Goal: Task Accomplishment & Management: Manage account settings

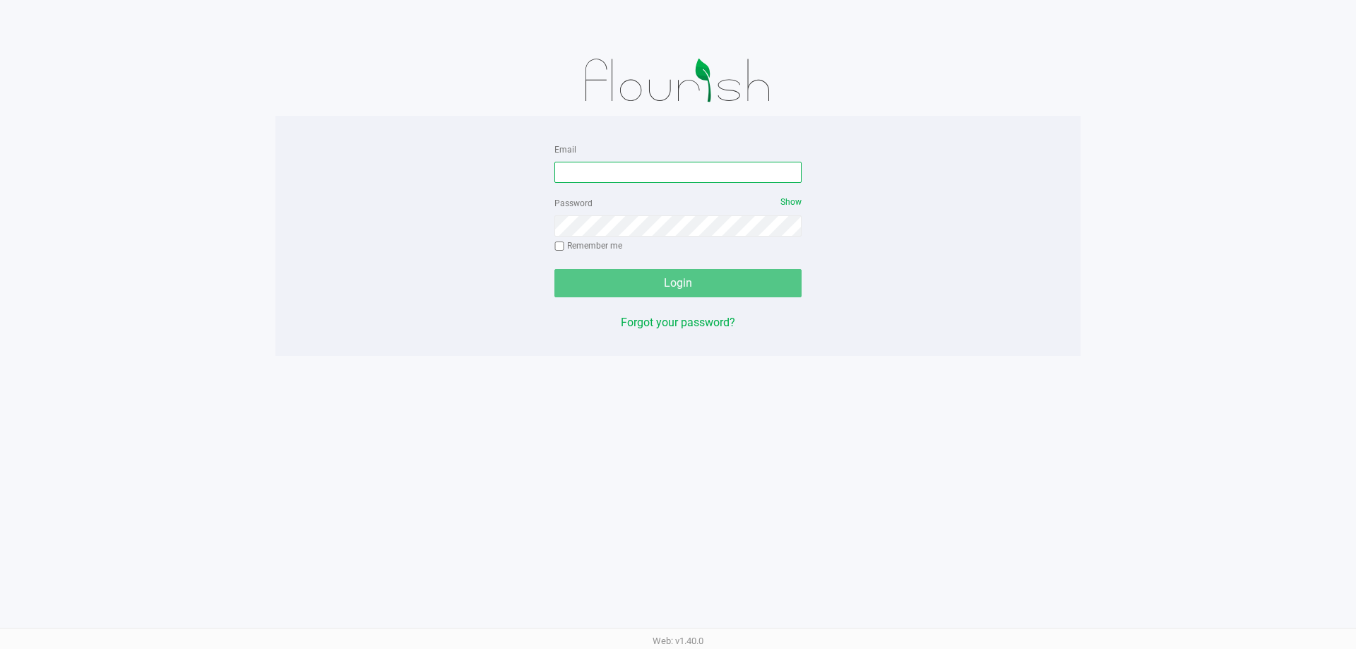
click at [620, 164] on input "Email" at bounding box center [677, 172] width 247 height 21
type input "[EMAIL_ADDRESS][DOMAIN_NAME]"
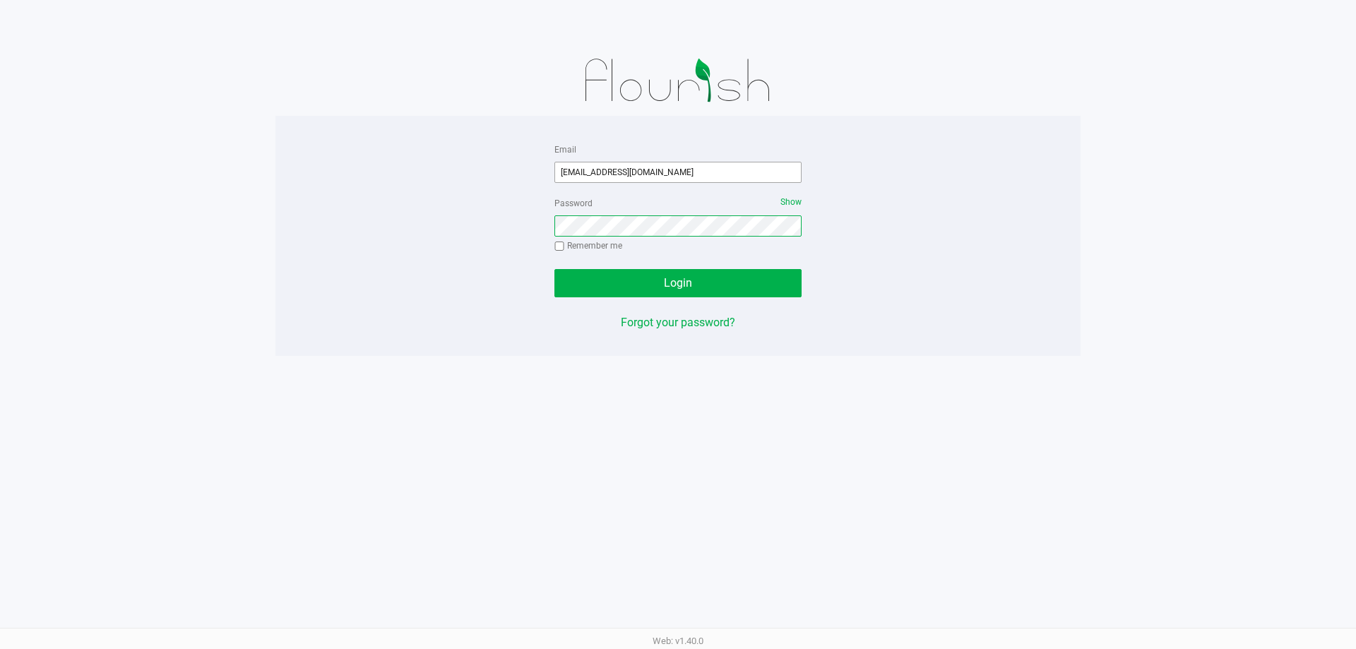
click at [554, 269] on button "Login" at bounding box center [677, 283] width 247 height 28
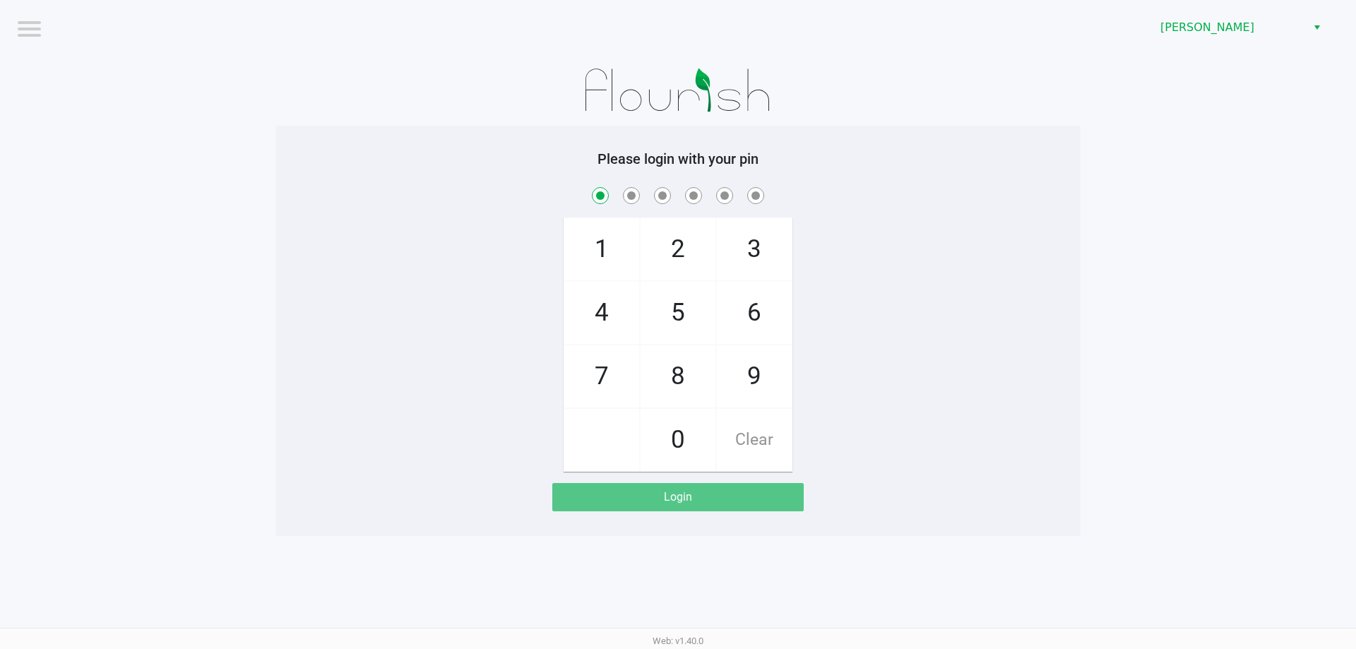
checkbox input "true"
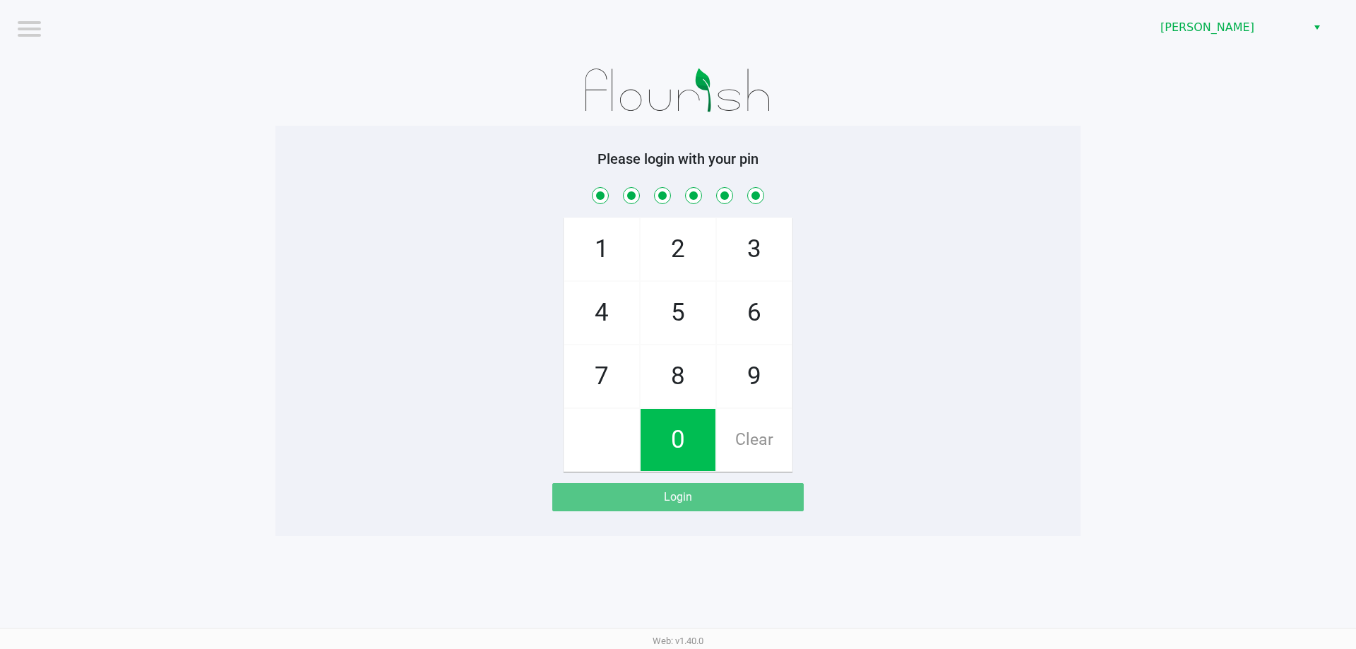
checkbox input "true"
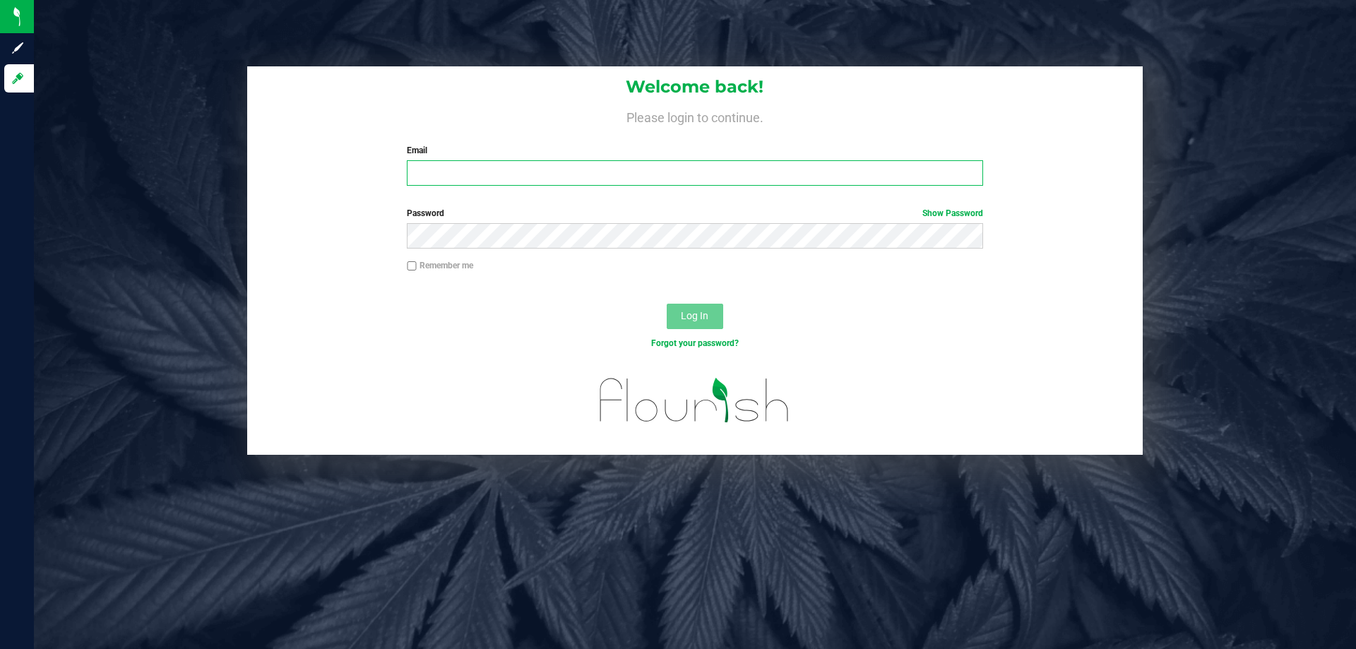
click at [607, 174] on input "Email" at bounding box center [695, 172] width 576 height 25
type input "[EMAIL_ADDRESS][DOMAIN_NAME]"
click at [667, 304] on button "Log In" at bounding box center [695, 316] width 57 height 25
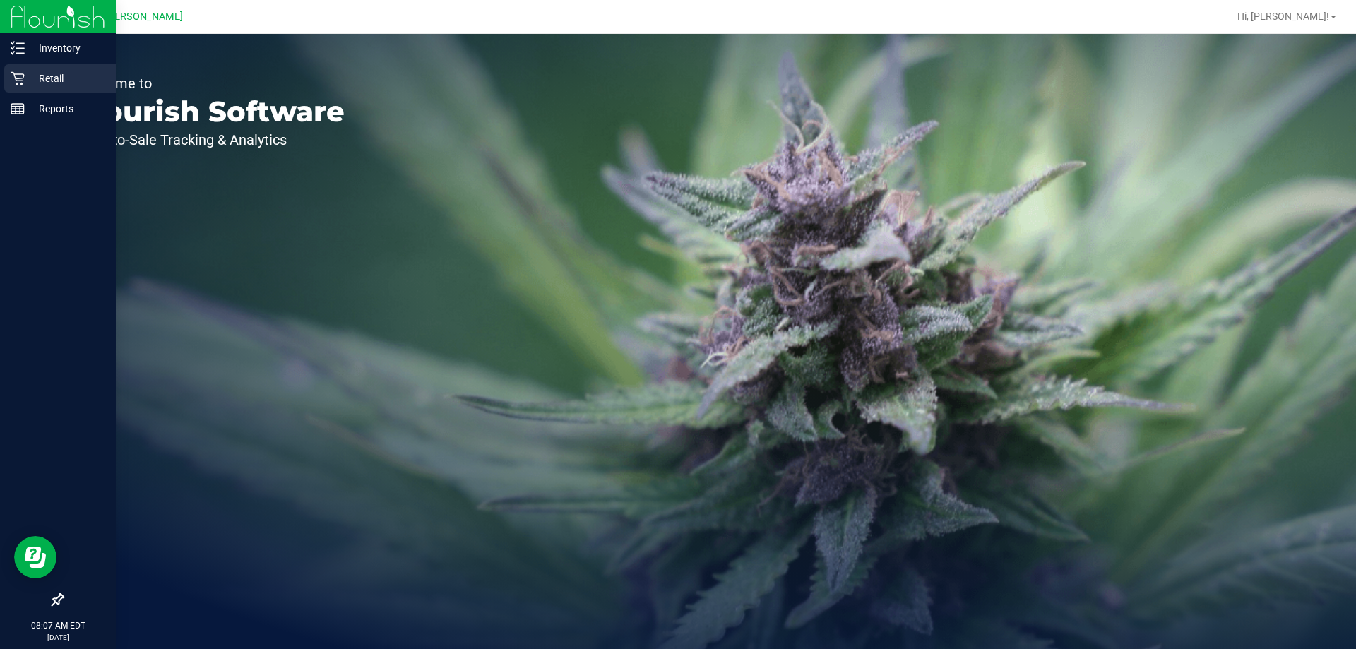
click at [44, 77] on p "Retail" at bounding box center [67, 78] width 85 height 17
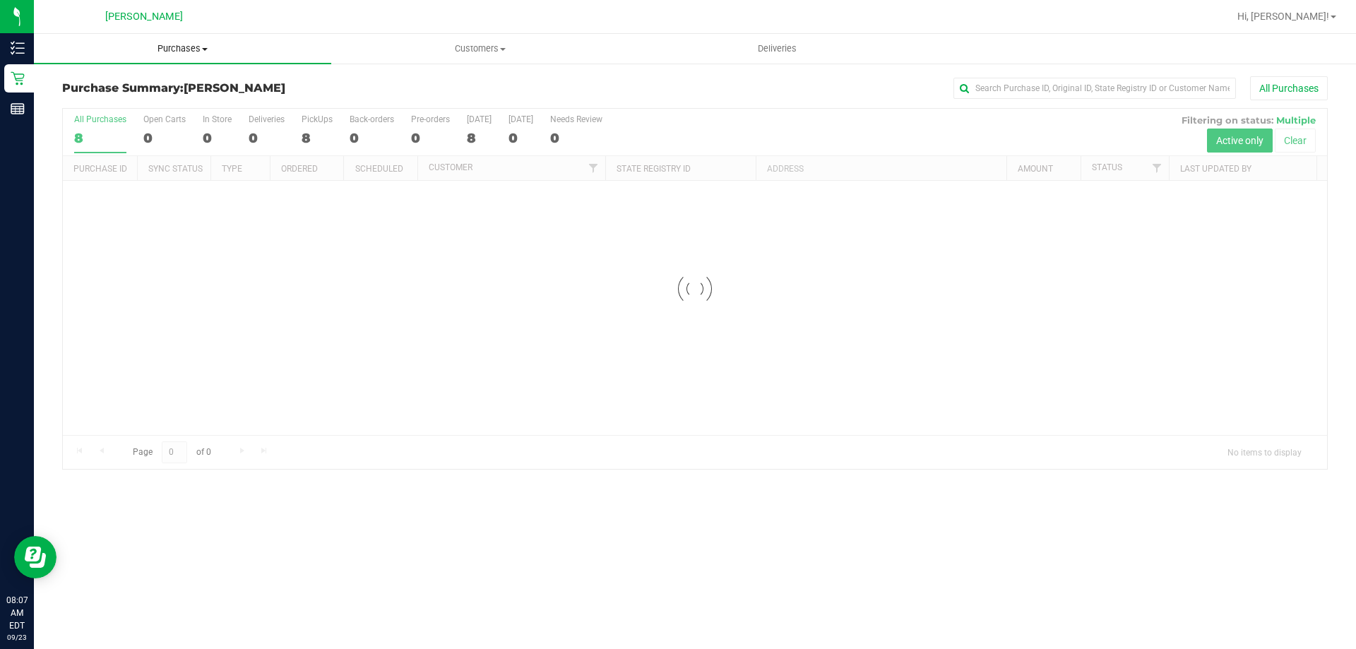
click at [178, 49] on span "Purchases" at bounding box center [182, 48] width 297 height 13
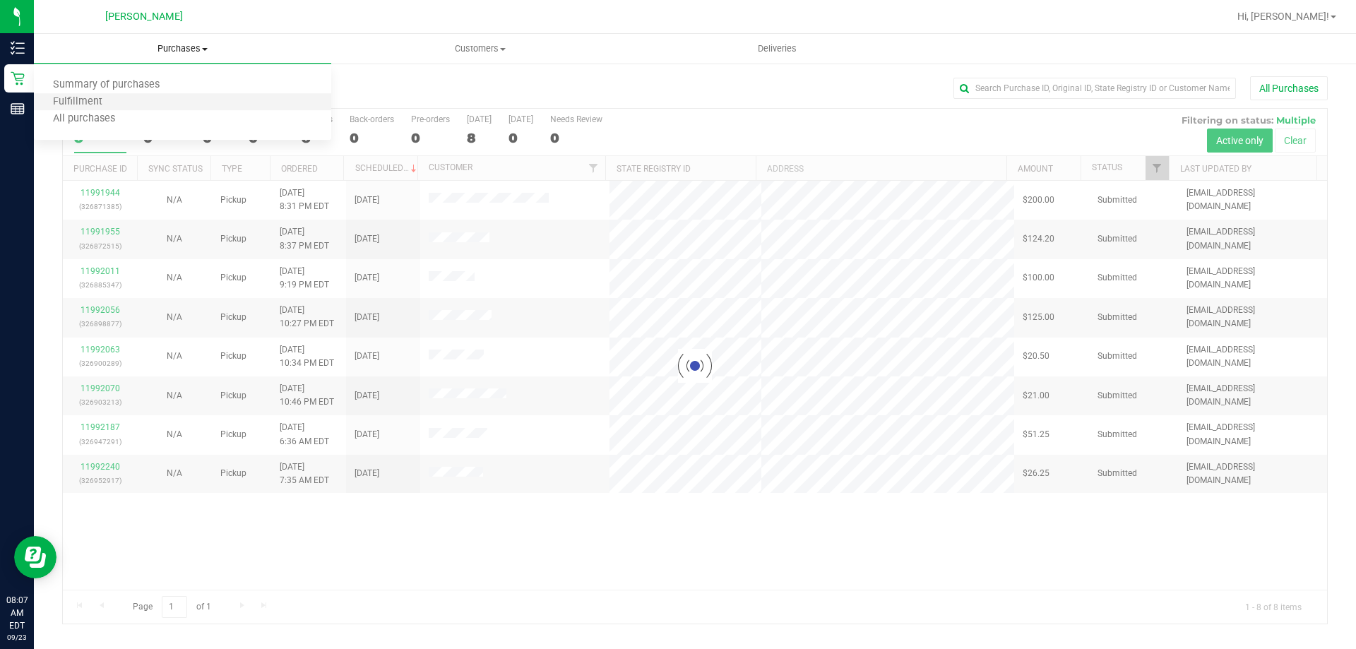
click at [122, 99] on li "Fulfillment" at bounding box center [182, 102] width 297 height 17
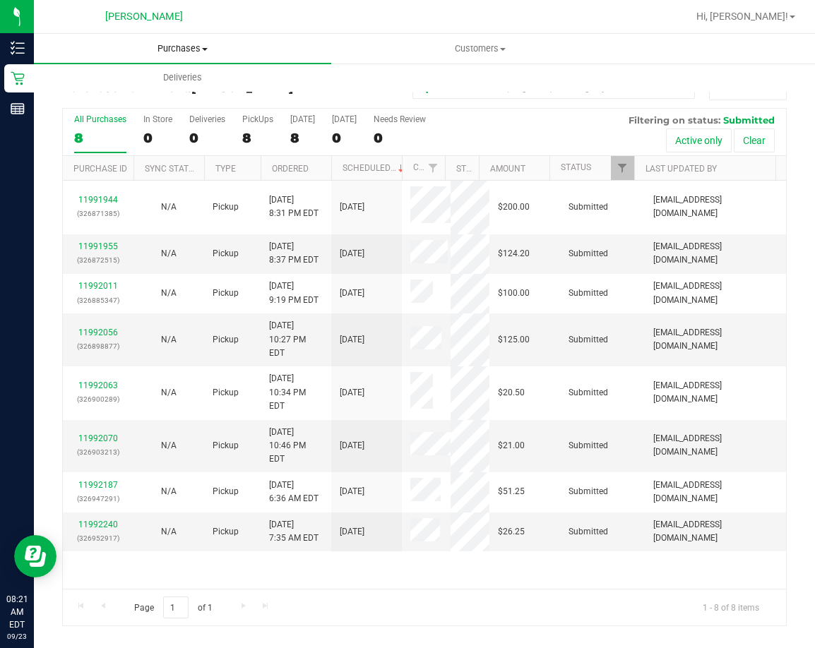
click at [174, 53] on span "Purchases" at bounding box center [182, 48] width 297 height 13
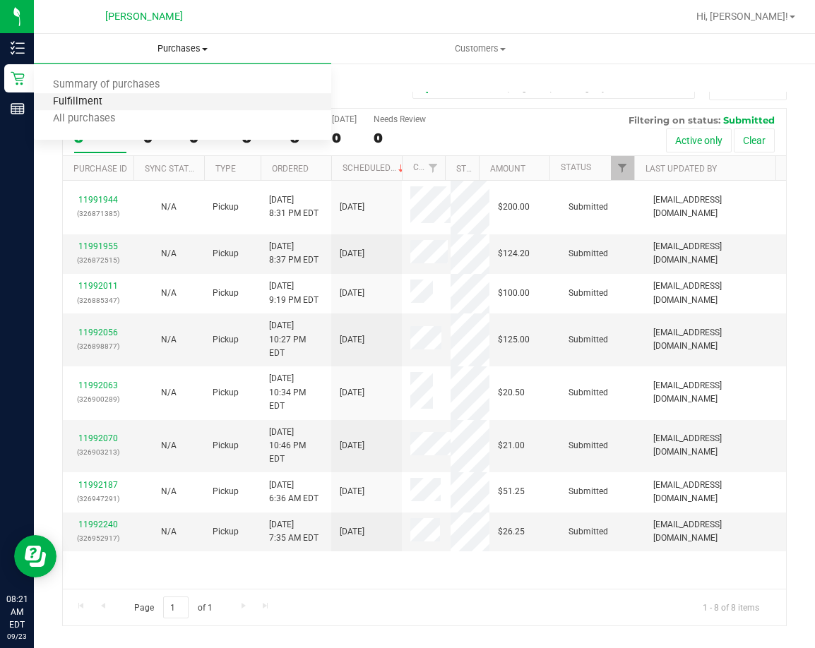
click at [82, 101] on span "Fulfillment" at bounding box center [78, 102] width 88 height 12
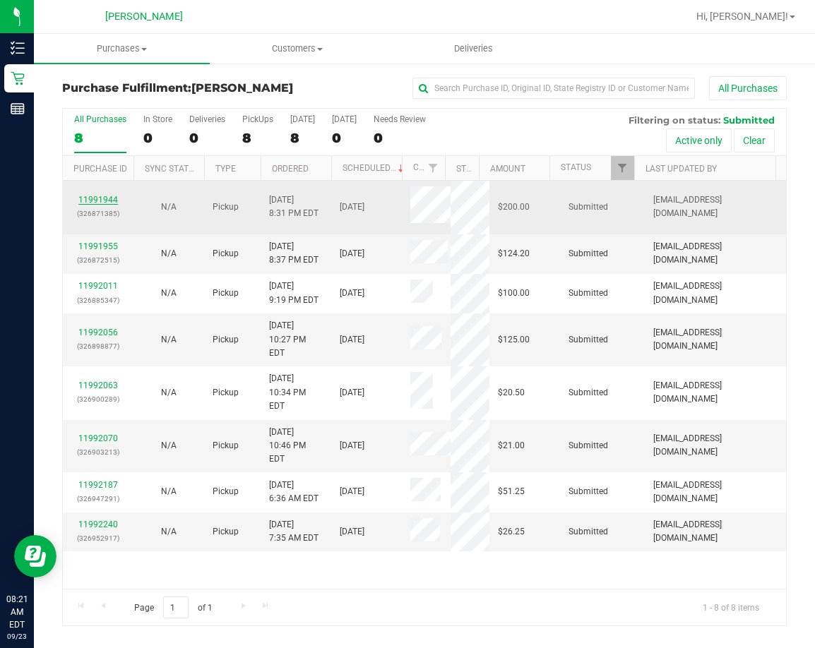
click at [107, 198] on link "11991944" at bounding box center [98, 200] width 40 height 10
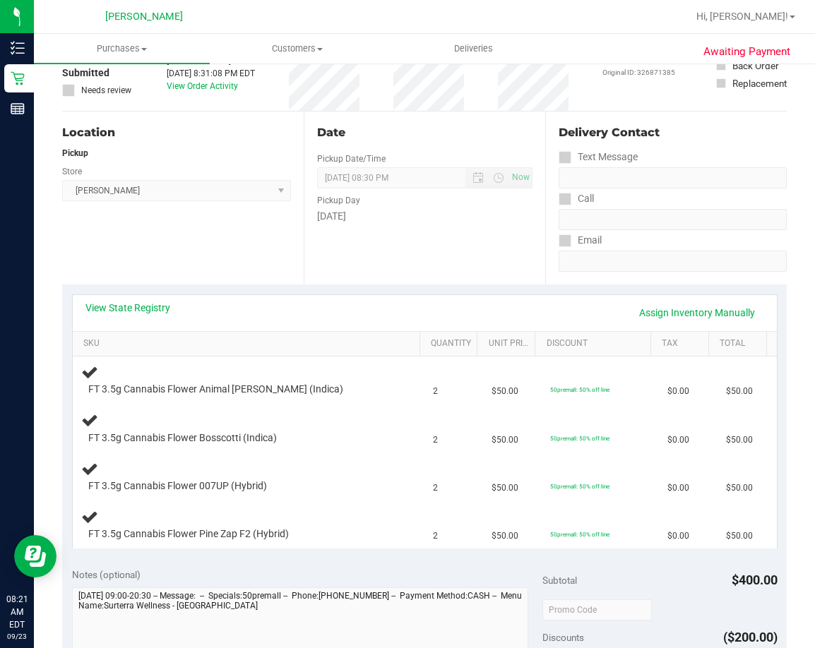
scroll to position [141, 0]
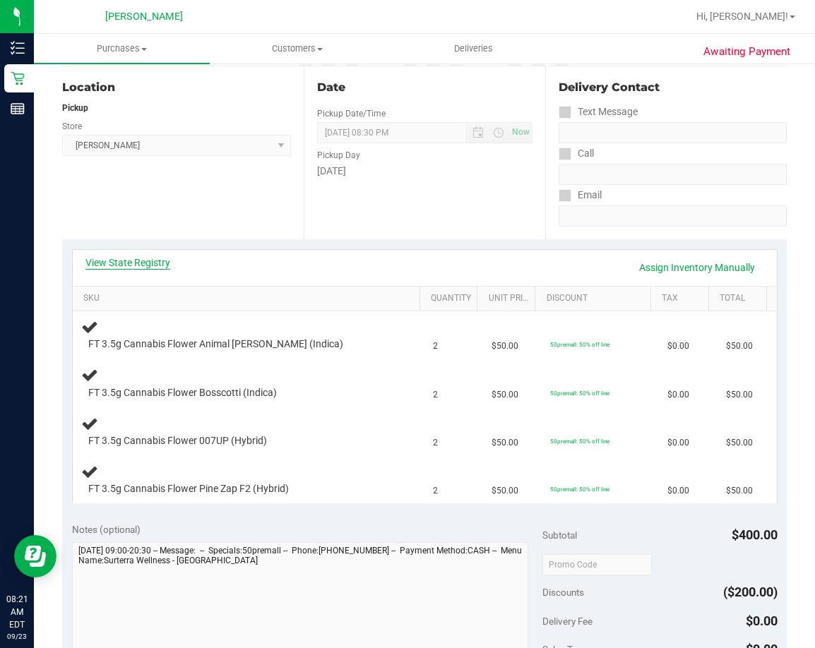
click at [130, 261] on link "View State Registry" at bounding box center [127, 263] width 85 height 14
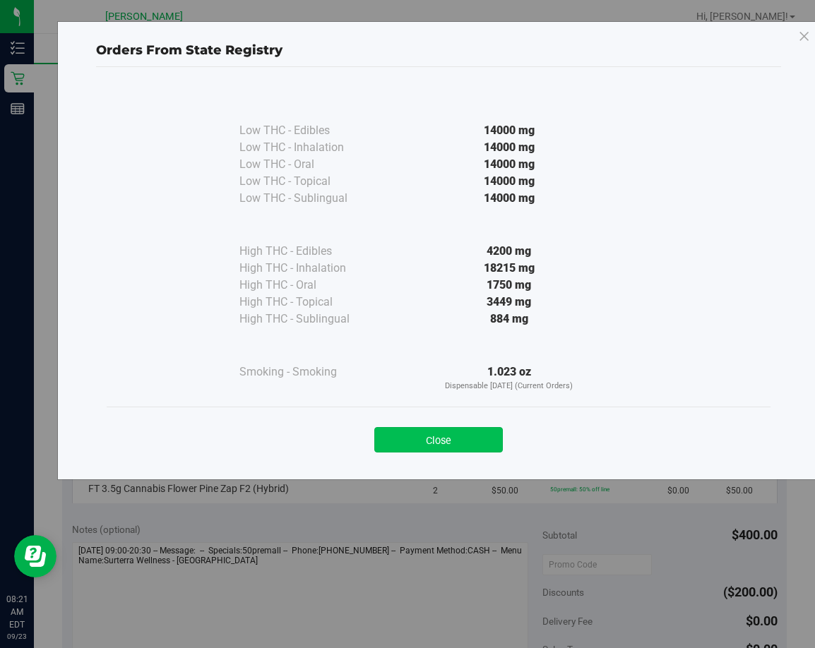
click at [454, 443] on button "Close" at bounding box center [438, 439] width 129 height 25
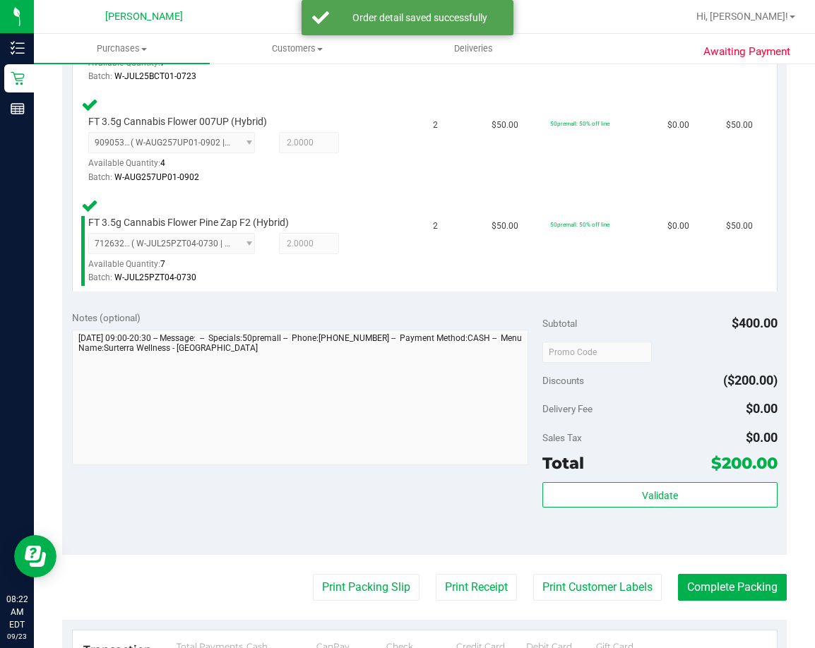
scroll to position [565, 0]
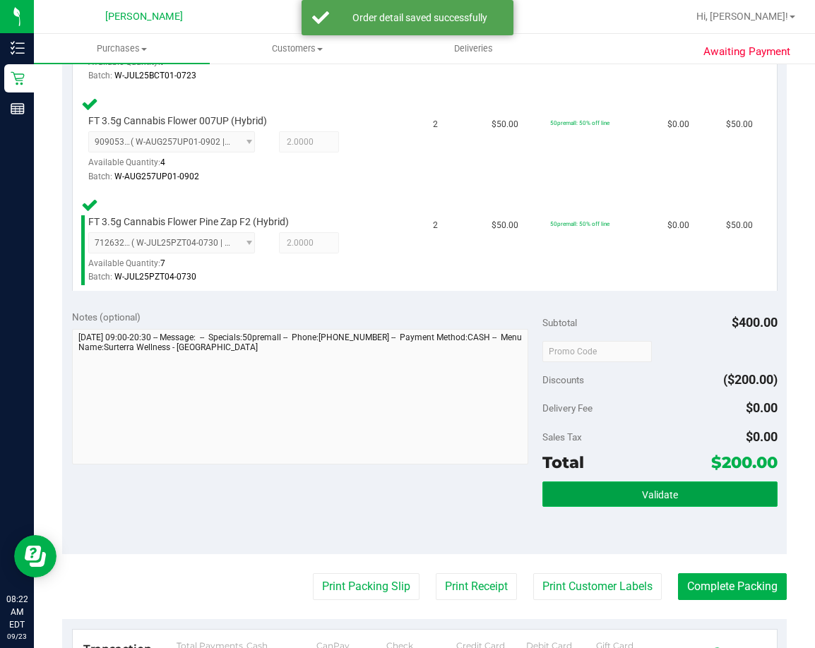
click at [610, 484] on button "Validate" at bounding box center [659, 494] width 235 height 25
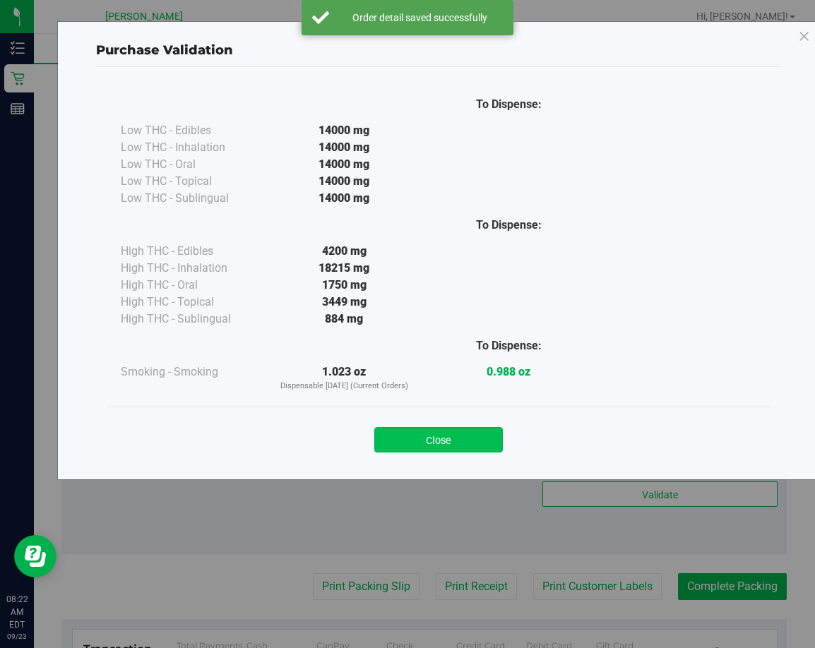
click at [462, 438] on button "Close" at bounding box center [438, 439] width 129 height 25
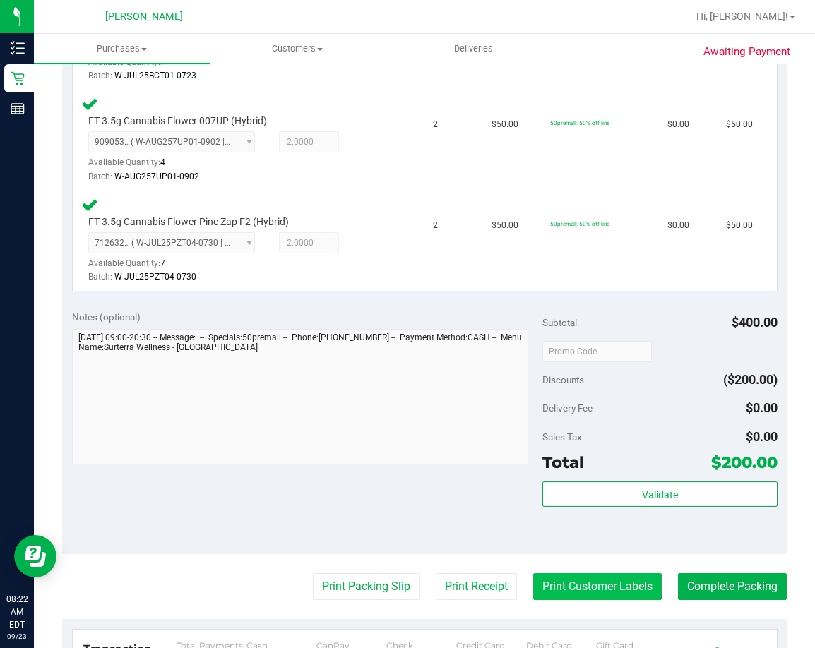
click at [605, 586] on button "Print Customer Labels" at bounding box center [597, 587] width 129 height 27
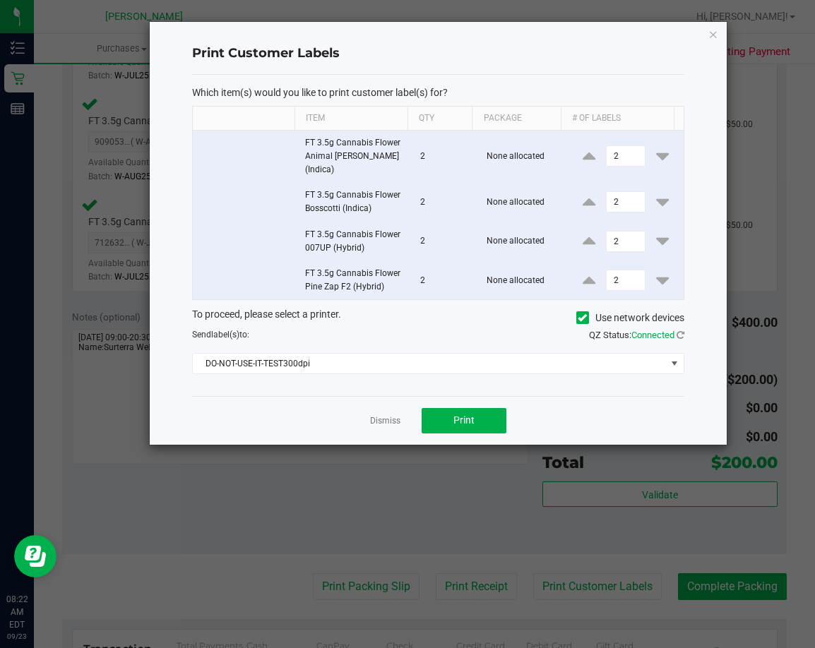
click at [336, 361] on div "Which item(s) would you like to print customer label(s) for? Item Qty Package #…" at bounding box center [438, 235] width 492 height 321
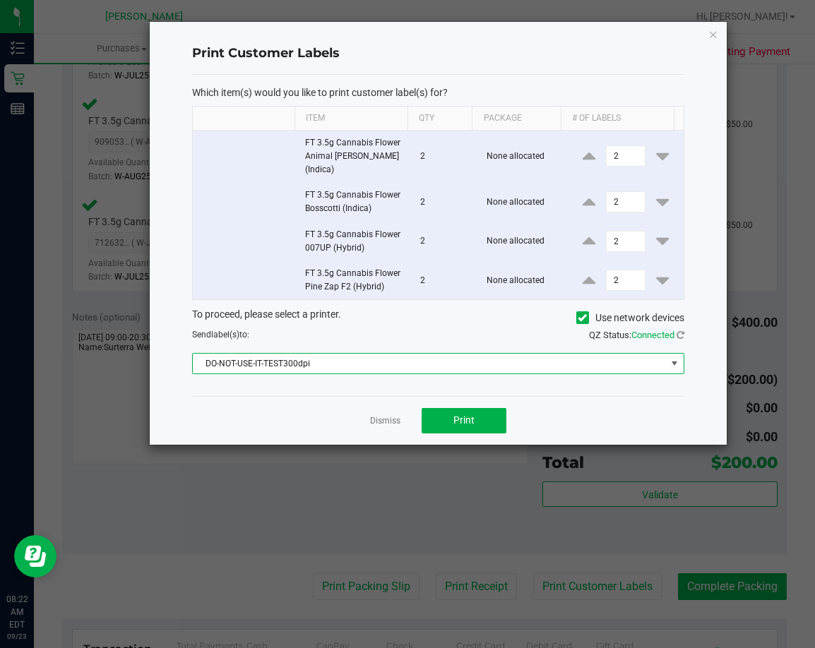
click at [297, 354] on span "DO-NOT-USE-IT-TEST300dpi" at bounding box center [429, 364] width 473 height 20
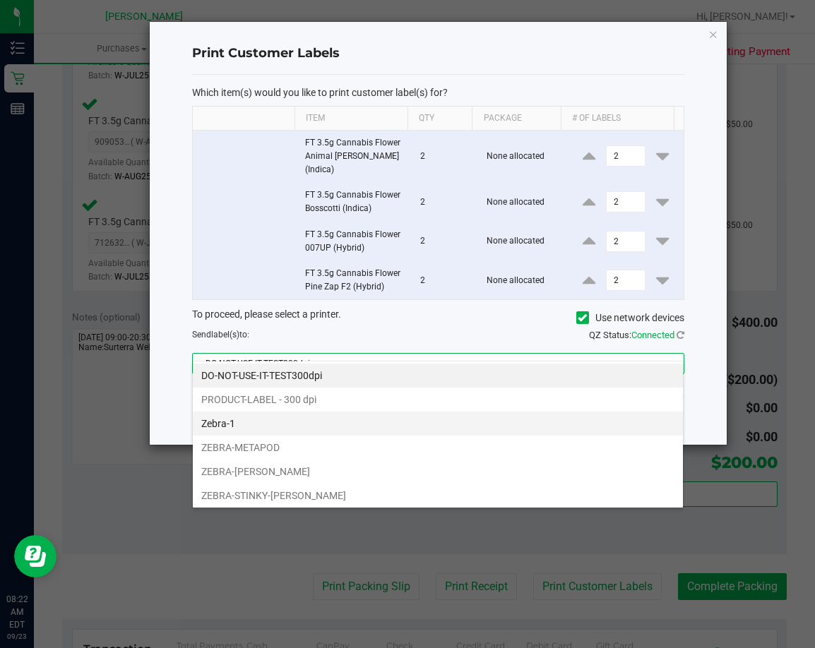
scroll to position [21, 492]
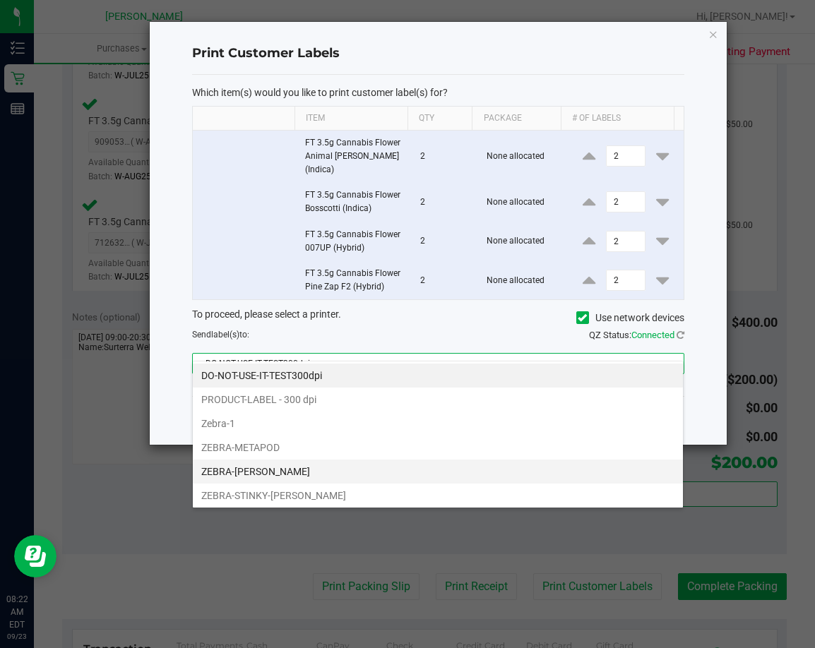
click at [248, 470] on li "ZEBRA-[PERSON_NAME]" at bounding box center [438, 472] width 490 height 24
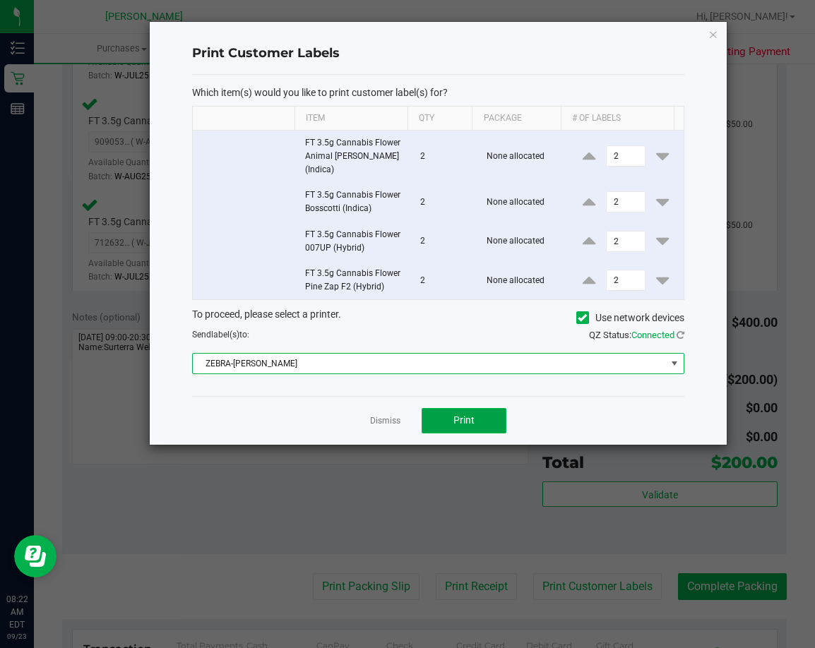
click at [466, 415] on span "Print" at bounding box center [463, 420] width 21 height 11
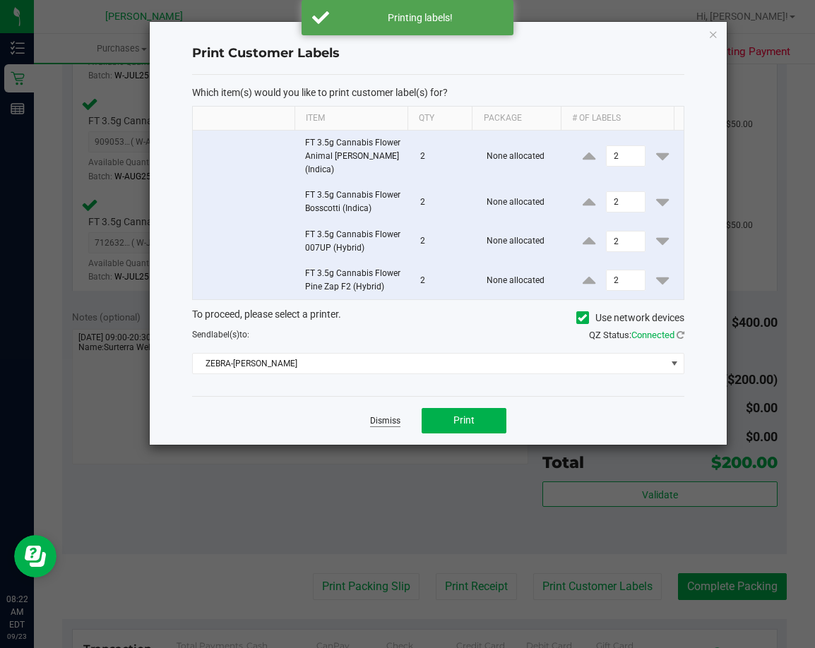
click at [391, 415] on link "Dismiss" at bounding box center [385, 421] width 30 height 12
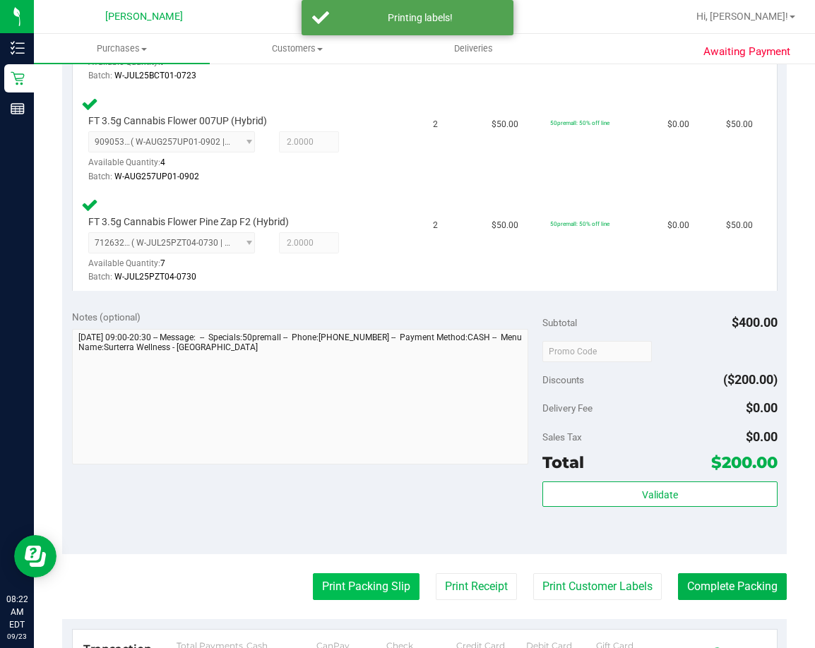
click at [327, 585] on button "Print Packing Slip" at bounding box center [366, 587] width 107 height 27
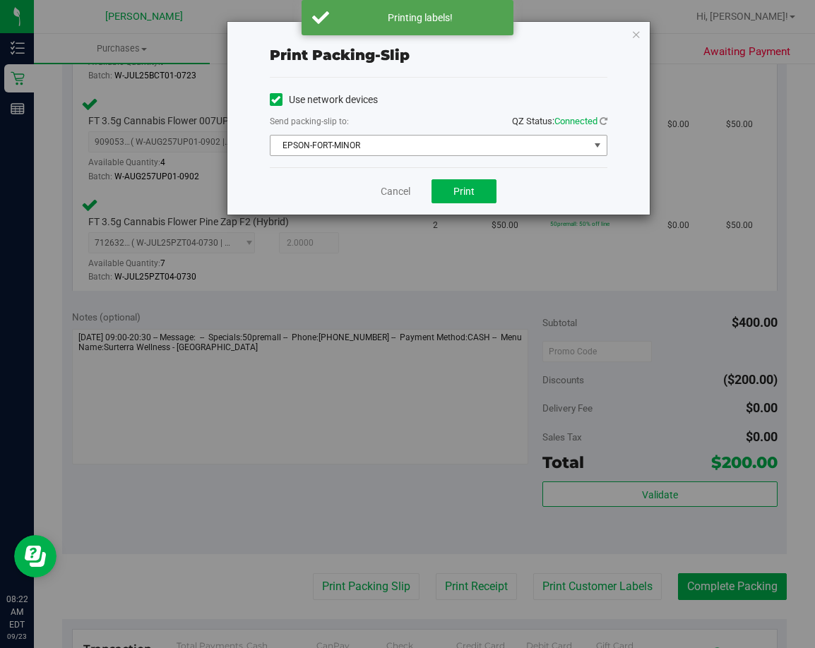
click at [338, 141] on span "EPSON-FORT-MINOR" at bounding box center [430, 146] width 319 height 20
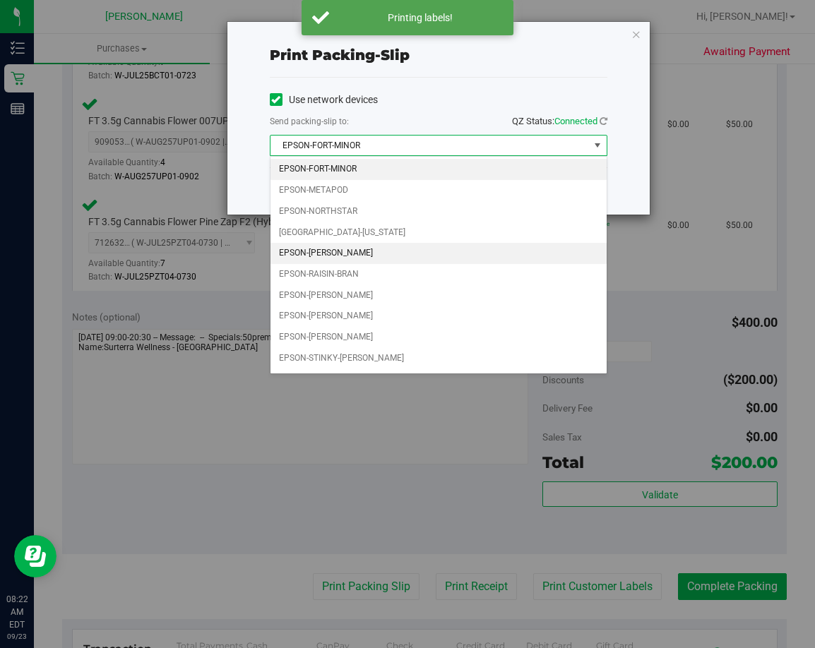
click at [324, 249] on li "EPSON-[PERSON_NAME]" at bounding box center [439, 253] width 336 height 21
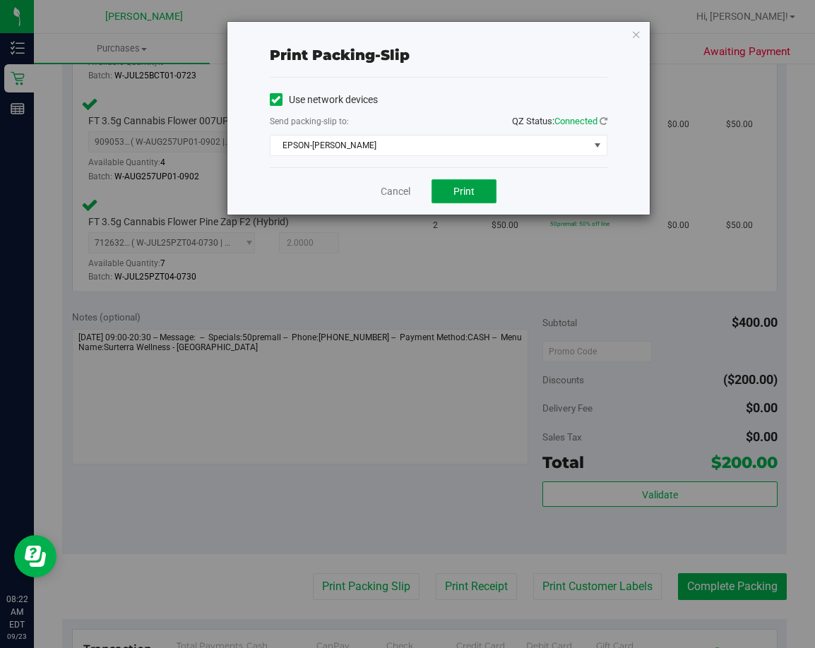
click at [450, 192] on button "Print" at bounding box center [464, 191] width 65 height 24
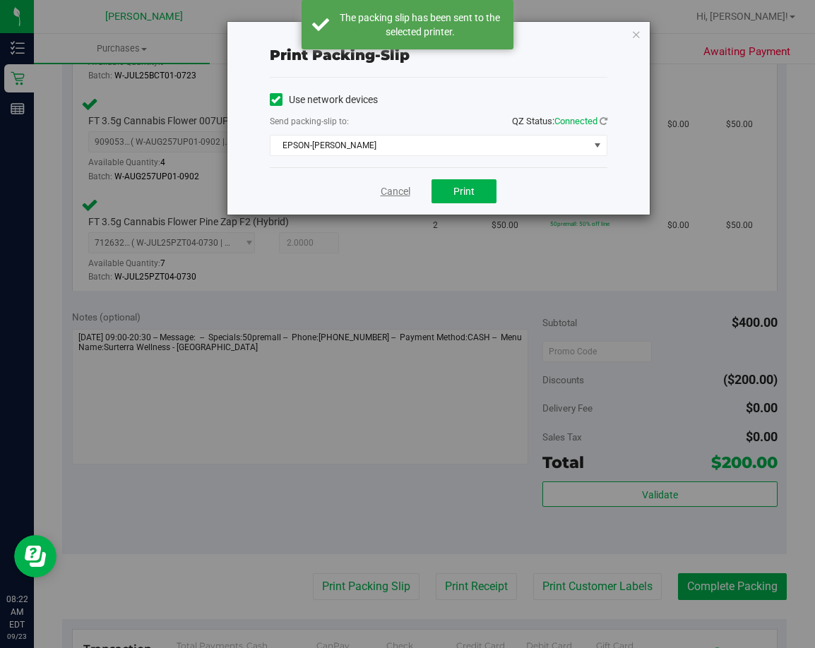
click at [392, 192] on link "Cancel" at bounding box center [396, 191] width 30 height 15
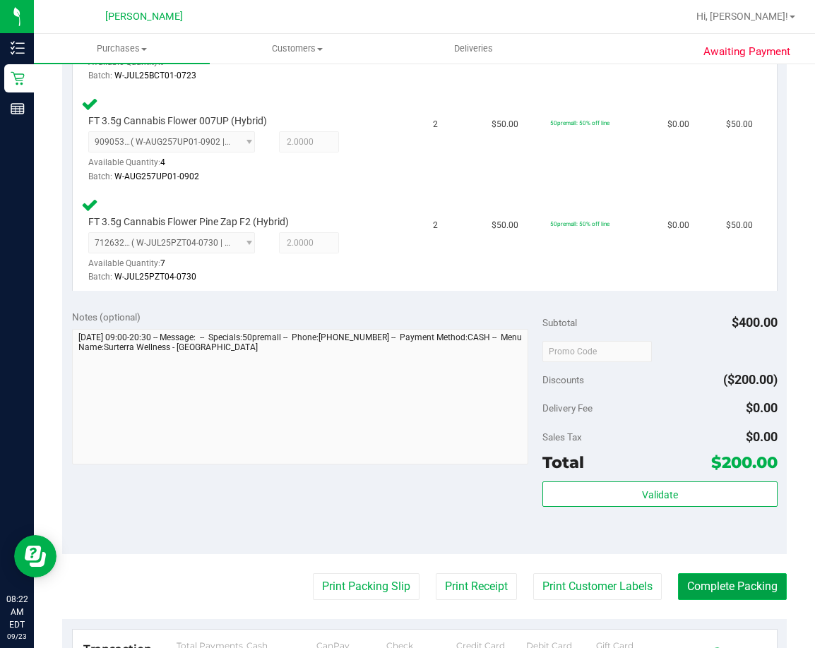
click at [696, 583] on button "Complete Packing" at bounding box center [732, 587] width 109 height 27
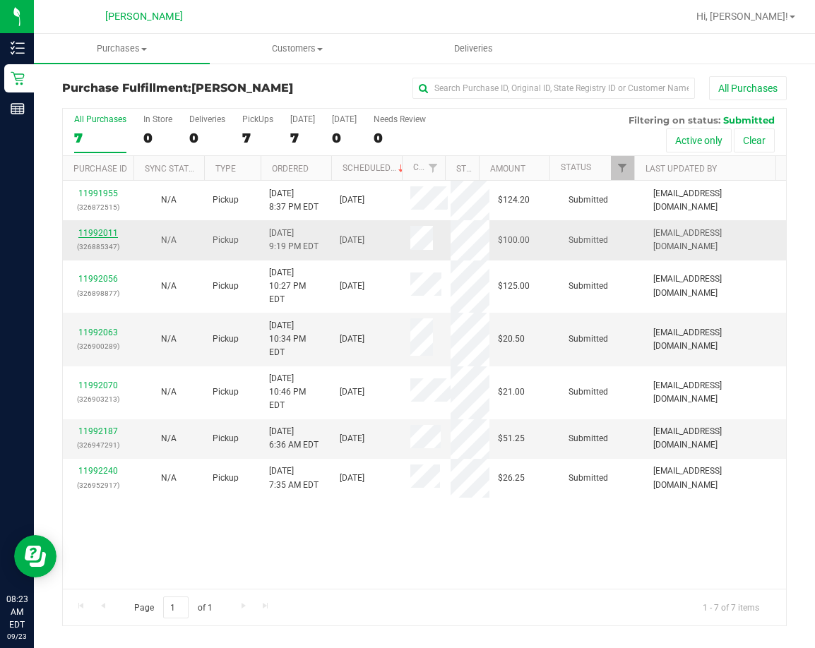
click at [95, 231] on link "11992011" at bounding box center [98, 233] width 40 height 10
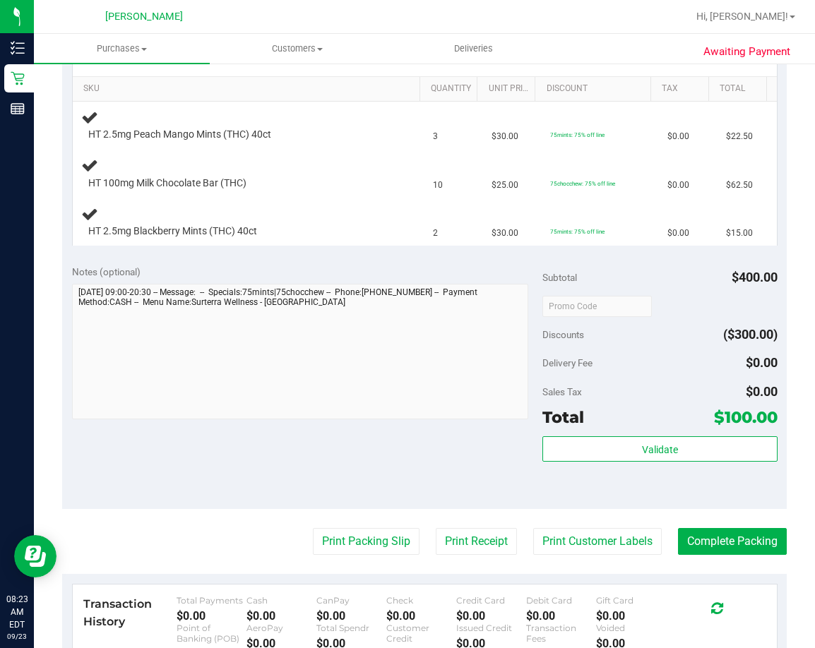
scroll to position [424, 0]
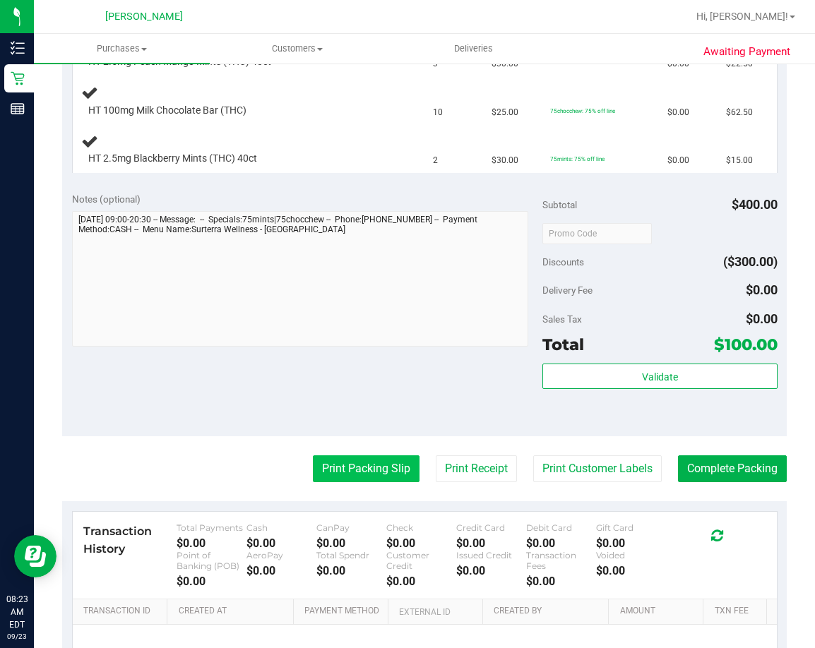
click at [362, 478] on button "Print Packing Slip" at bounding box center [366, 469] width 107 height 27
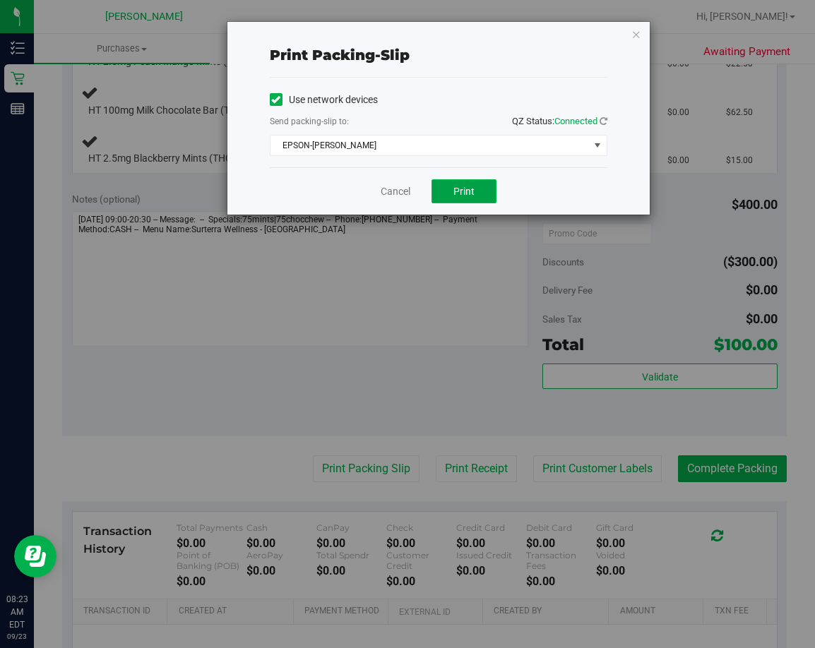
click at [484, 195] on button "Print" at bounding box center [464, 191] width 65 height 24
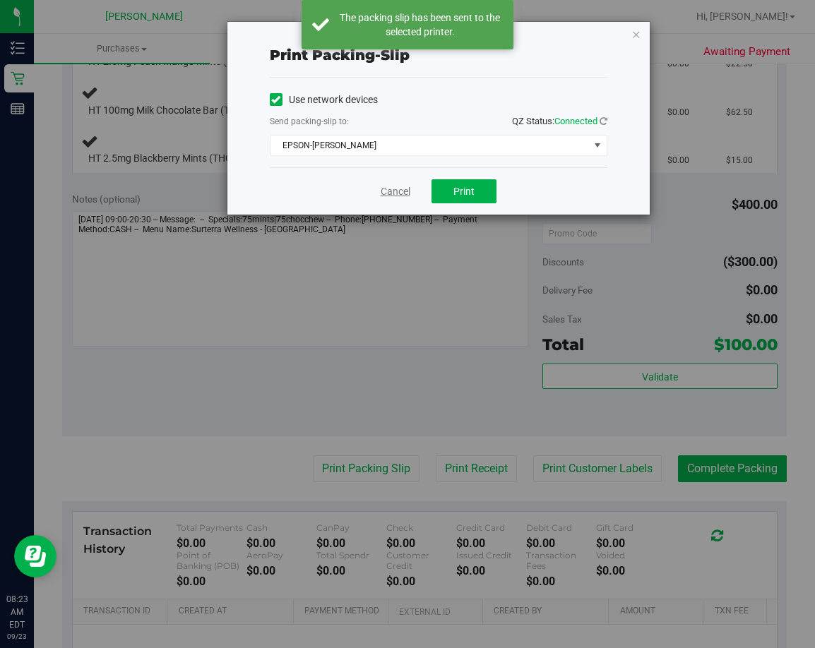
click at [394, 194] on link "Cancel" at bounding box center [396, 191] width 30 height 15
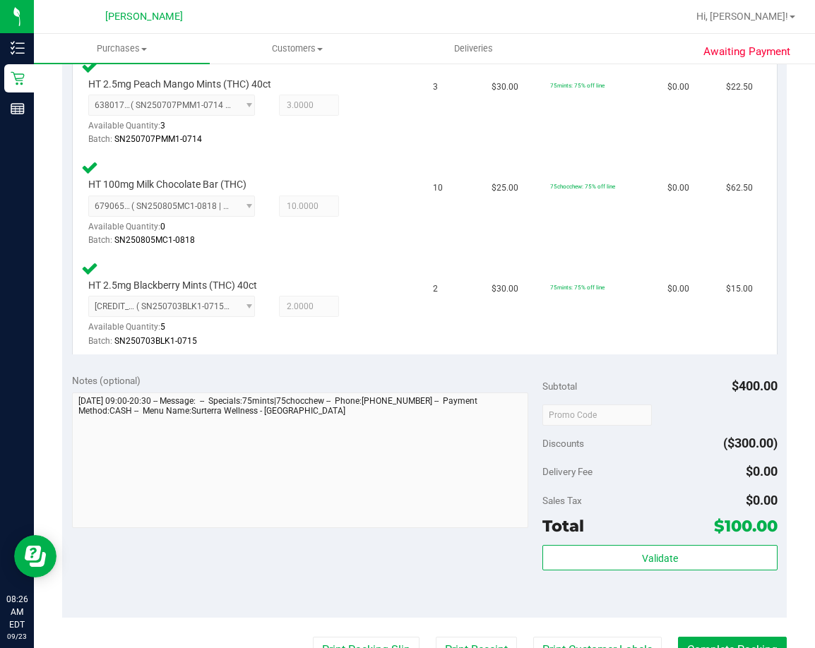
scroll to position [494, 0]
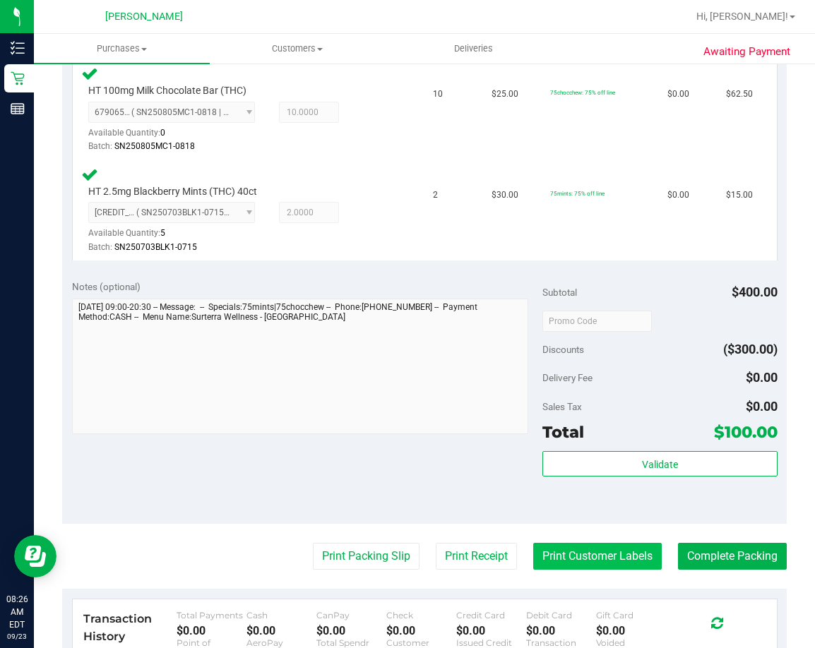
click at [618, 561] on button "Print Customer Labels" at bounding box center [597, 556] width 129 height 27
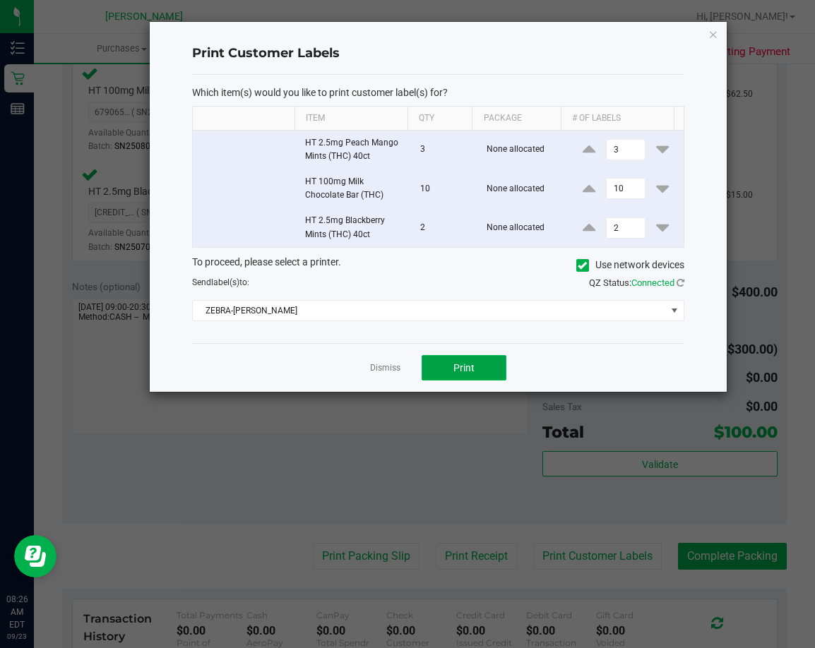
click at [477, 357] on button "Print" at bounding box center [464, 367] width 85 height 25
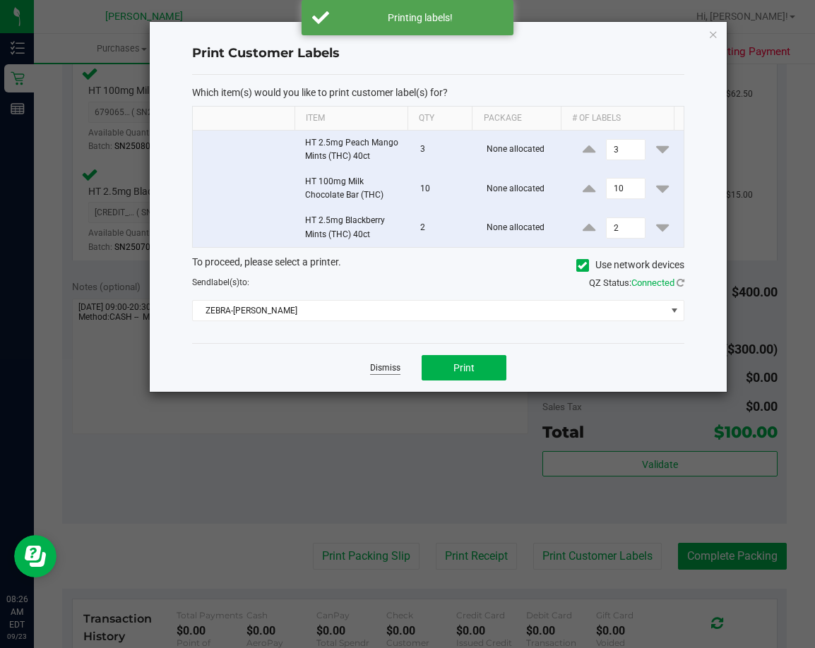
click at [374, 368] on link "Dismiss" at bounding box center [385, 368] width 30 height 12
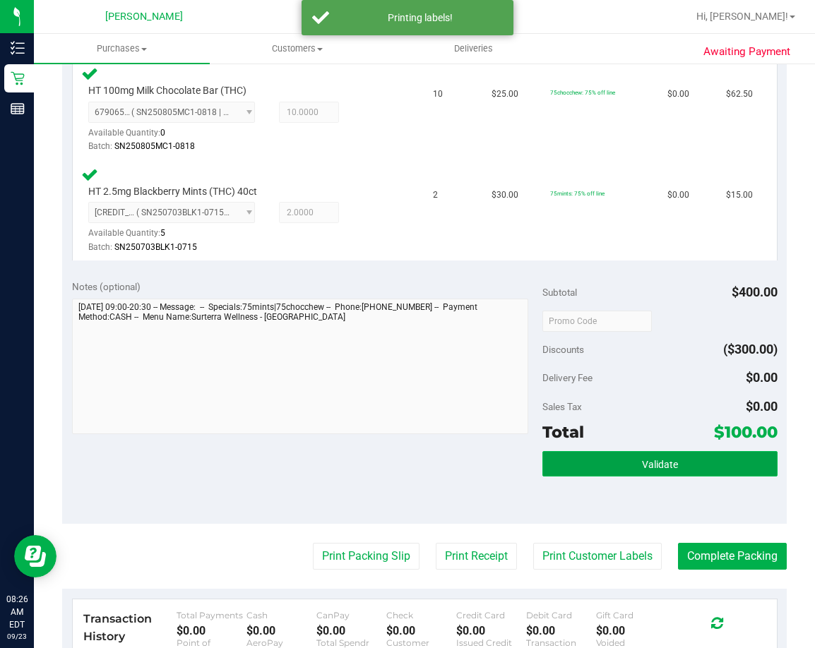
click at [643, 468] on span "Validate" at bounding box center [660, 464] width 36 height 11
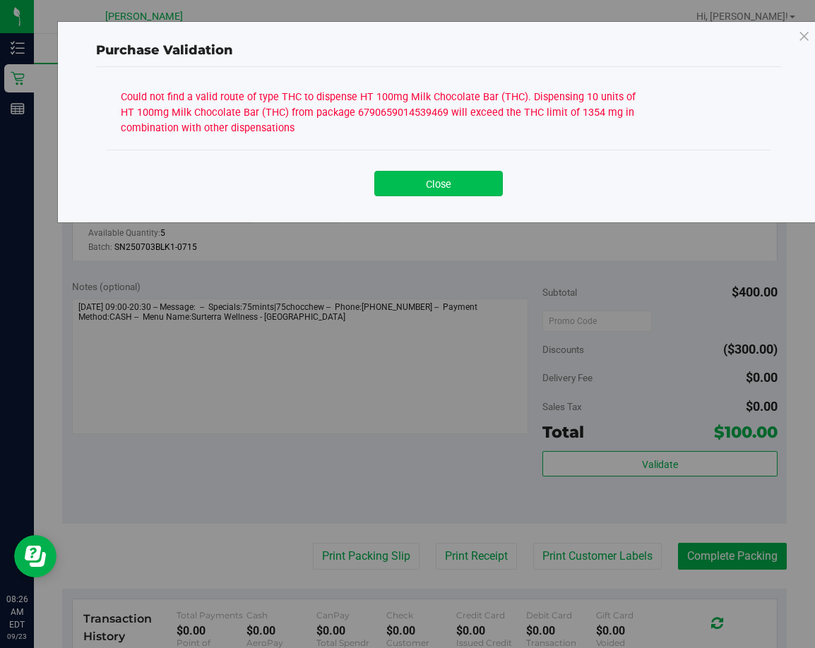
click at [424, 186] on button "Close" at bounding box center [438, 183] width 129 height 25
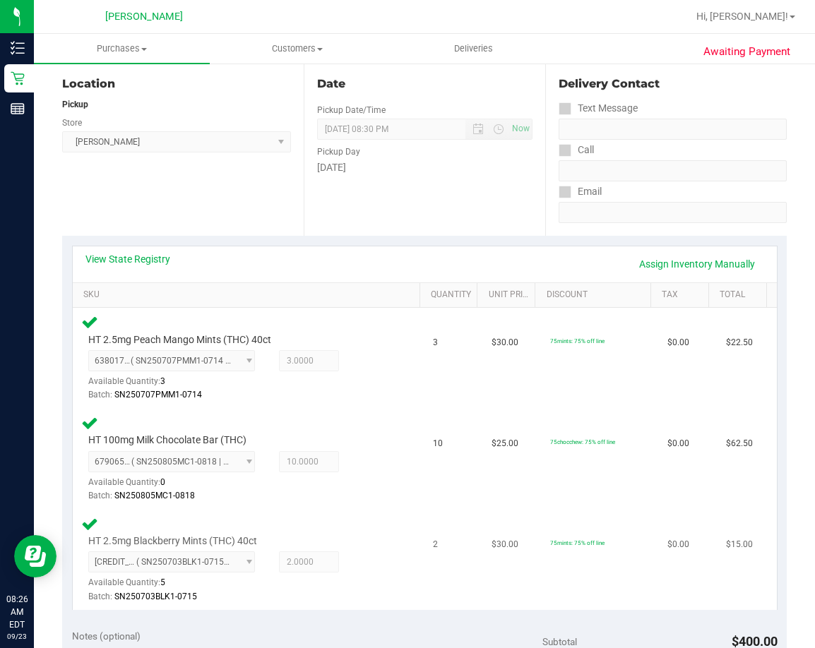
scroll to position [71, 0]
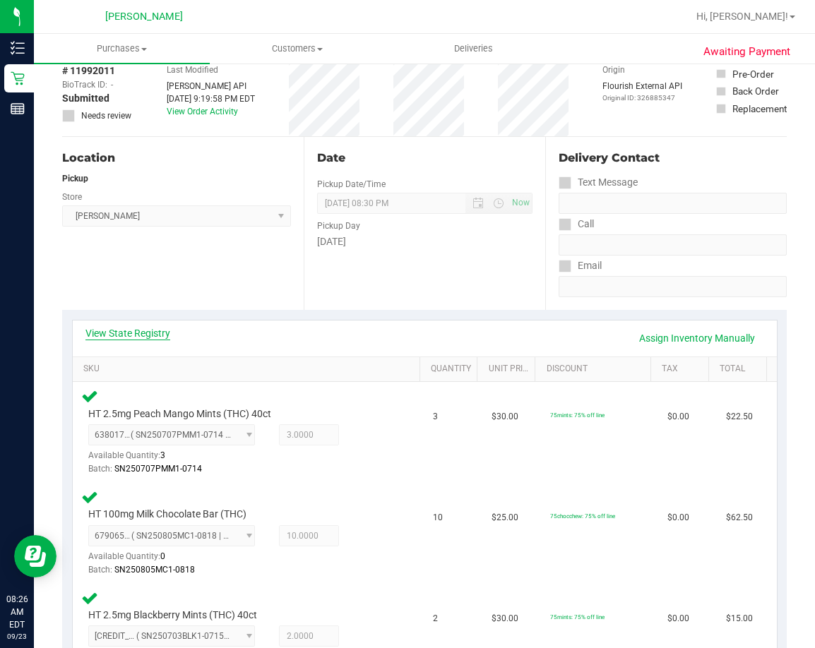
click at [122, 329] on link "View State Registry" at bounding box center [127, 333] width 85 height 14
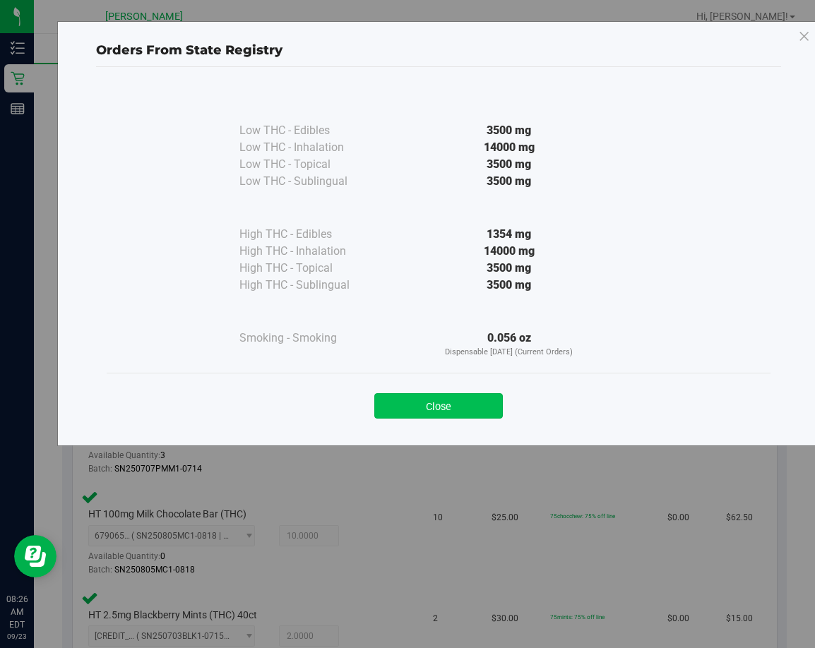
click at [461, 410] on button "Close" at bounding box center [438, 405] width 129 height 25
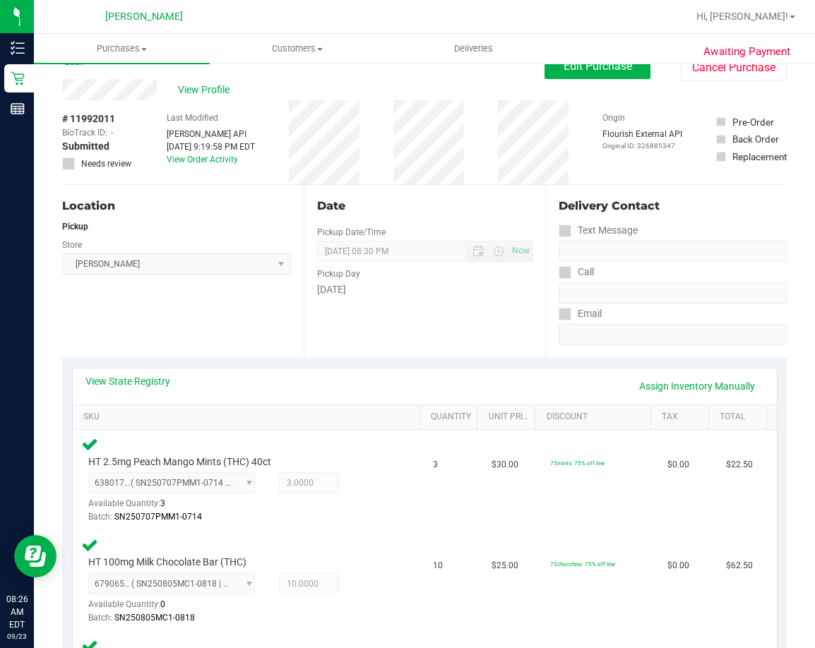
scroll to position [0, 0]
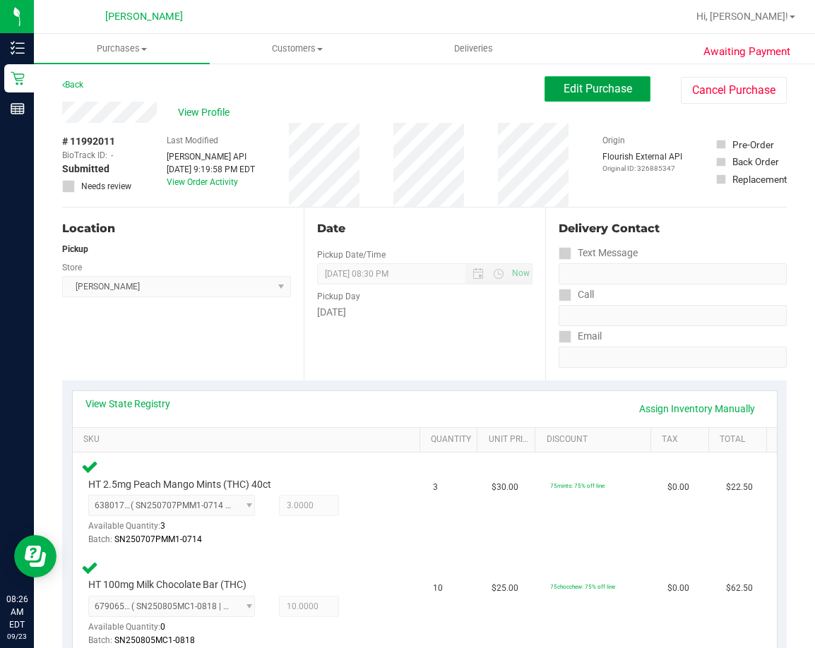
click at [563, 78] on button "Edit Purchase" at bounding box center [598, 88] width 106 height 25
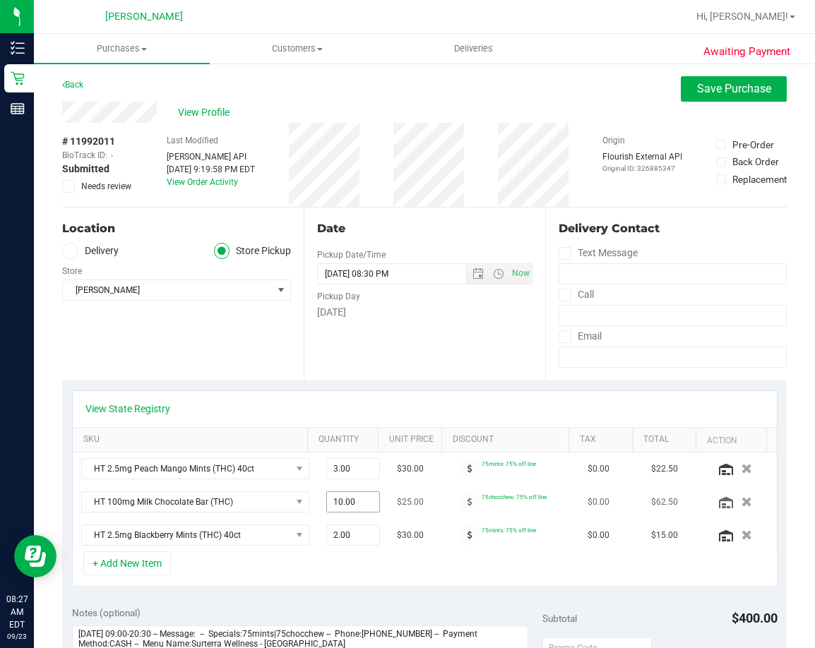
click at [326, 504] on span "10.00 10" at bounding box center [353, 502] width 54 height 21
type input "1"
type input "8"
type input "10.00"
click at [358, 586] on div "+ Add New Item" at bounding box center [425, 569] width 706 height 35
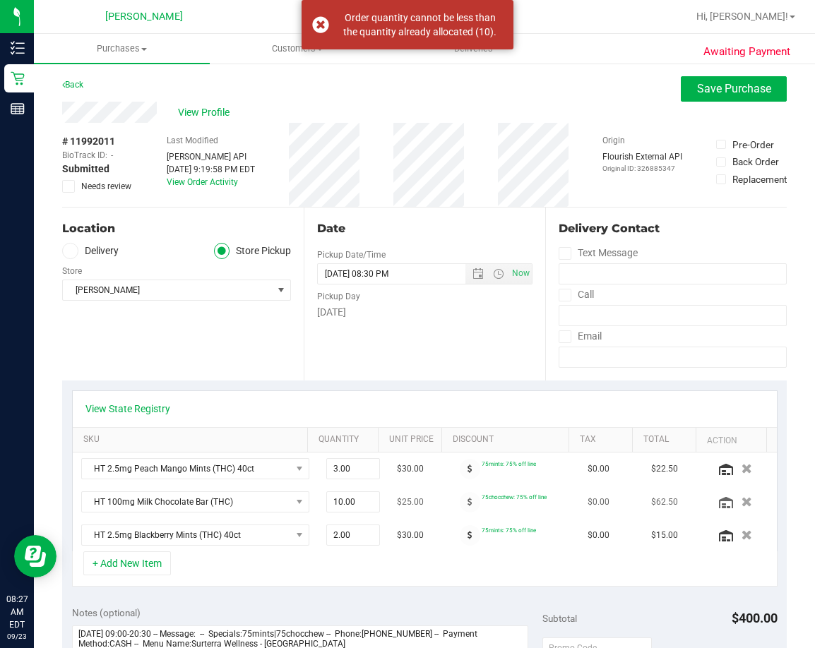
click at [742, 499] on icon "button" at bounding box center [747, 502] width 11 height 10
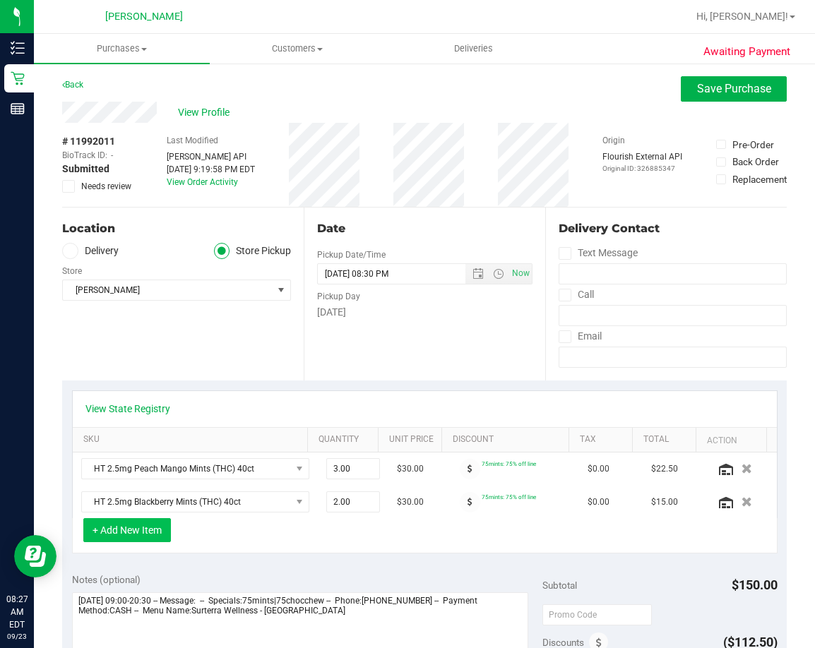
click at [148, 530] on button "+ Add New Item" at bounding box center [127, 530] width 88 height 24
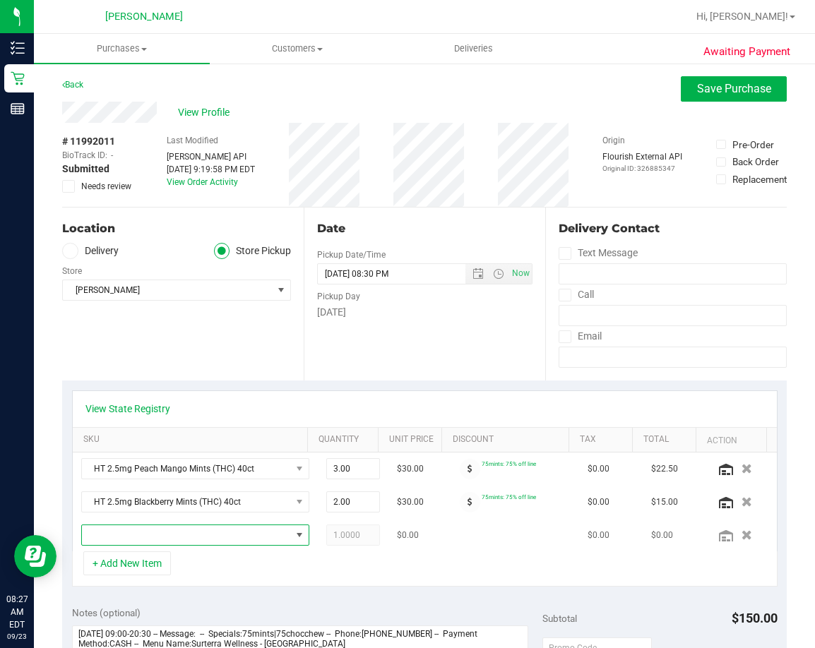
click at [178, 538] on span "NO DATA FOUND" at bounding box center [186, 536] width 209 height 20
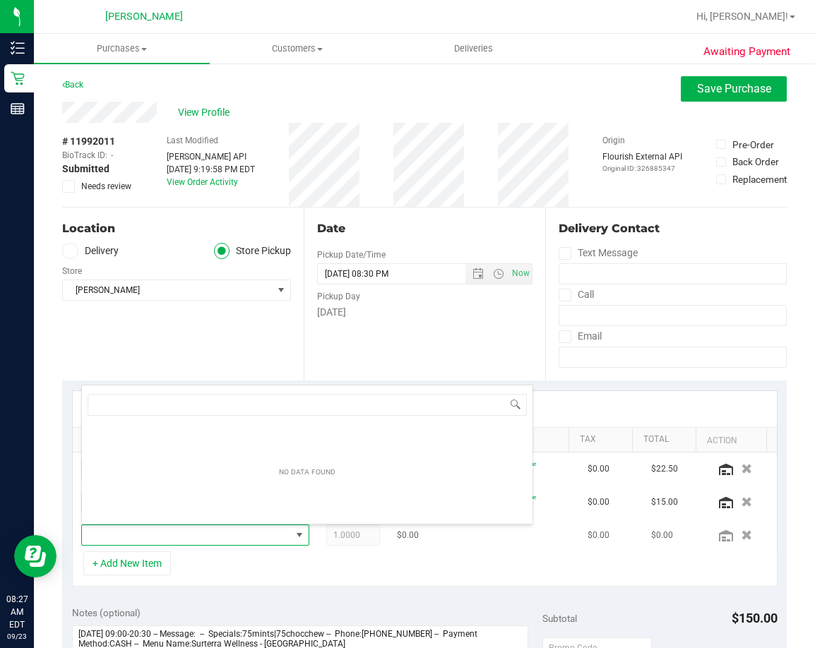
scroll to position [21, 196]
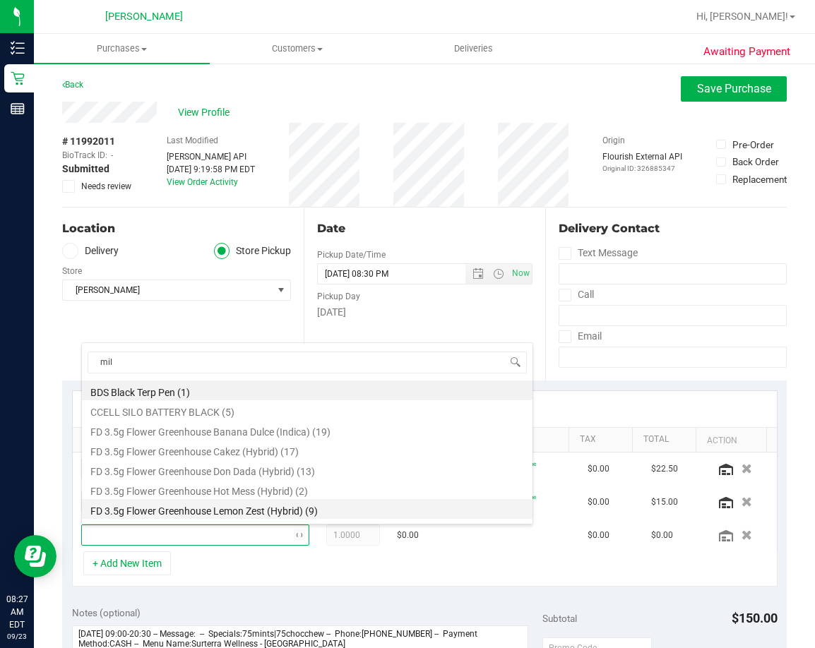
type input "milk"
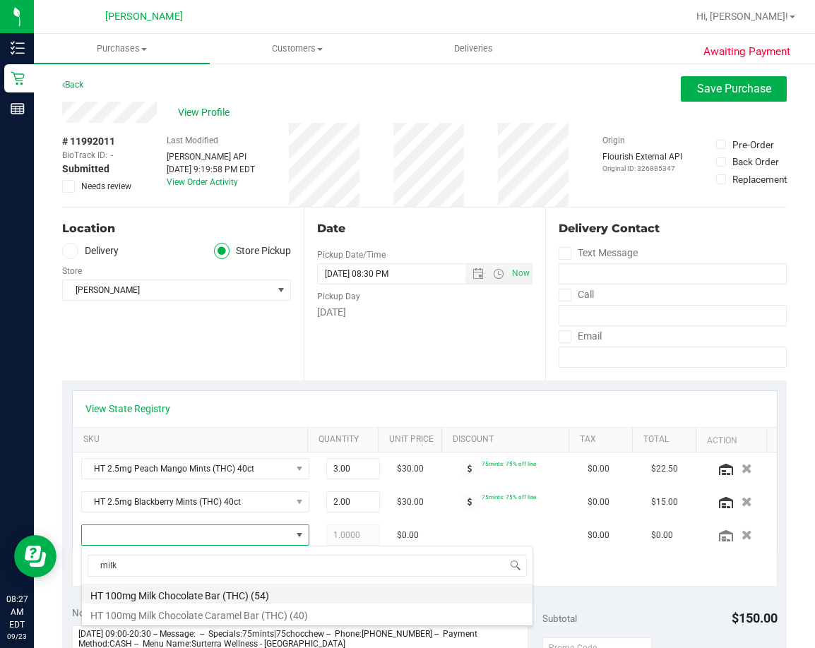
click at [203, 594] on li "HT 100mg Milk Chocolate Bar (THC) (54)" at bounding box center [307, 594] width 451 height 20
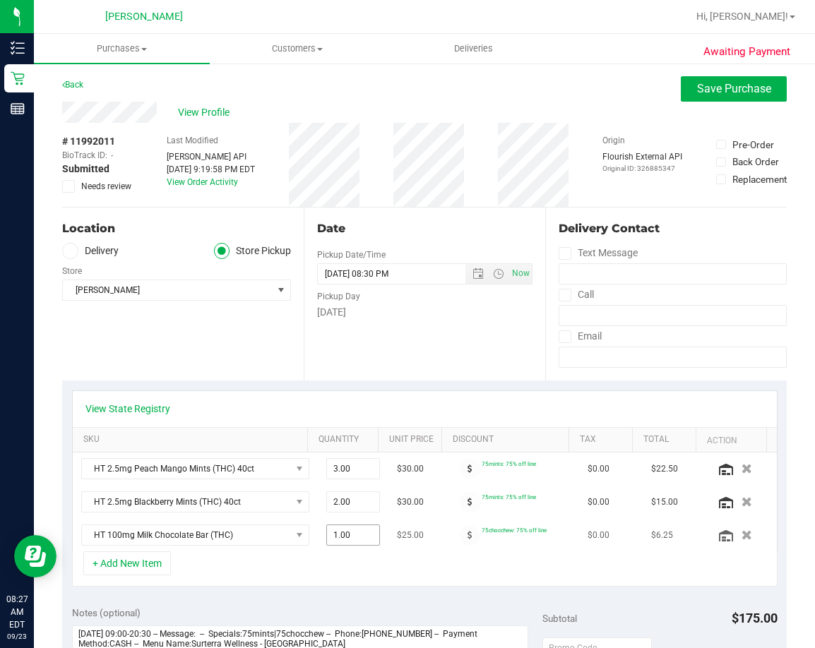
click at [326, 528] on span "1.00 1" at bounding box center [353, 535] width 54 height 21
type input "8"
type input "8.00"
click at [347, 574] on div "+ Add New Item" at bounding box center [425, 569] width 706 height 35
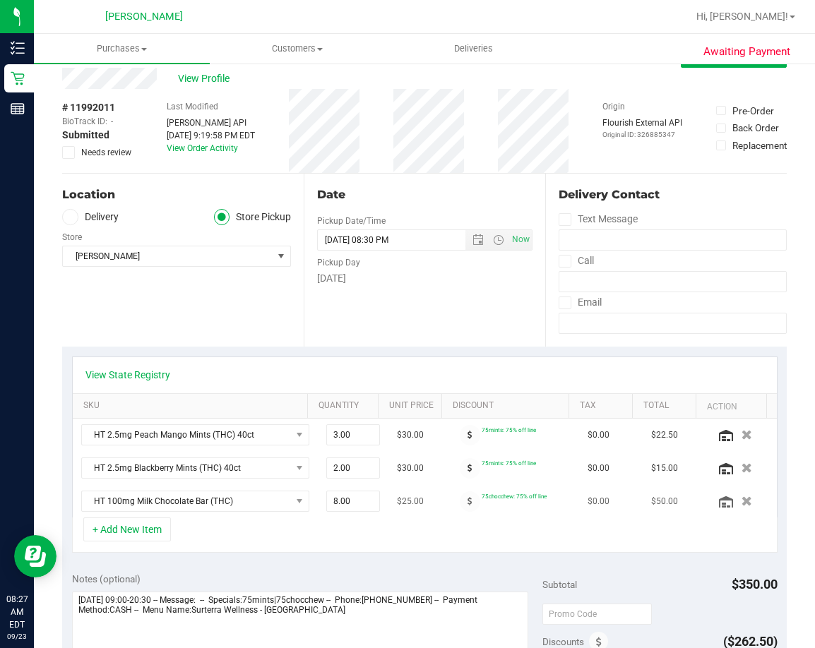
scroll to position [0, 0]
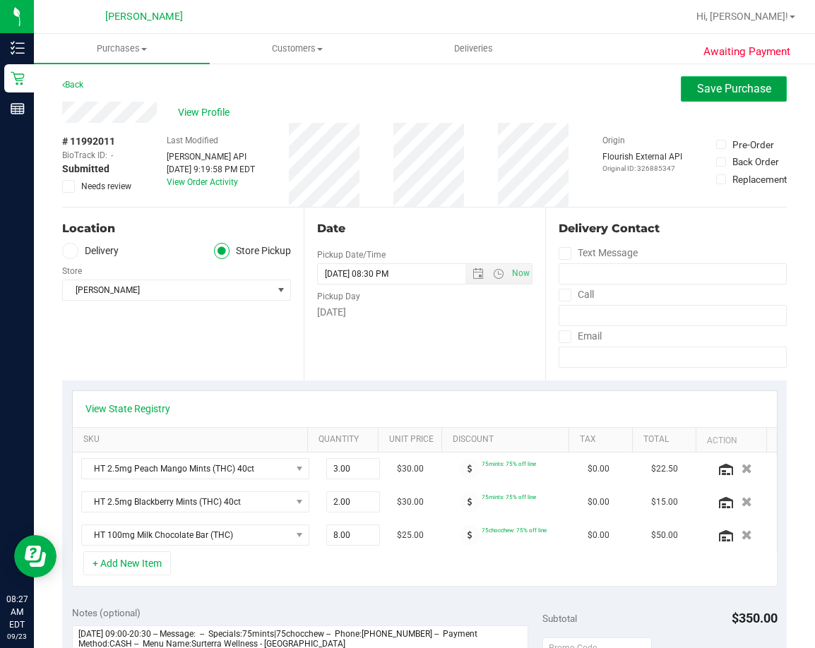
click at [737, 87] on span "Save Purchase" at bounding box center [734, 88] width 74 height 13
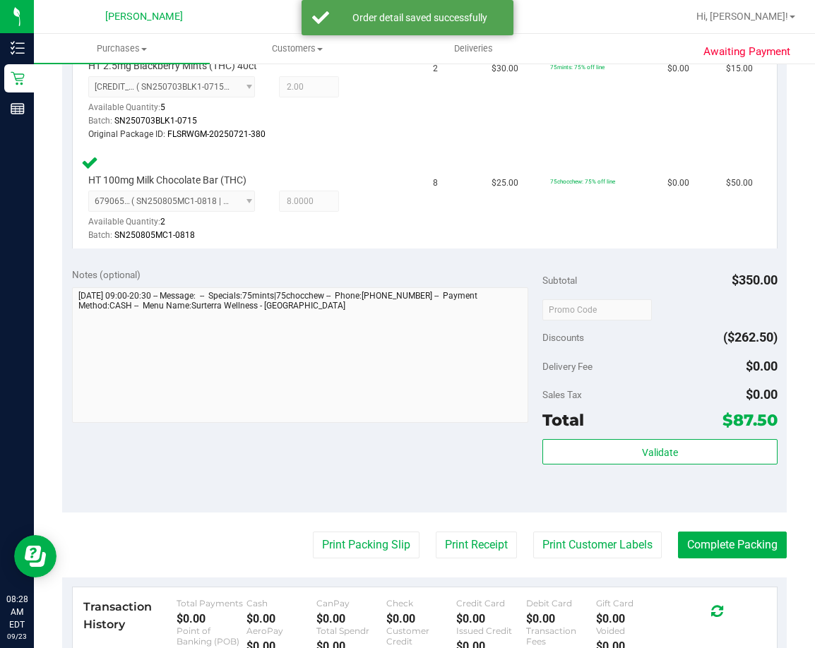
scroll to position [565, 0]
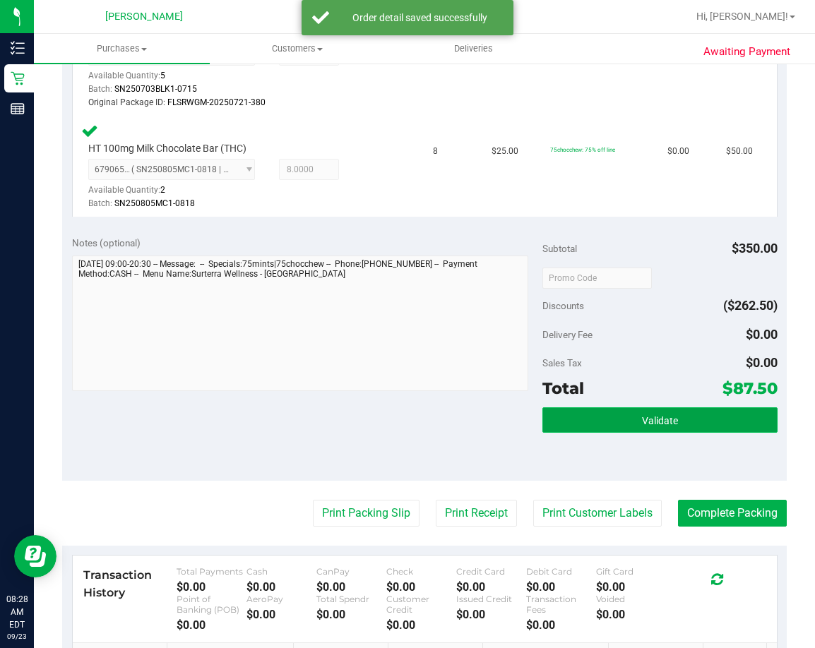
click at [547, 417] on button "Validate" at bounding box center [659, 420] width 235 height 25
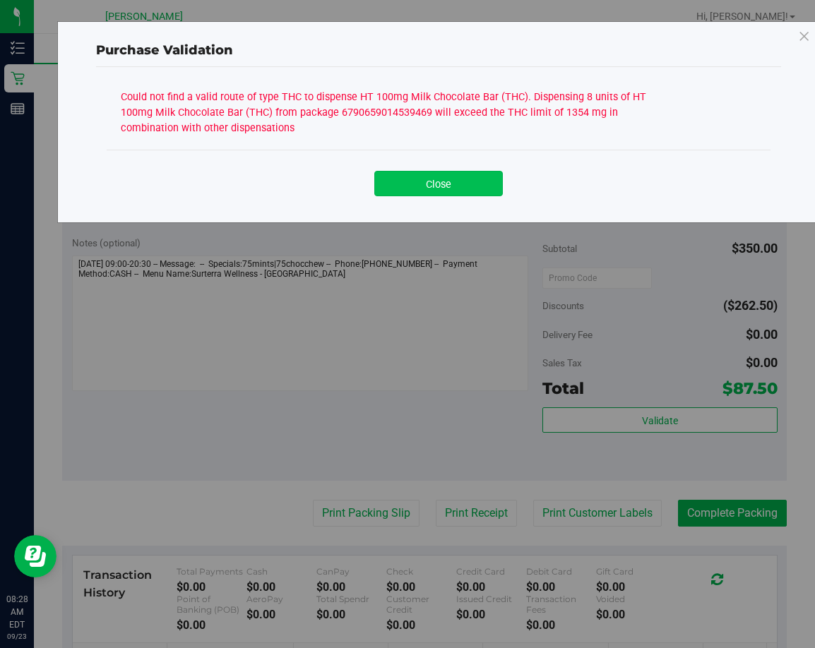
click at [460, 189] on button "Close" at bounding box center [438, 183] width 129 height 25
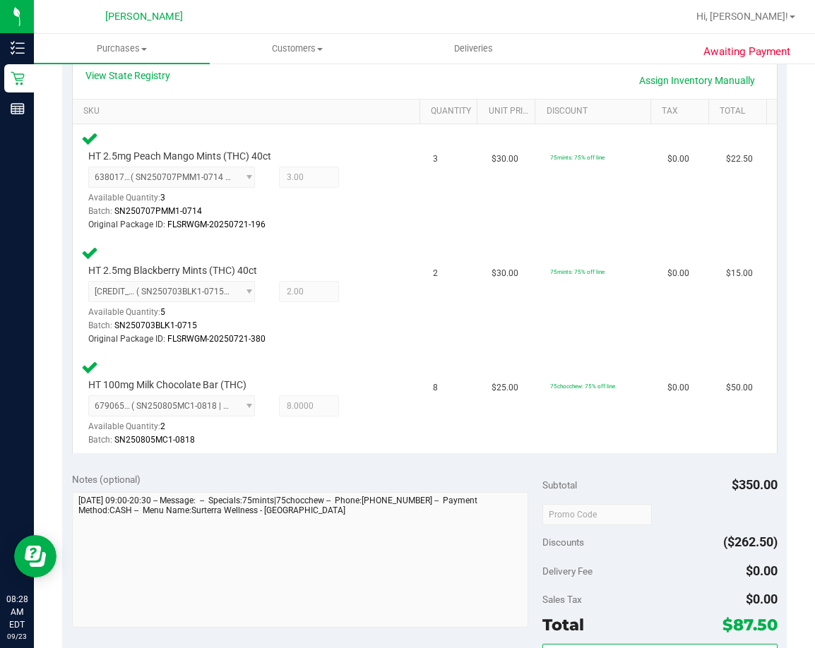
scroll to position [283, 0]
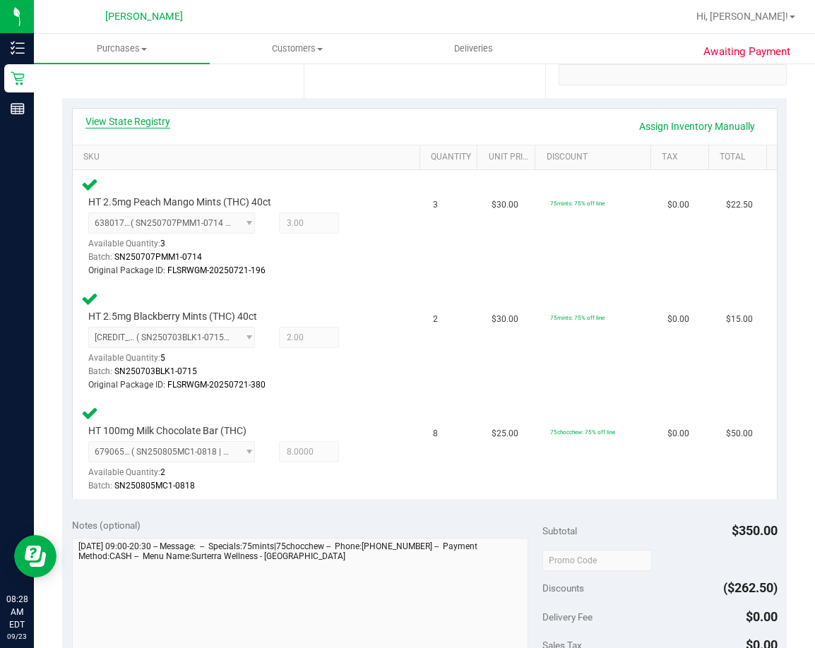
click at [149, 121] on link "View State Registry" at bounding box center [127, 121] width 85 height 14
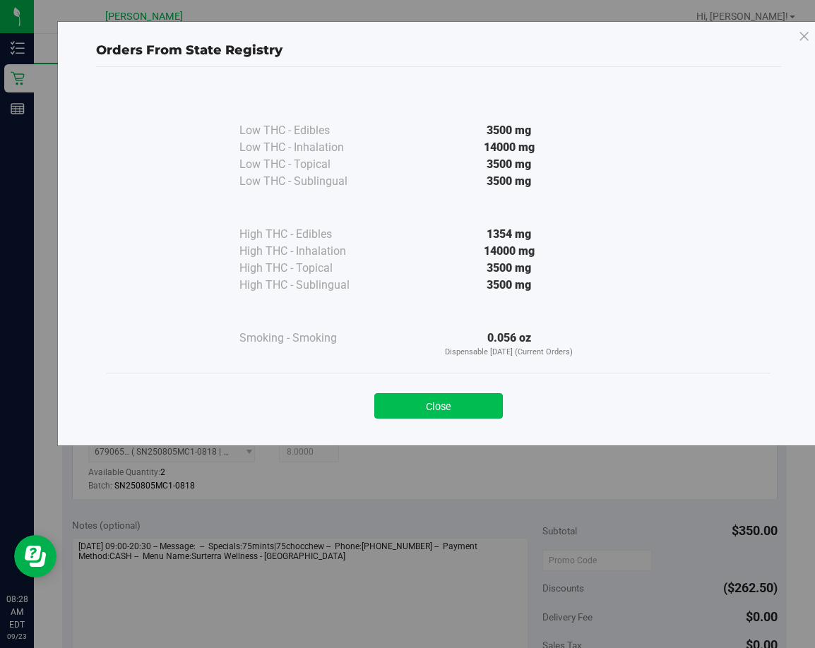
click at [427, 410] on button "Close" at bounding box center [438, 405] width 129 height 25
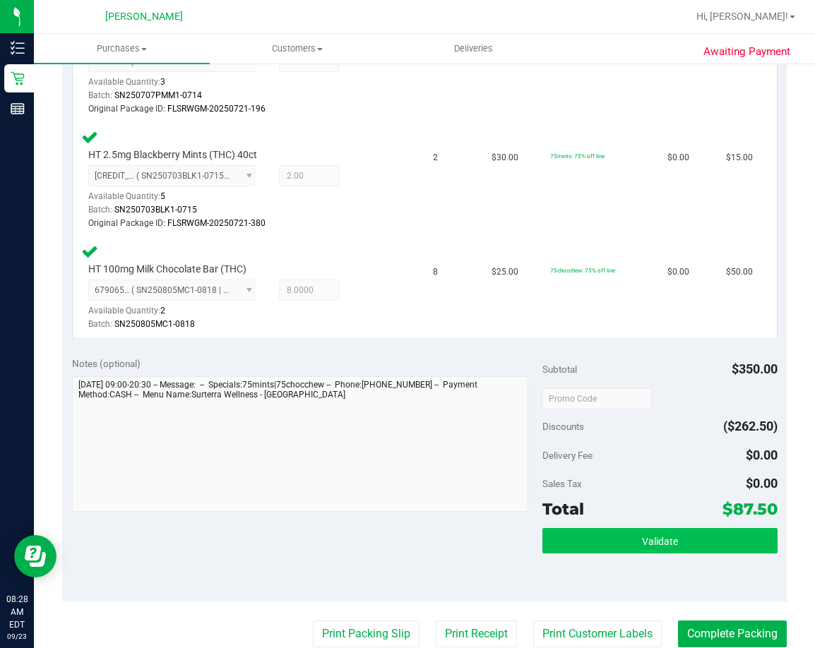
scroll to position [494, 0]
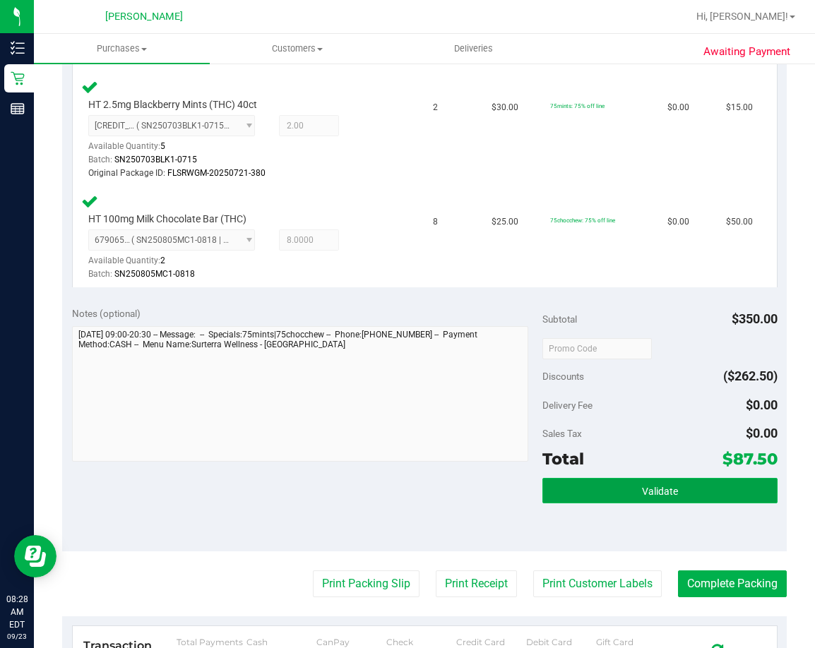
click at [655, 495] on span "Validate" at bounding box center [660, 491] width 36 height 11
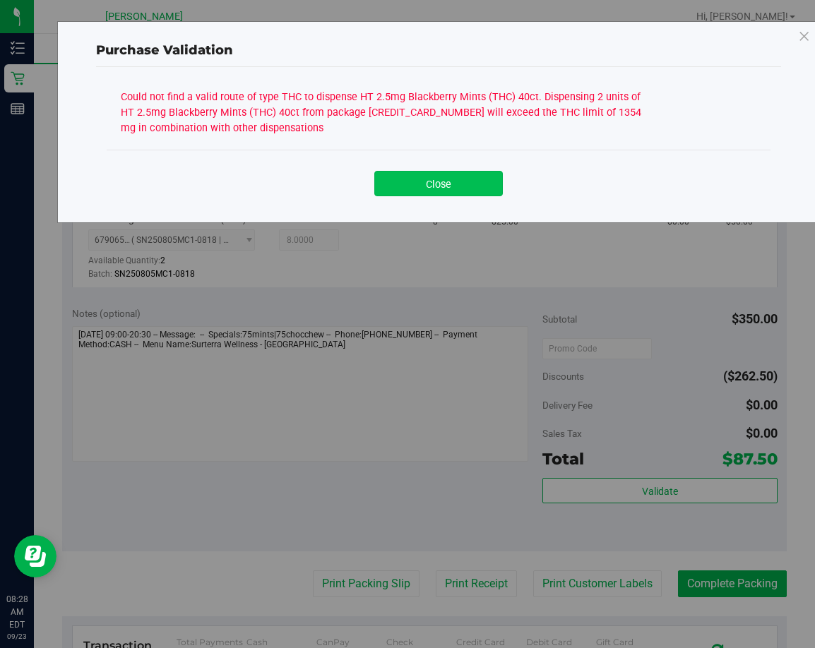
click at [474, 174] on button "Close" at bounding box center [438, 183] width 129 height 25
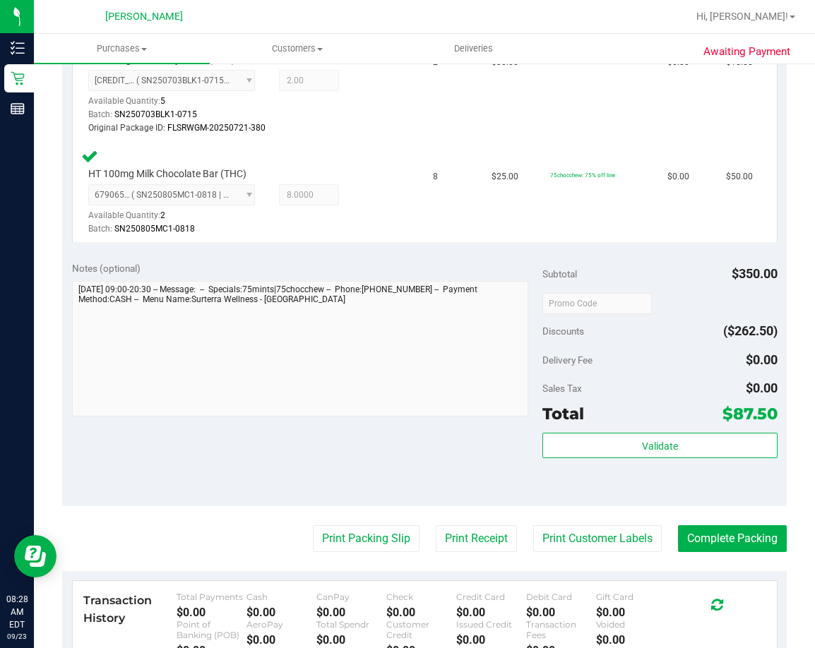
scroll to position [565, 0]
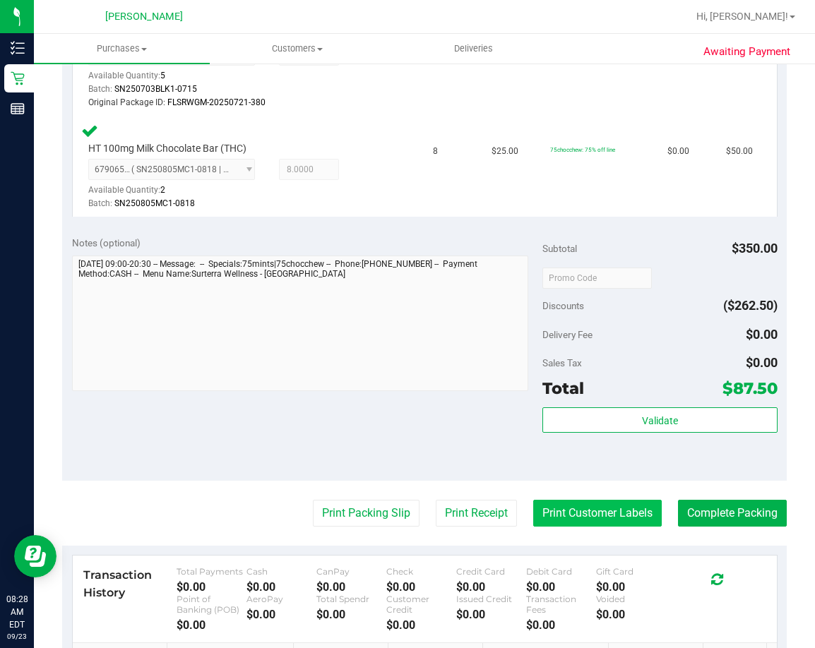
click at [581, 503] on button "Print Customer Labels" at bounding box center [597, 513] width 129 height 27
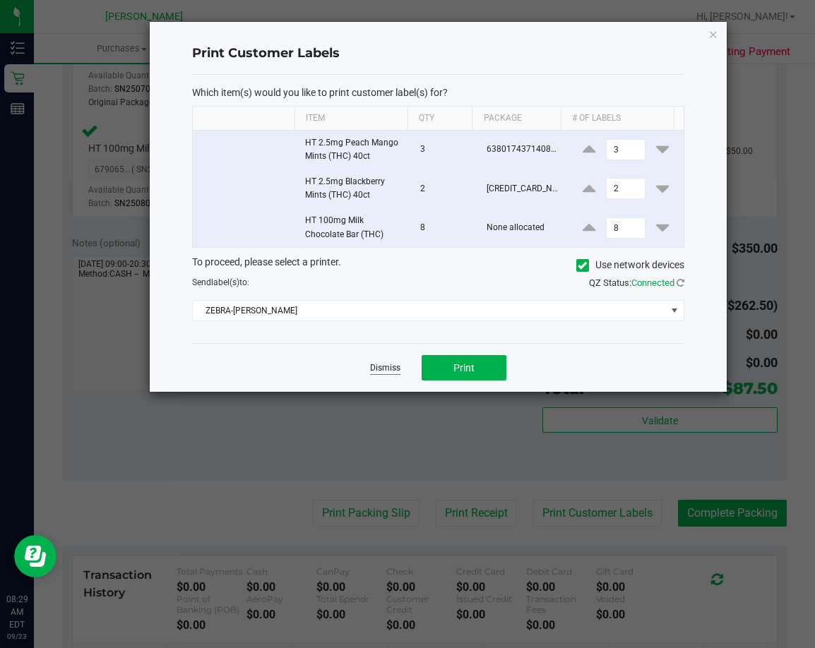
click at [386, 365] on link "Dismiss" at bounding box center [385, 368] width 30 height 12
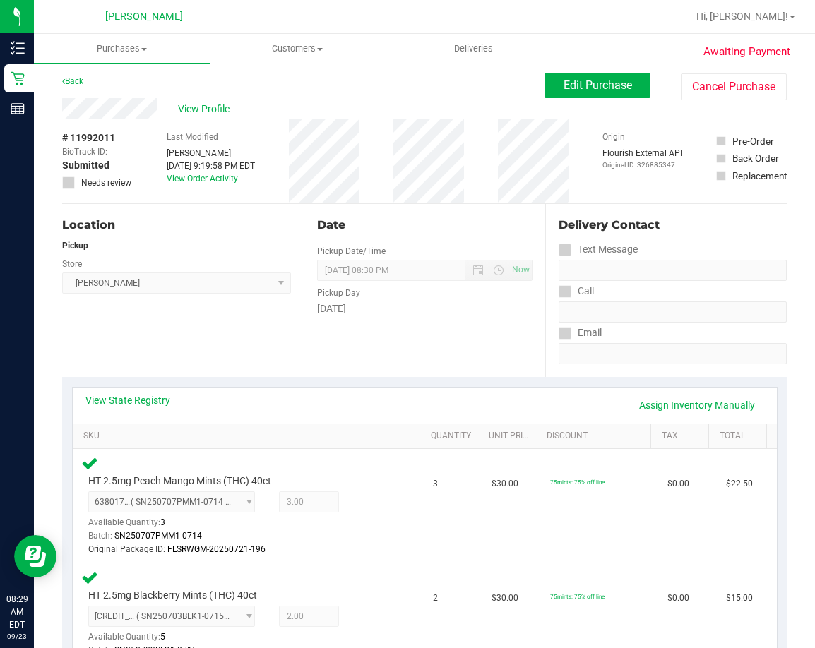
scroll to position [0, 0]
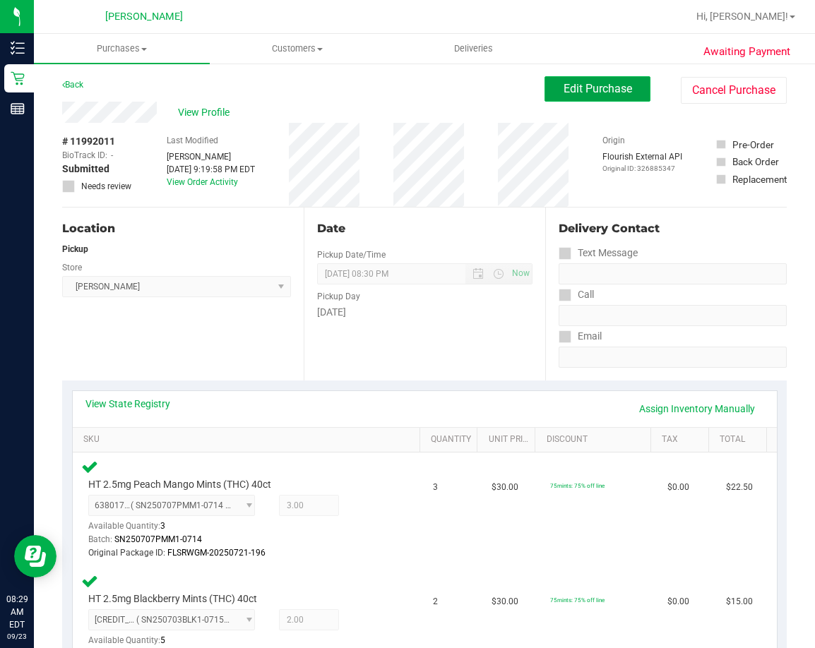
click at [590, 94] on span "Edit Purchase" at bounding box center [598, 88] width 69 height 13
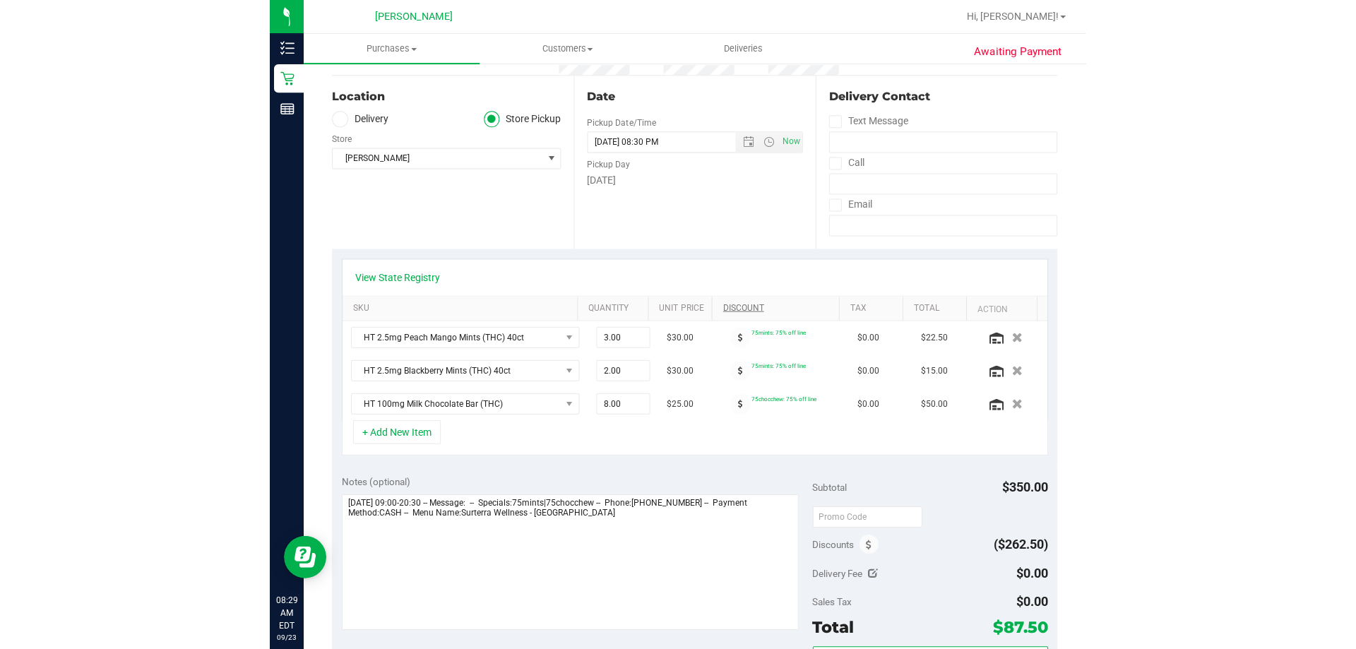
scroll to position [141, 0]
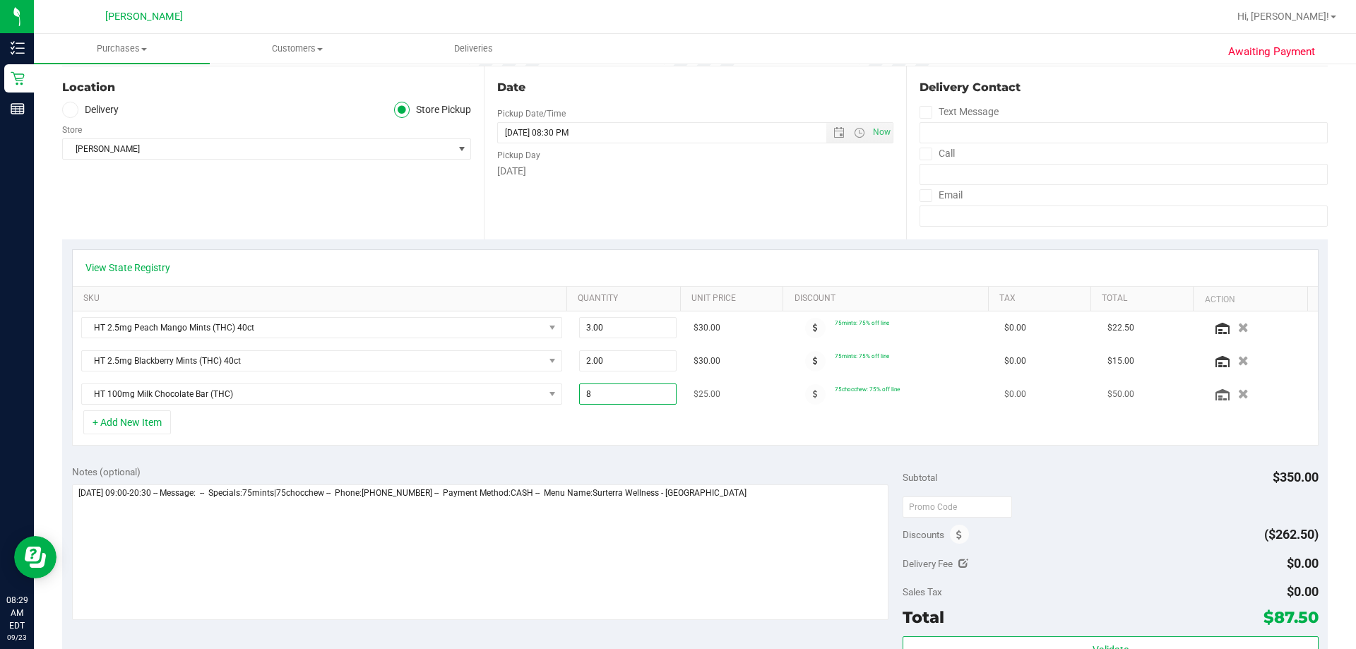
click at [603, 398] on span "8.00 8" at bounding box center [628, 394] width 98 height 21
type input "7"
type input "8.00"
click at [598, 426] on div "+ Add New Item" at bounding box center [695, 427] width 1247 height 35
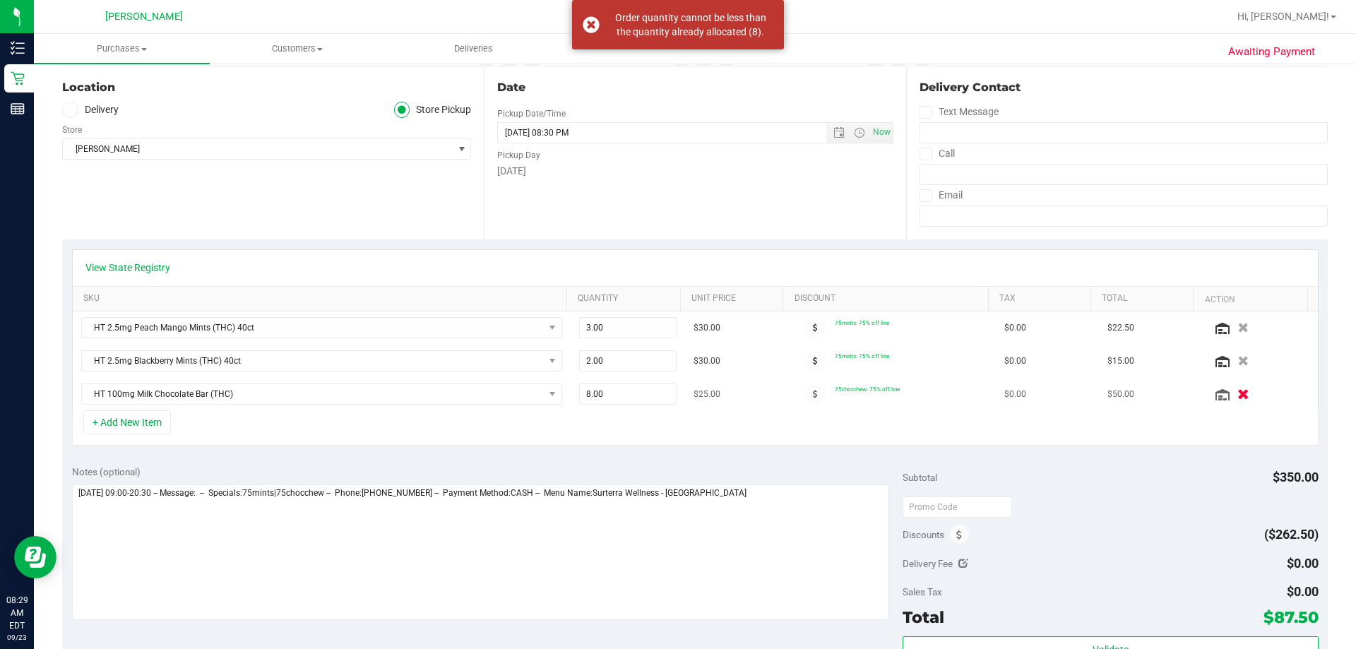
click at [1231, 397] on button "button" at bounding box center [1243, 393] width 24 height 15
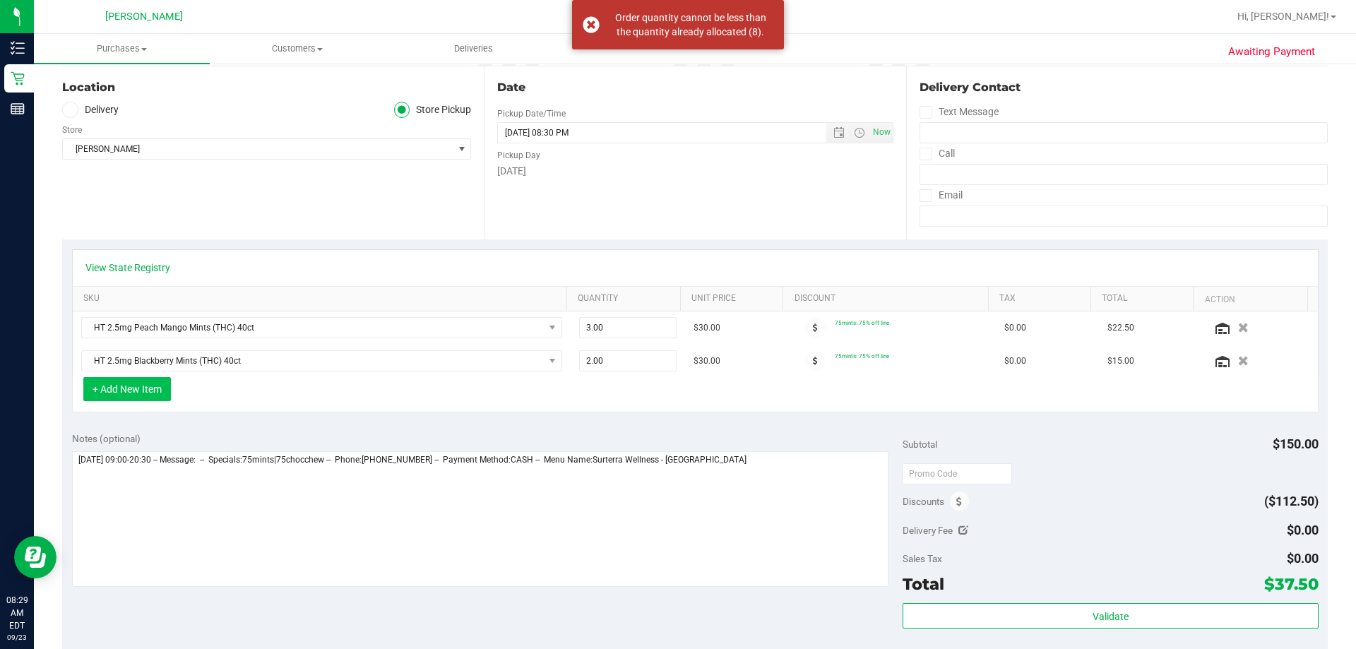
click at [156, 390] on button "+ Add New Item" at bounding box center [127, 389] width 88 height 24
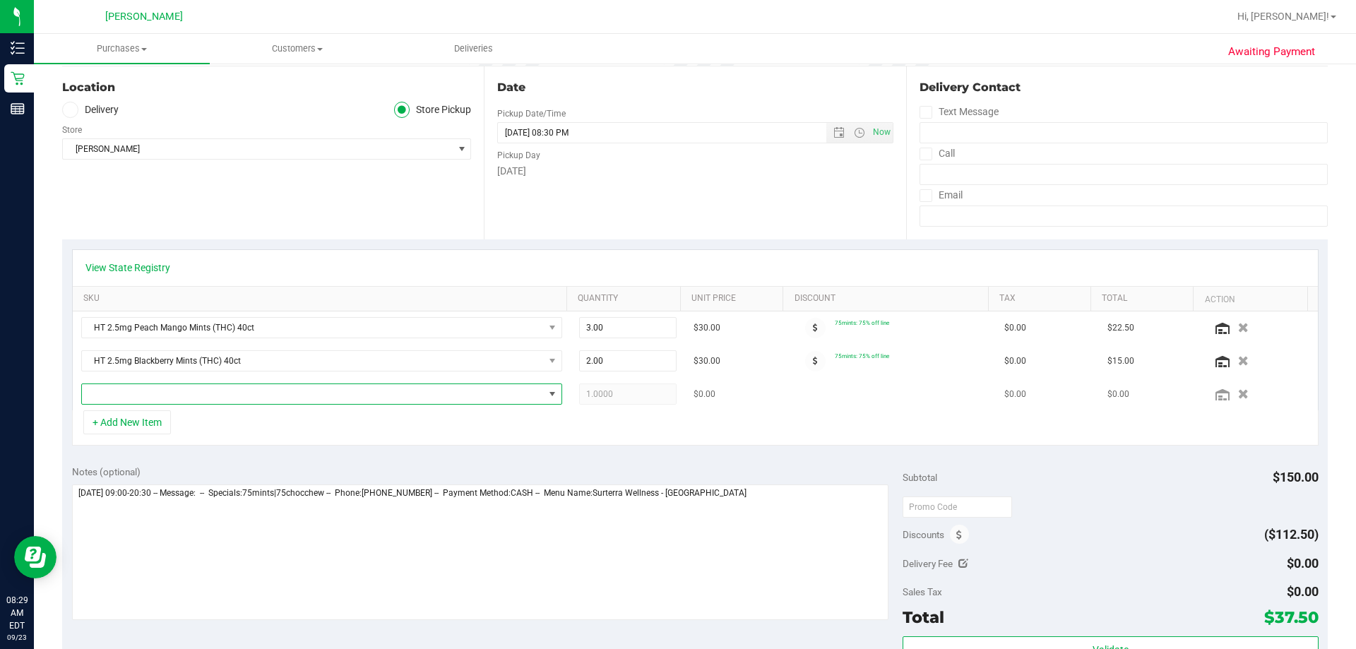
click at [222, 388] on span "NO DATA FOUND" at bounding box center [313, 394] width 462 height 20
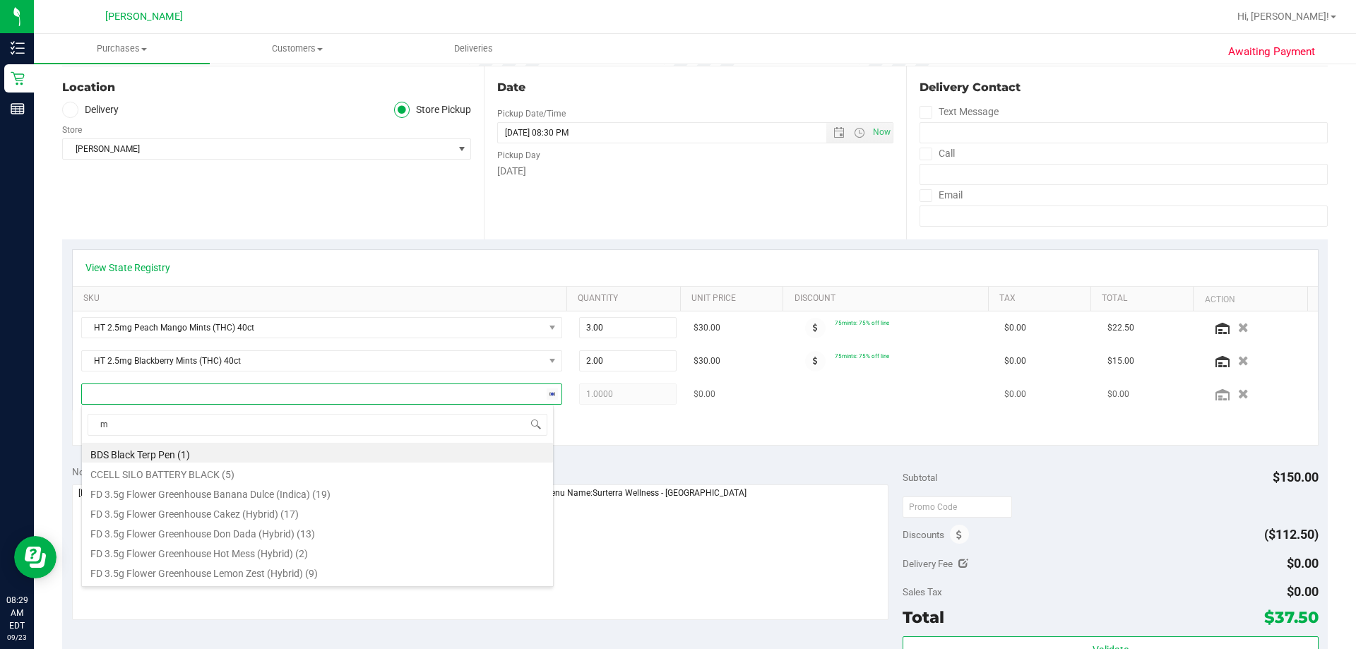
scroll to position [21, 468]
type input "milk"
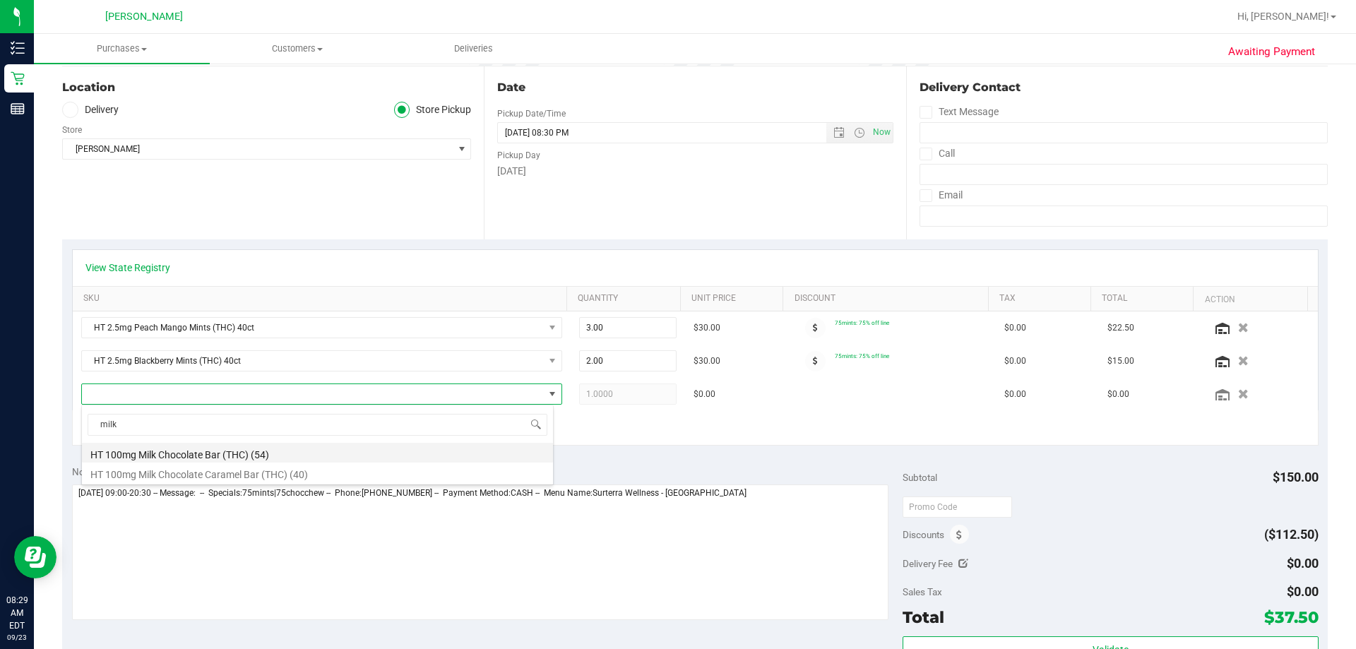
click at [215, 453] on li "HT 100mg Milk Chocolate Bar (THC) (54)" at bounding box center [317, 453] width 471 height 20
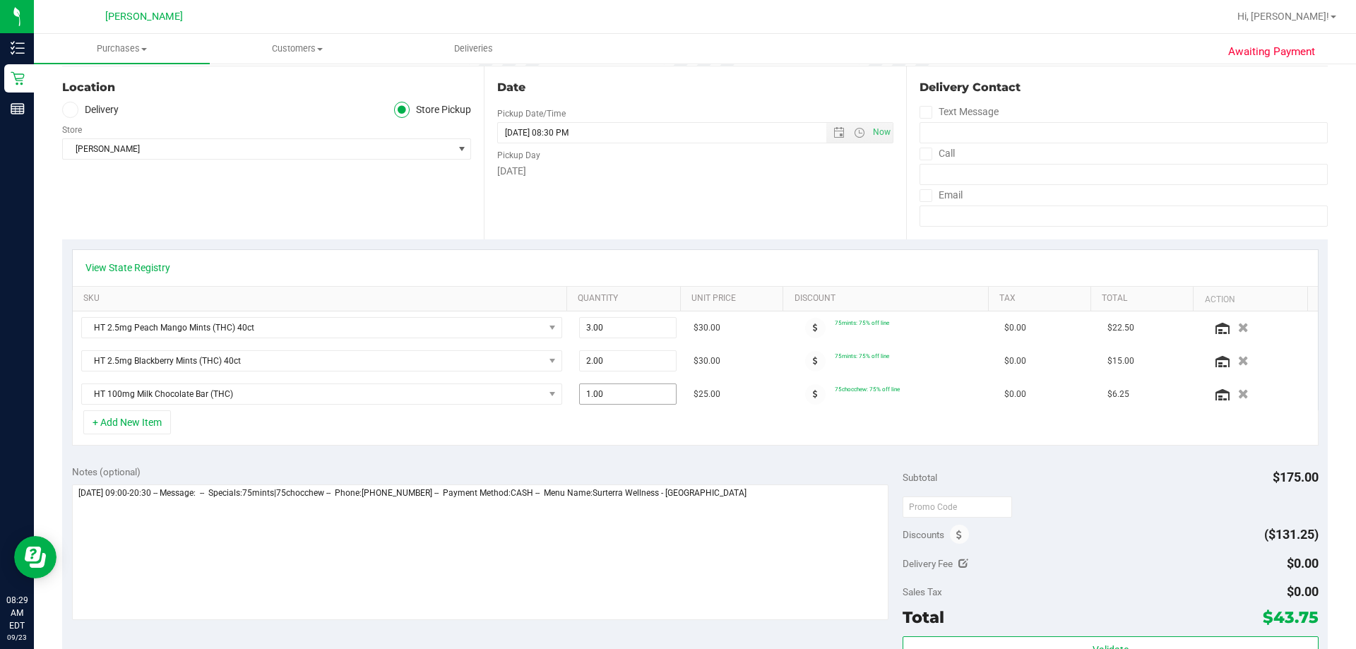
click at [588, 395] on span "1.00 1" at bounding box center [628, 394] width 98 height 21
type input "7"
type input "7.00"
click at [593, 438] on div "+ Add New Item" at bounding box center [695, 427] width 1247 height 35
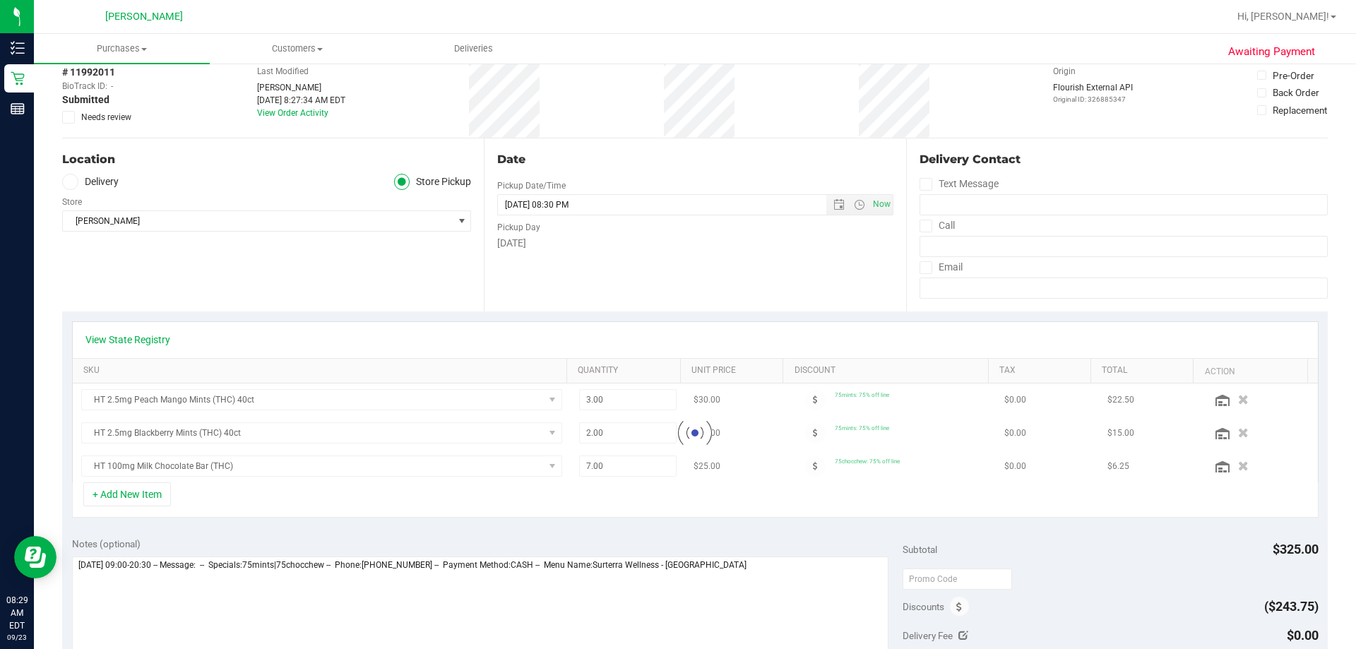
scroll to position [0, 0]
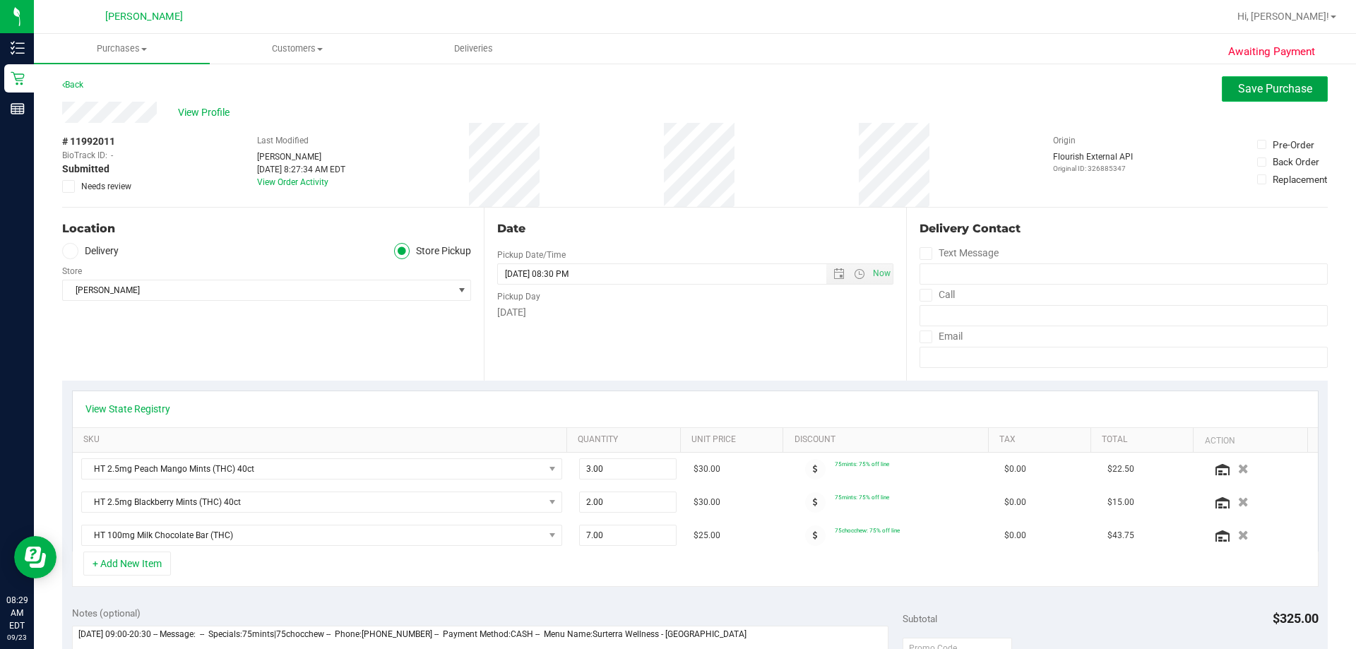
click at [1252, 83] on span "Save Purchase" at bounding box center [1275, 88] width 74 height 13
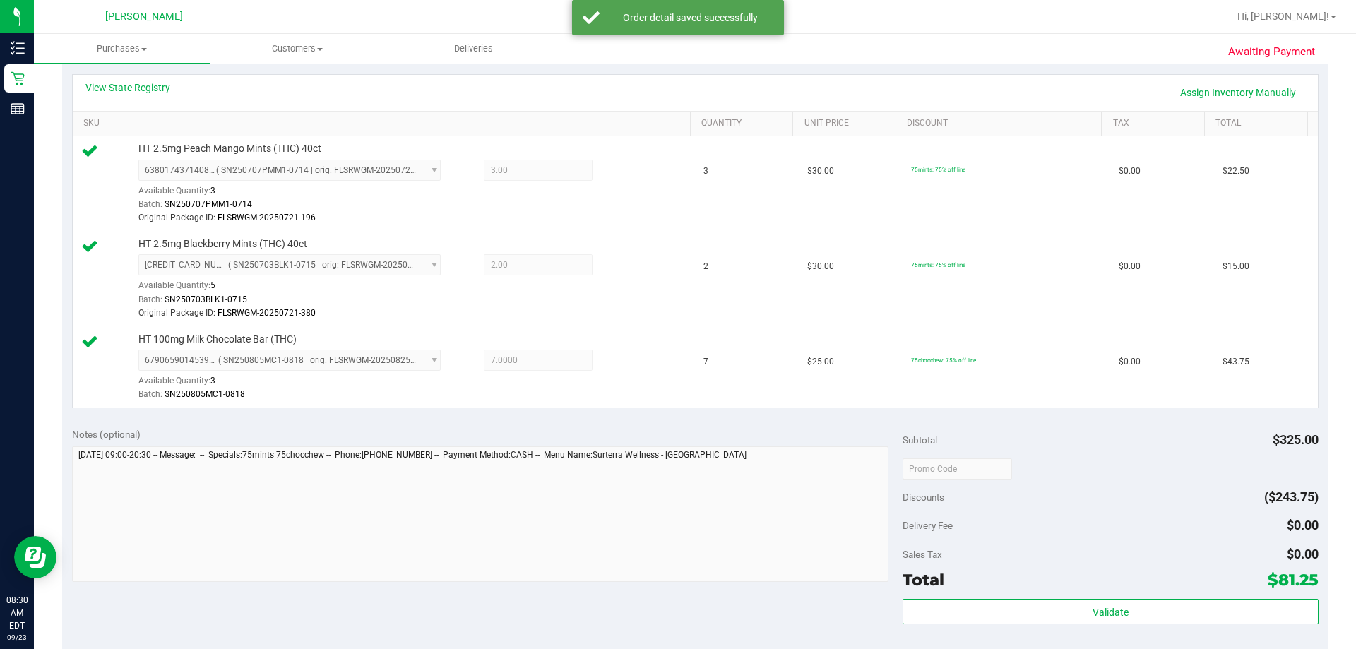
scroll to position [353, 0]
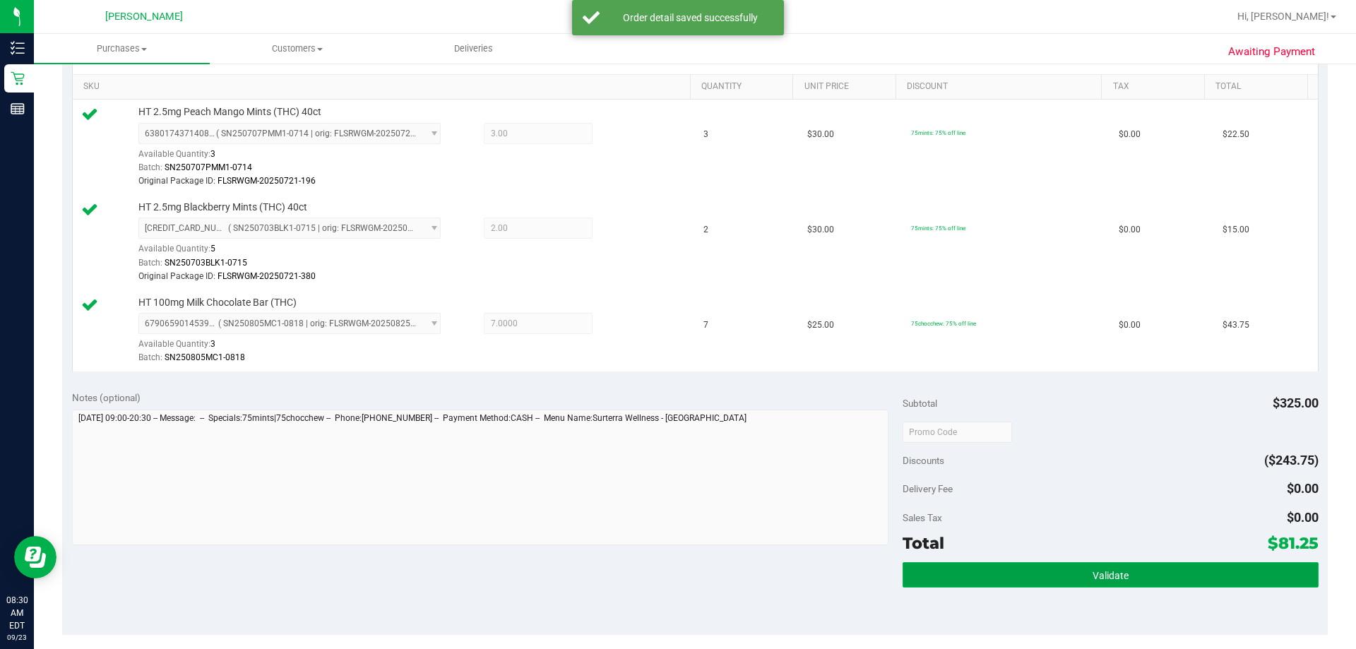
click at [1039, 567] on button "Validate" at bounding box center [1110, 574] width 415 height 25
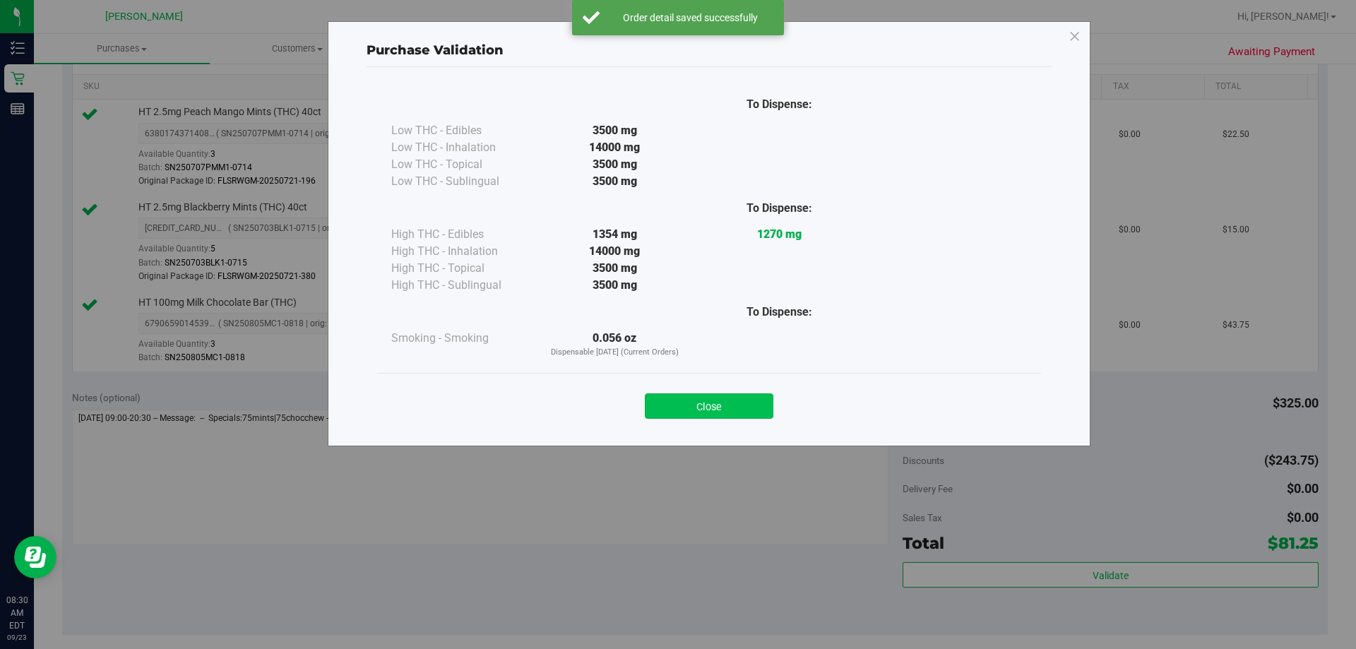
click at [712, 405] on button "Close" at bounding box center [709, 405] width 129 height 25
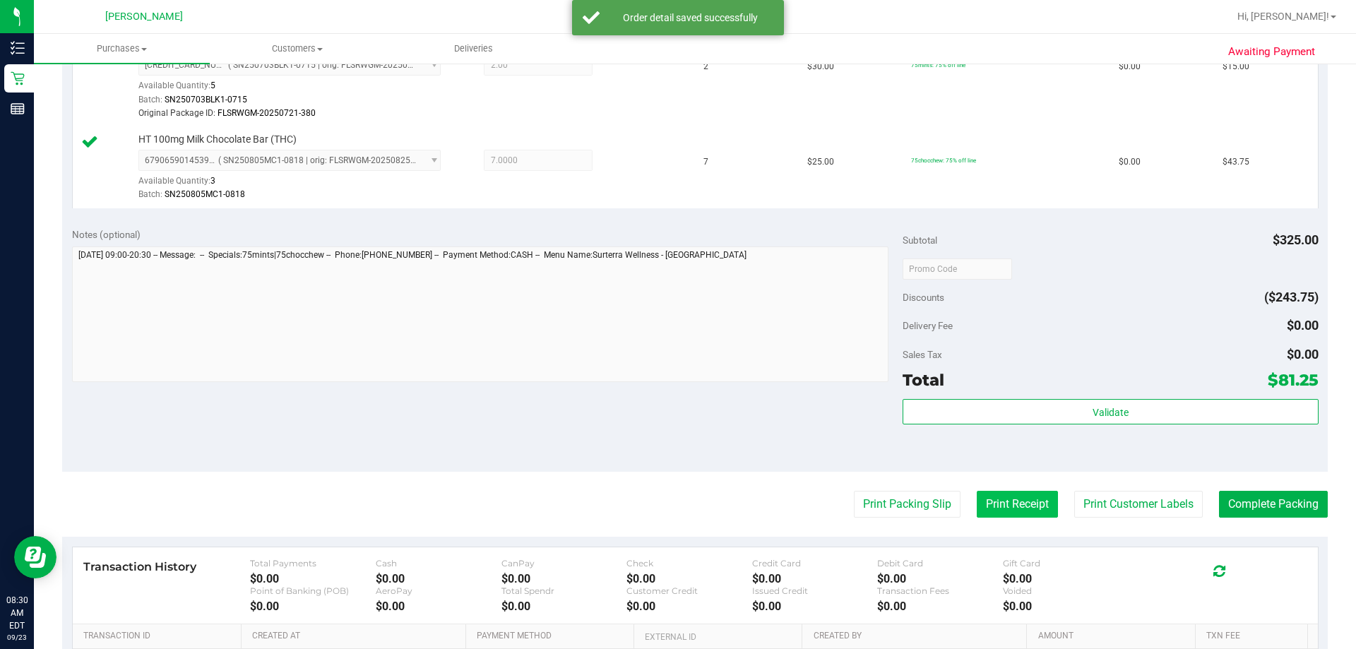
scroll to position [565, 0]
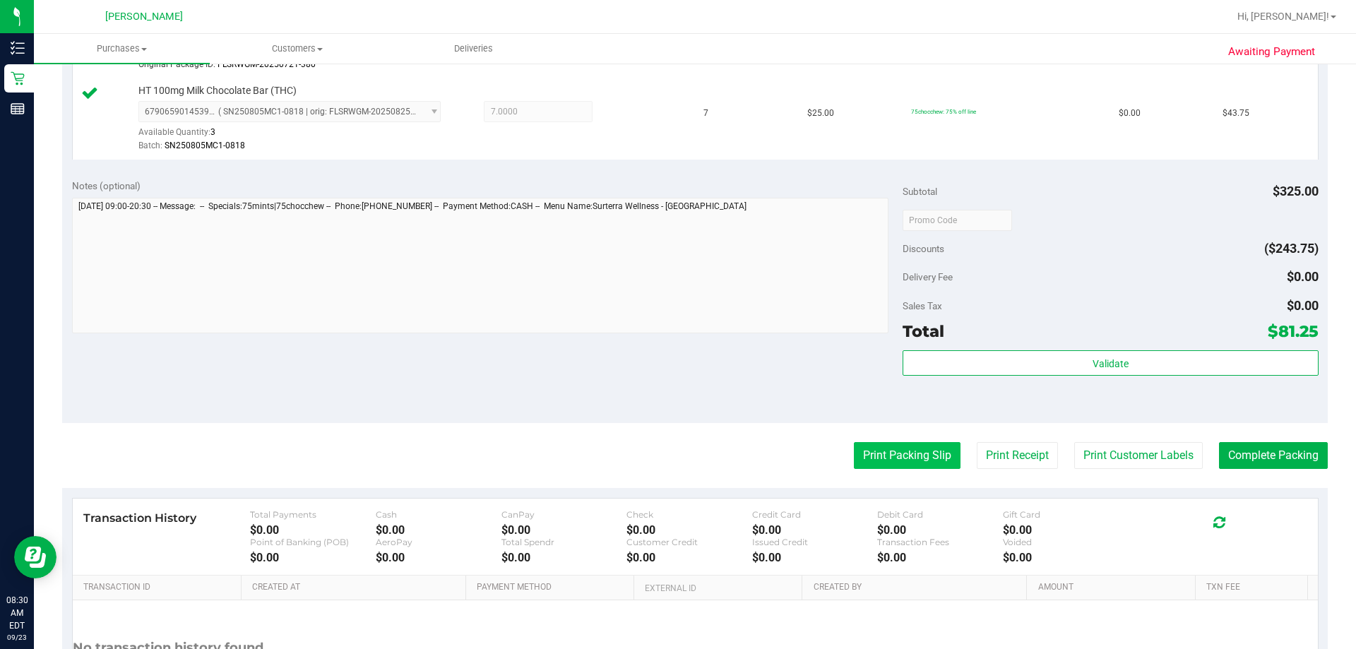
click at [877, 461] on button "Print Packing Slip" at bounding box center [907, 455] width 107 height 27
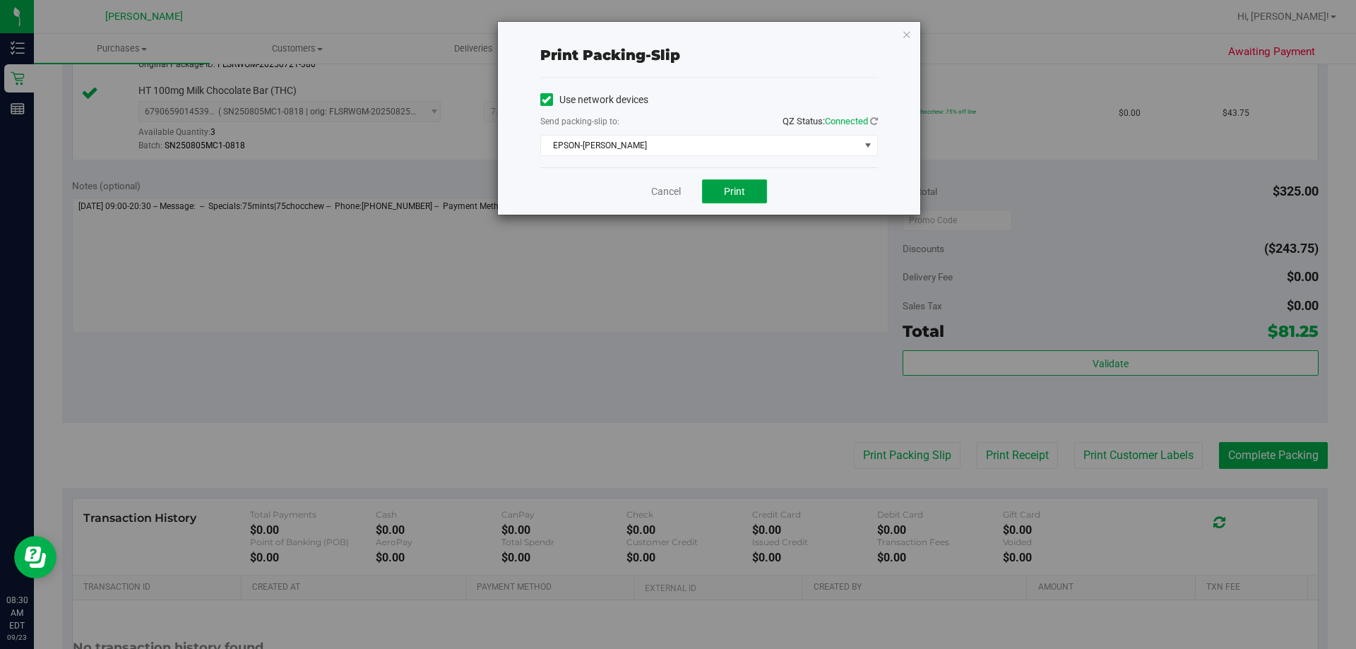
click at [747, 189] on button "Print" at bounding box center [734, 191] width 65 height 24
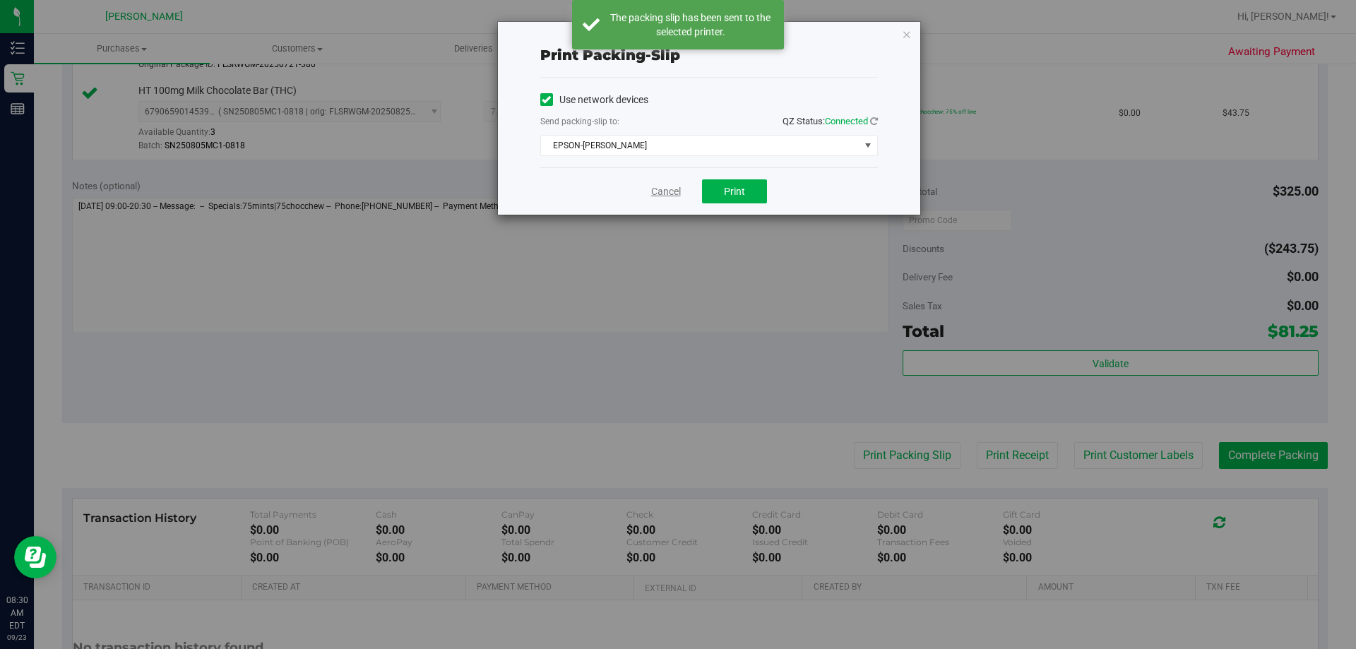
click at [666, 190] on link "Cancel" at bounding box center [666, 191] width 30 height 15
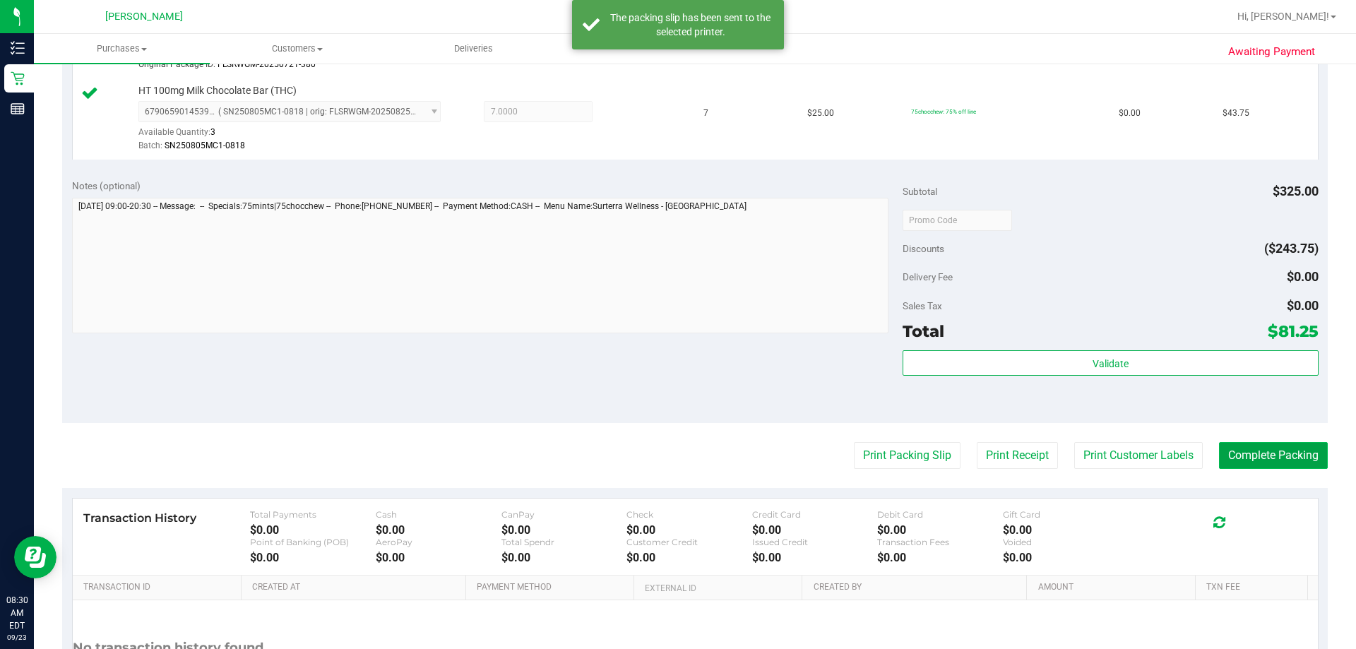
click at [1264, 459] on button "Complete Packing" at bounding box center [1273, 455] width 109 height 27
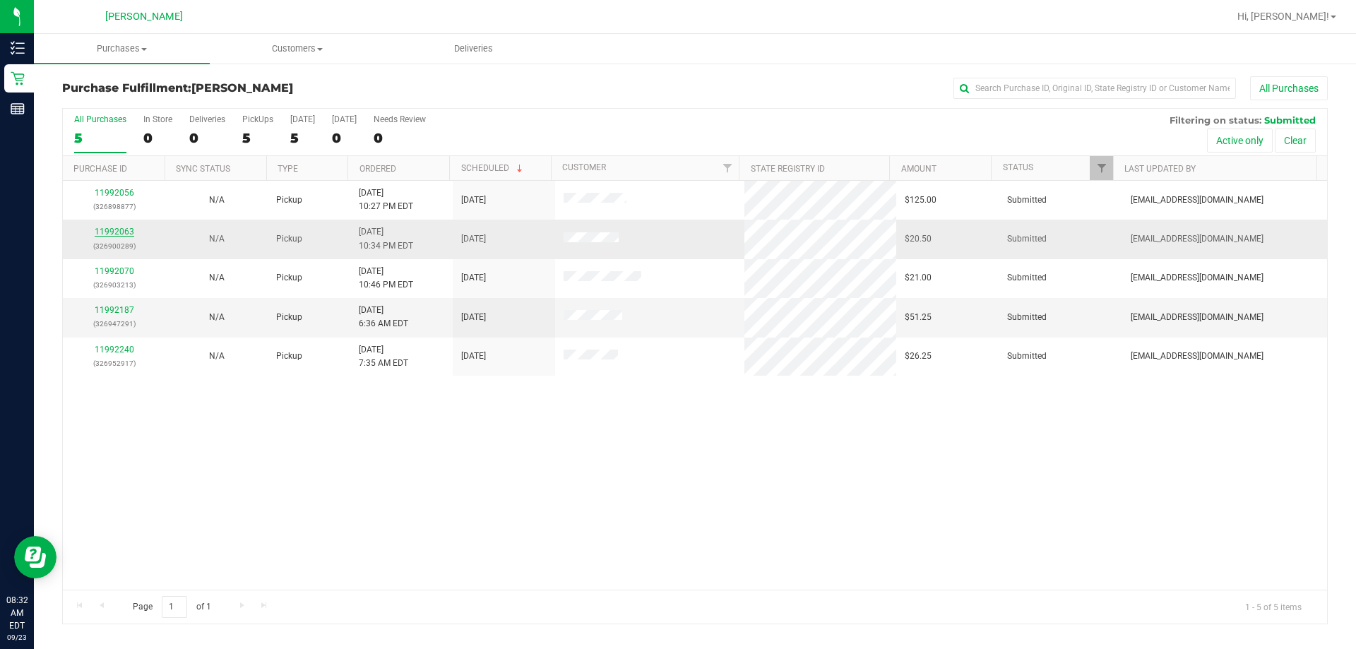
click at [108, 227] on link "11992063" at bounding box center [115, 232] width 40 height 10
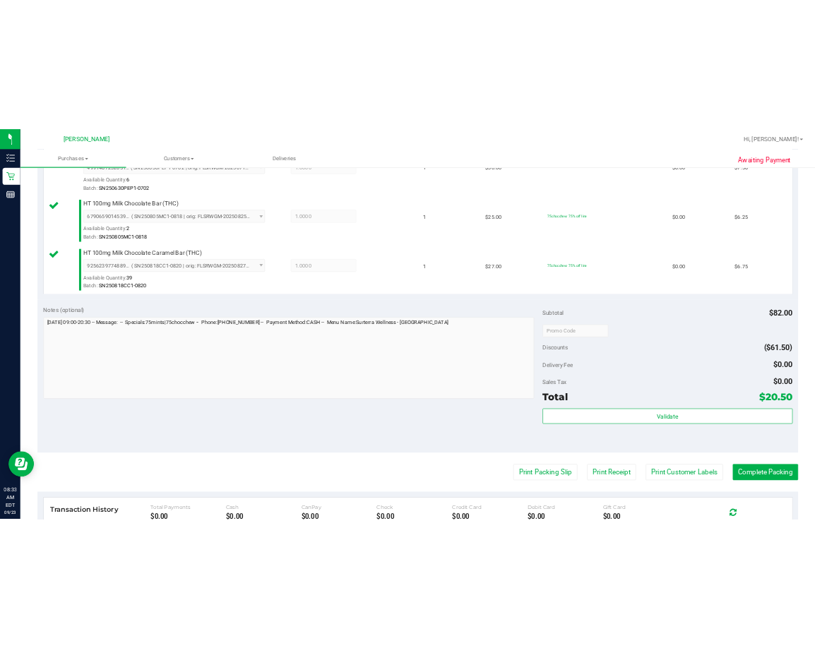
scroll to position [424, 0]
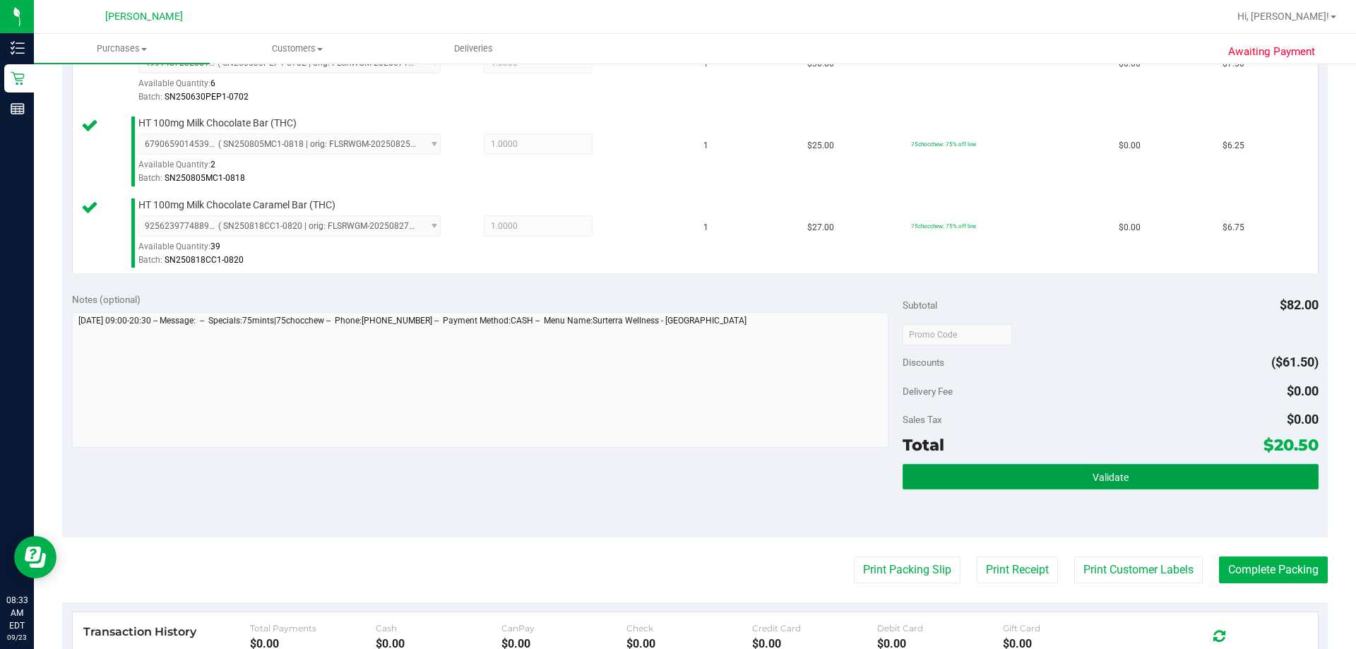
click at [991, 482] on button "Validate" at bounding box center [1110, 476] width 415 height 25
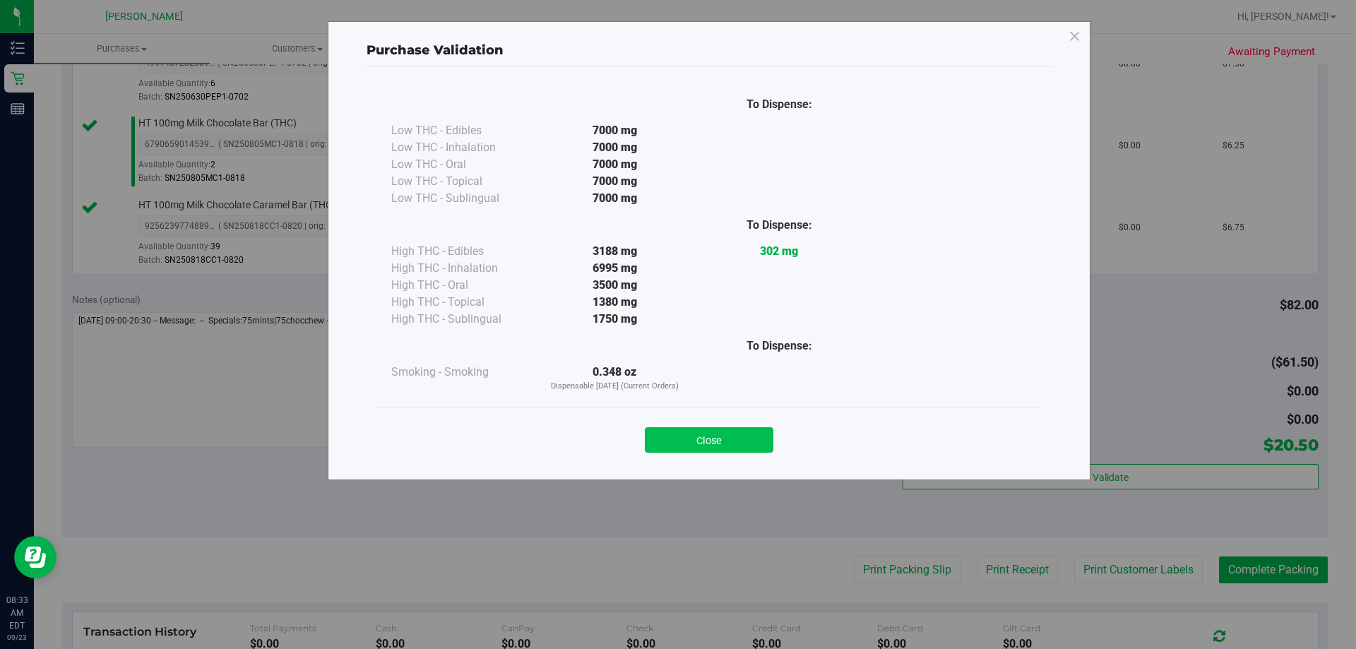
click at [754, 440] on button "Close" at bounding box center [709, 439] width 129 height 25
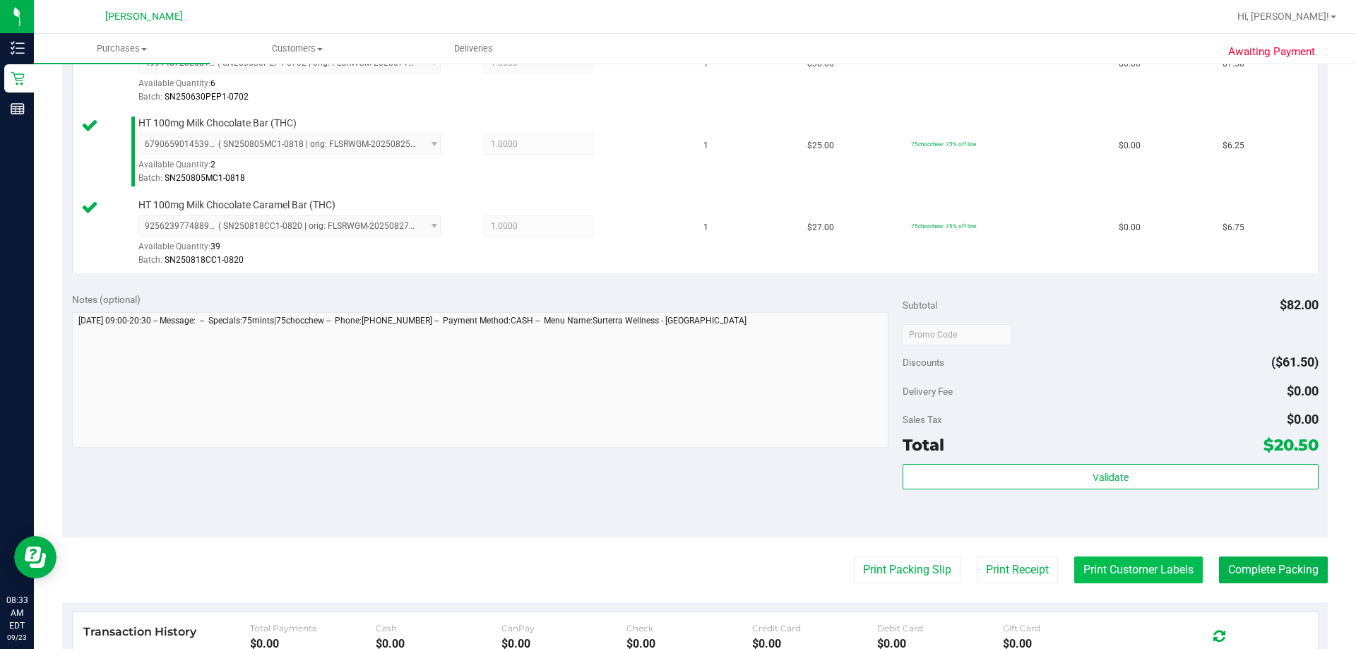
click at [1093, 583] on button "Print Customer Labels" at bounding box center [1138, 570] width 129 height 27
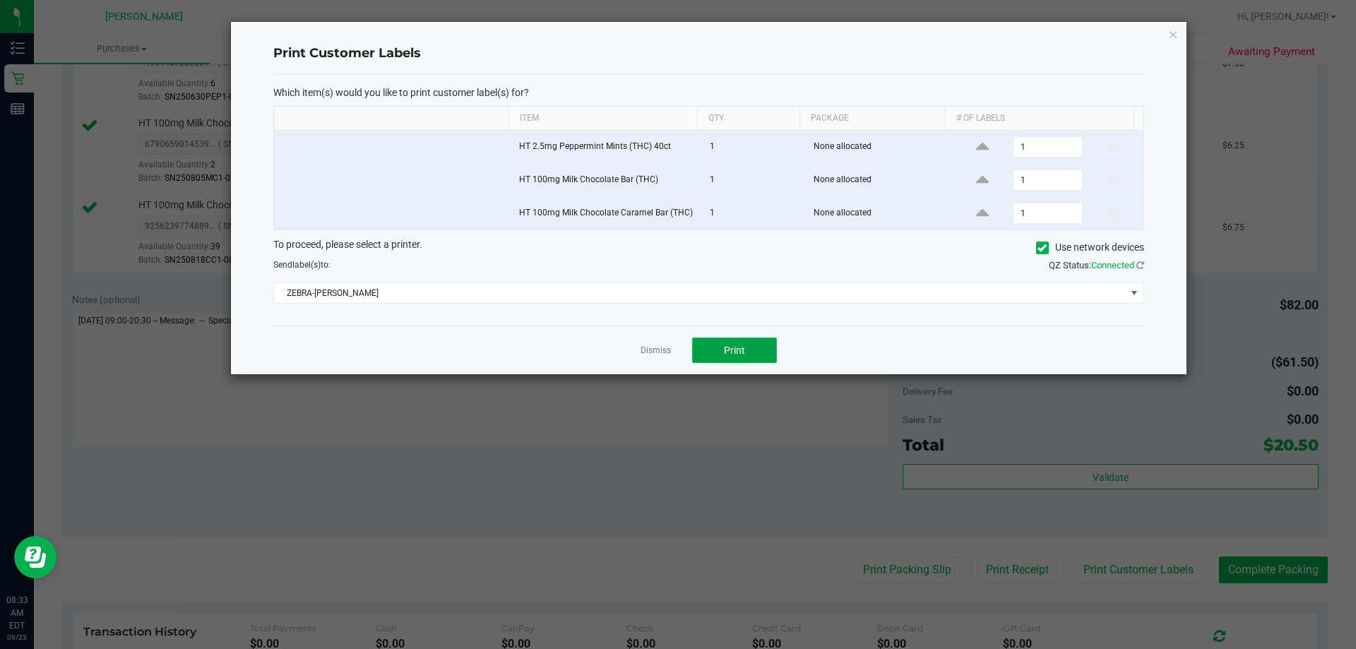
click at [737, 342] on button "Print" at bounding box center [734, 350] width 85 height 25
click at [657, 349] on link "Dismiss" at bounding box center [656, 351] width 30 height 12
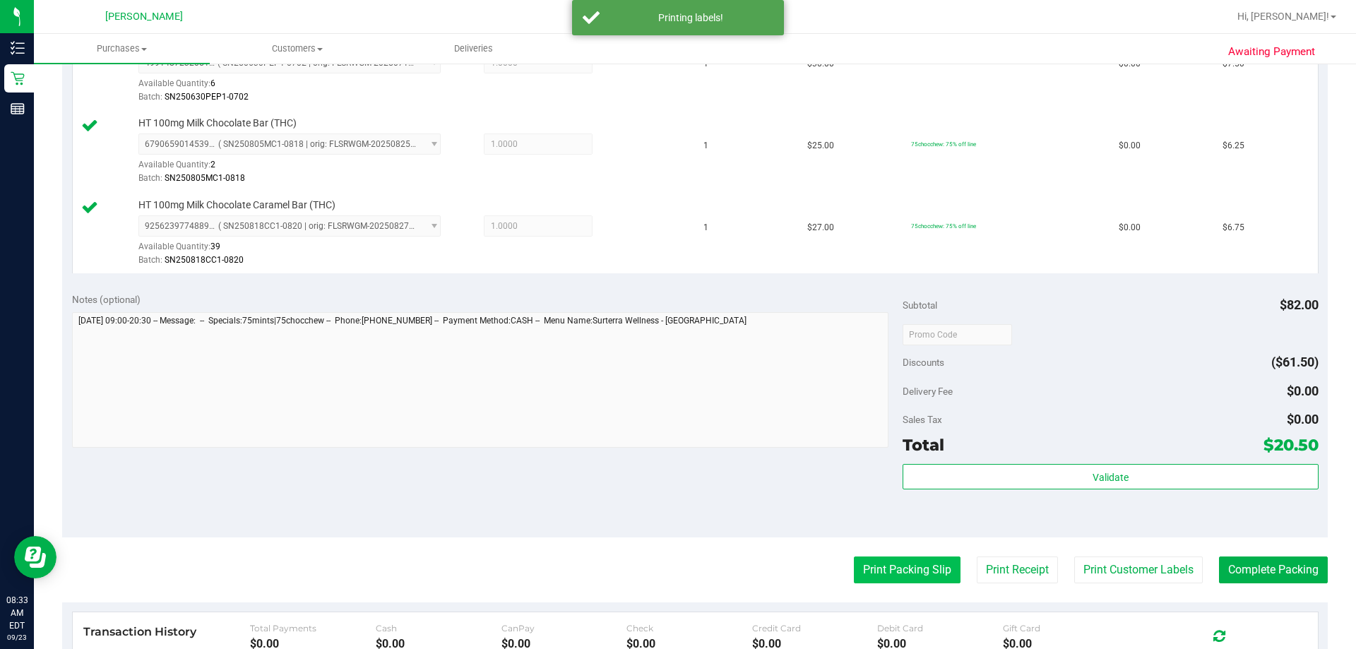
click at [889, 578] on button "Print Packing Slip" at bounding box center [907, 570] width 107 height 27
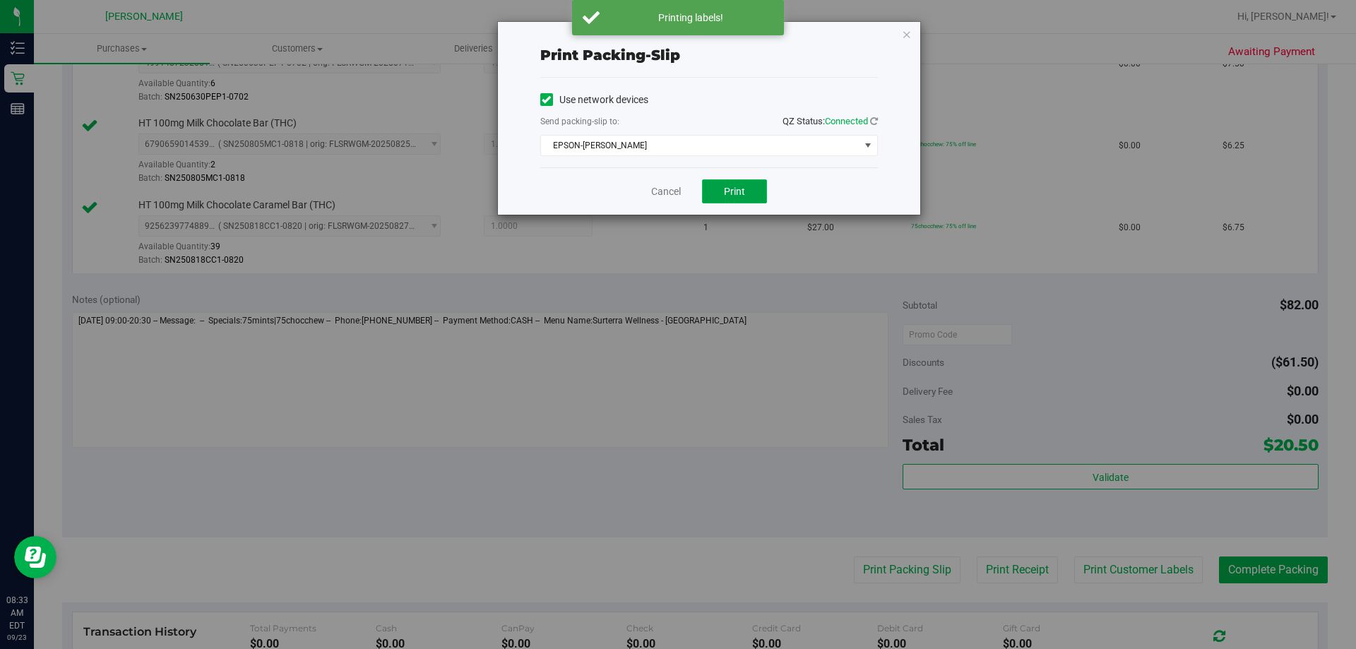
click at [747, 188] on button "Print" at bounding box center [734, 191] width 65 height 24
click at [659, 195] on link "Cancel" at bounding box center [666, 191] width 30 height 15
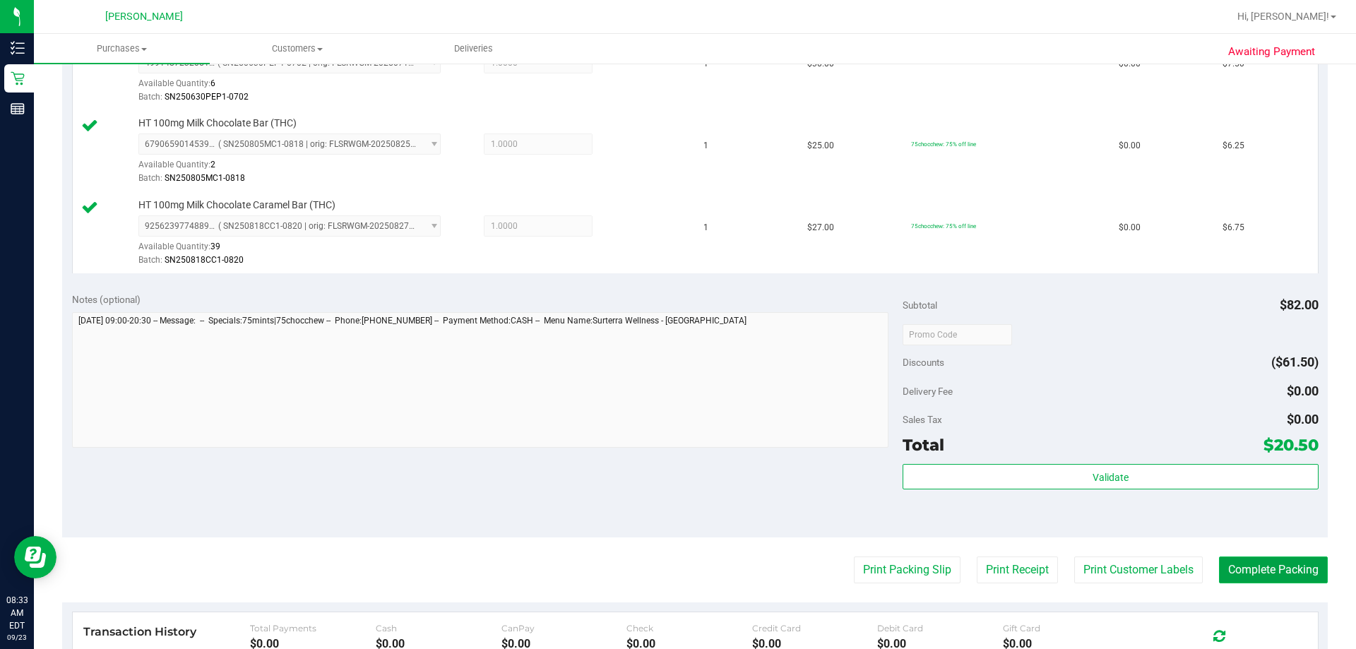
click at [1229, 566] on button "Complete Packing" at bounding box center [1273, 570] width 109 height 27
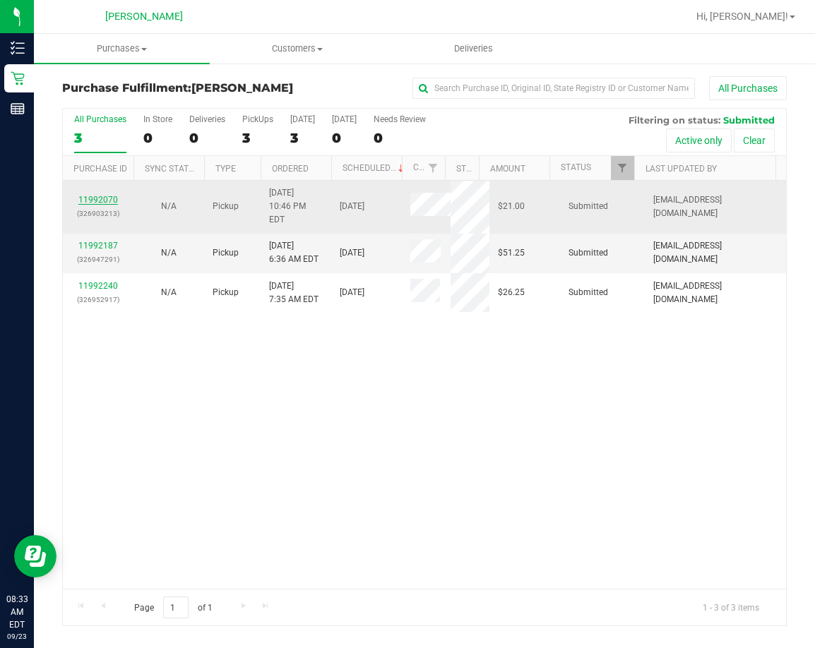
click at [100, 195] on link "11992070" at bounding box center [98, 200] width 40 height 10
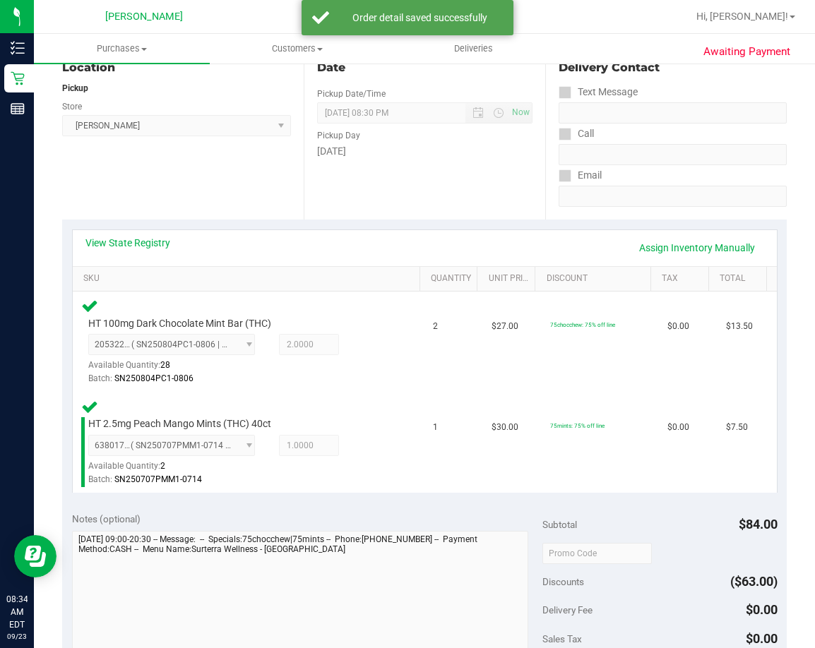
scroll to position [283, 0]
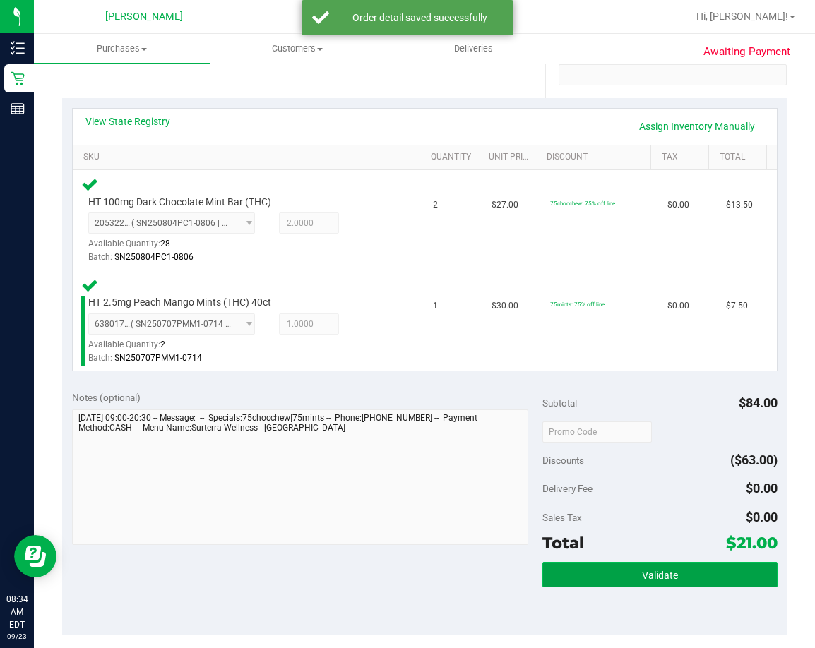
click at [646, 579] on span "Validate" at bounding box center [660, 575] width 36 height 11
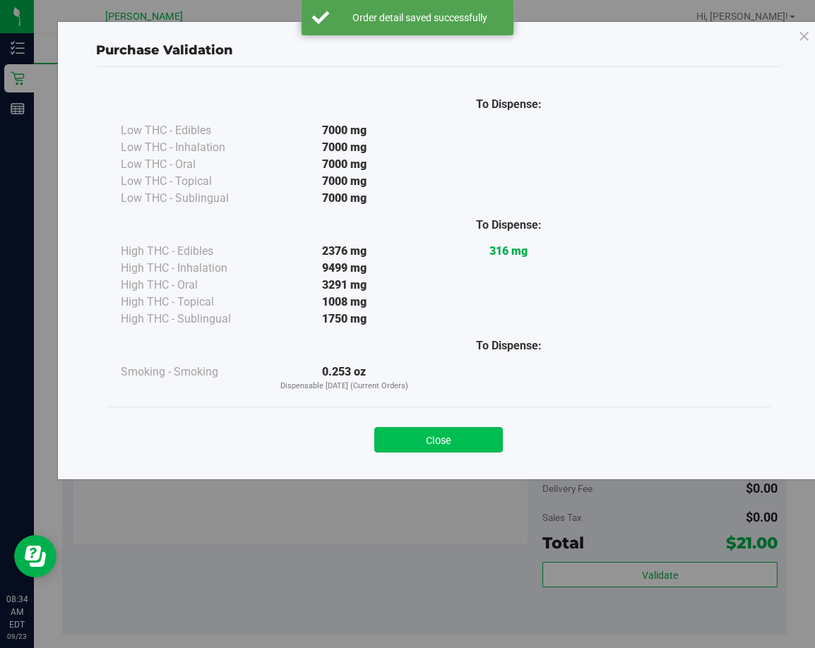
click at [467, 437] on button "Close" at bounding box center [438, 439] width 129 height 25
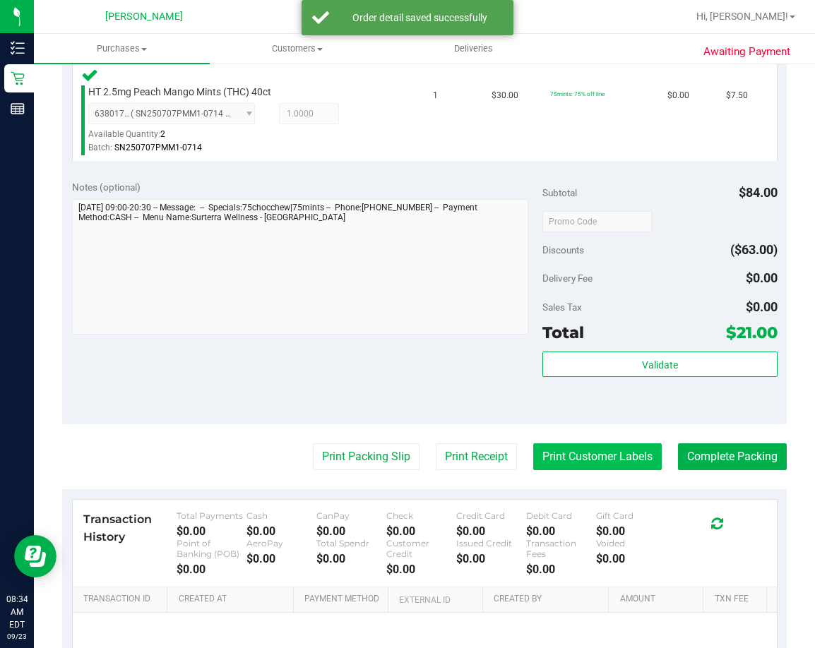
scroll to position [494, 0]
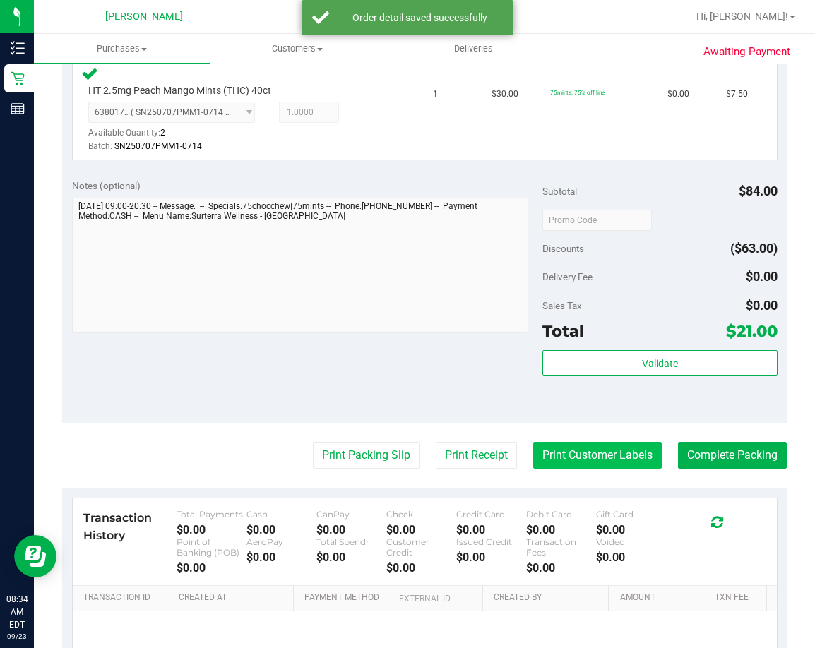
click at [590, 458] on button "Print Customer Labels" at bounding box center [597, 455] width 129 height 27
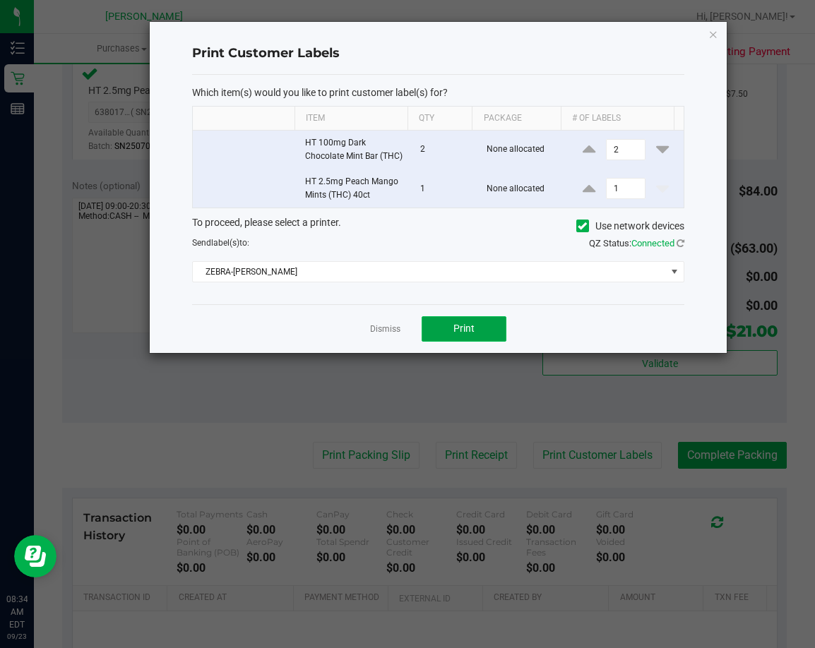
click at [458, 334] on span "Print" at bounding box center [463, 328] width 21 height 11
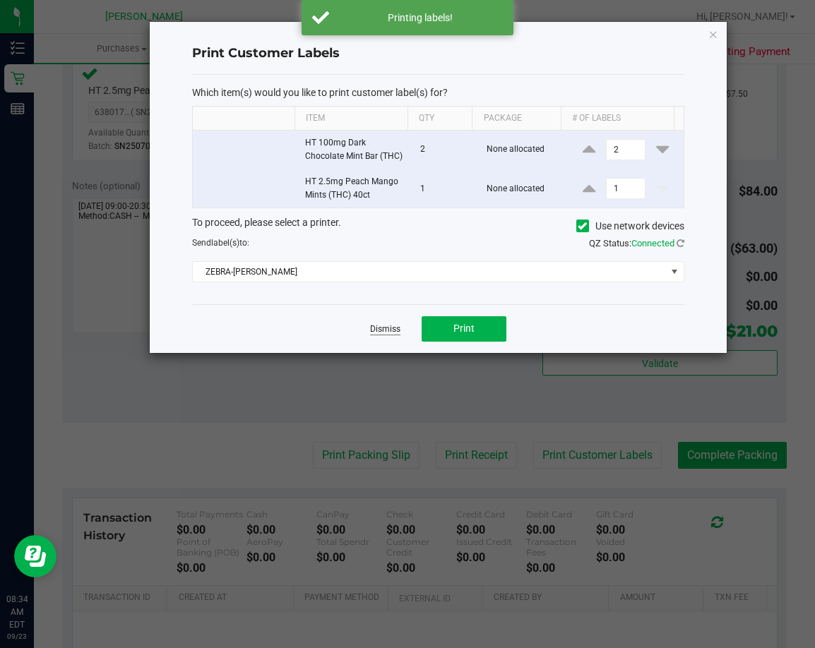
click at [389, 336] on link "Dismiss" at bounding box center [385, 330] width 30 height 12
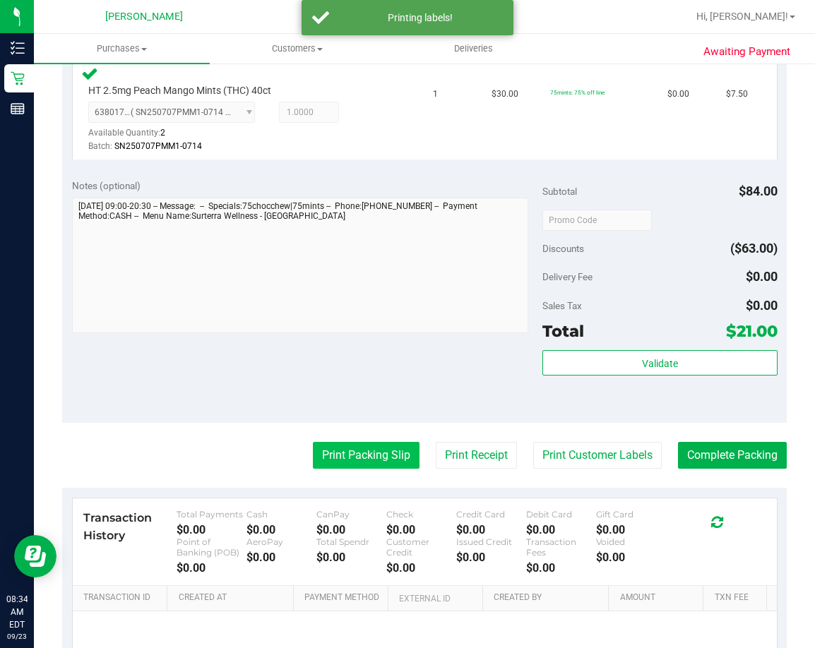
click at [370, 461] on button "Print Packing Slip" at bounding box center [366, 455] width 107 height 27
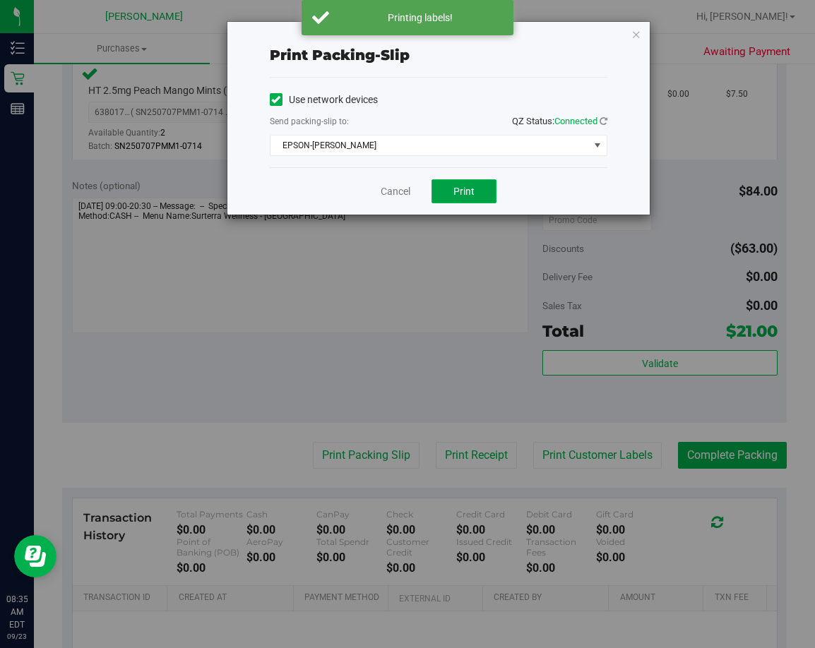
click at [464, 202] on button "Print" at bounding box center [464, 191] width 65 height 24
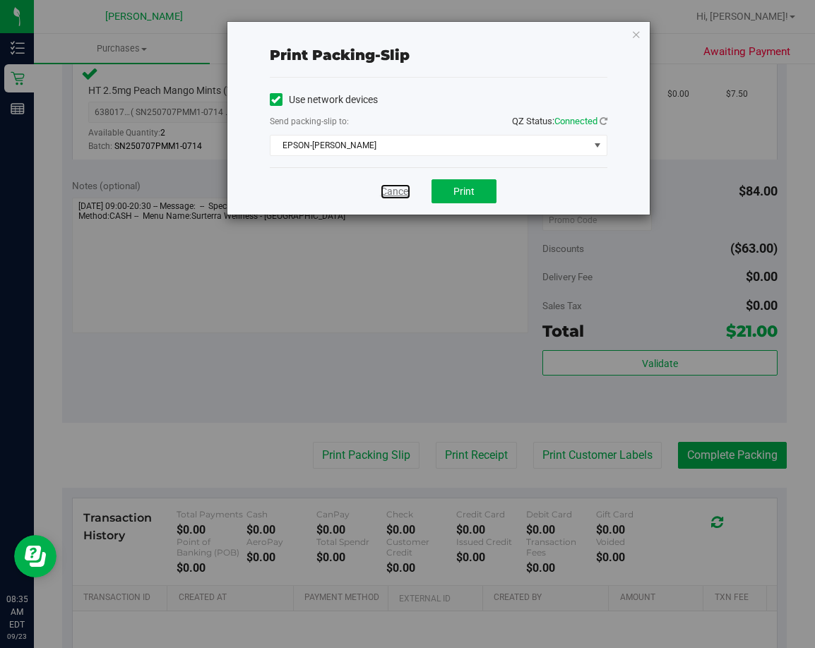
drag, startPoint x: 392, startPoint y: 191, endPoint x: 422, endPoint y: 226, distance: 46.6
click at [393, 191] on link "Cancel" at bounding box center [396, 191] width 30 height 15
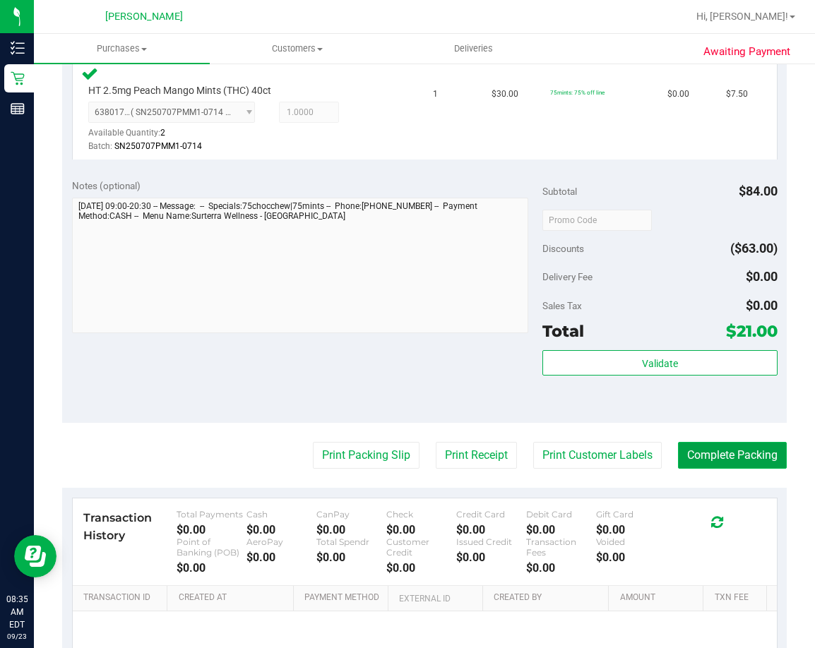
click at [700, 459] on button "Complete Packing" at bounding box center [732, 455] width 109 height 27
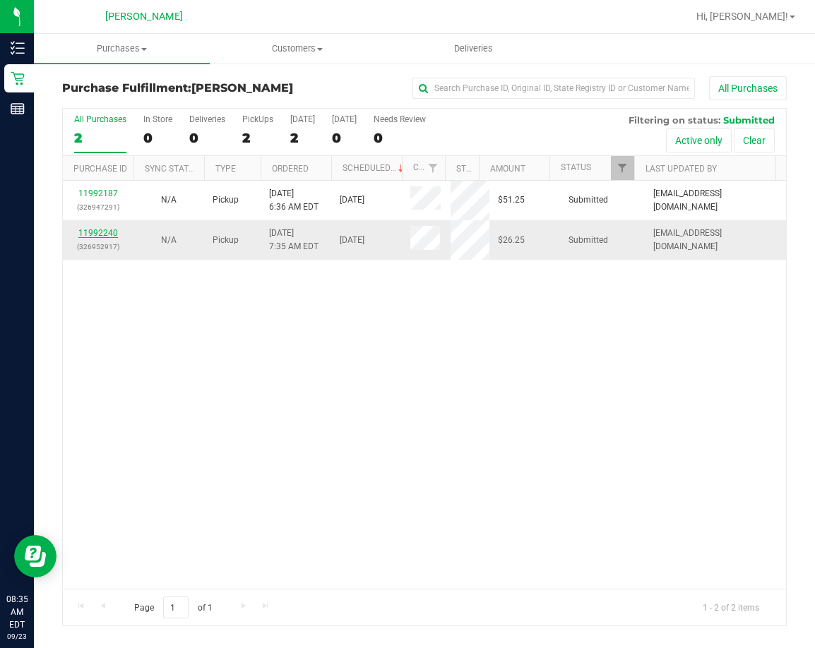
click at [101, 232] on link "11992240" at bounding box center [98, 233] width 40 height 10
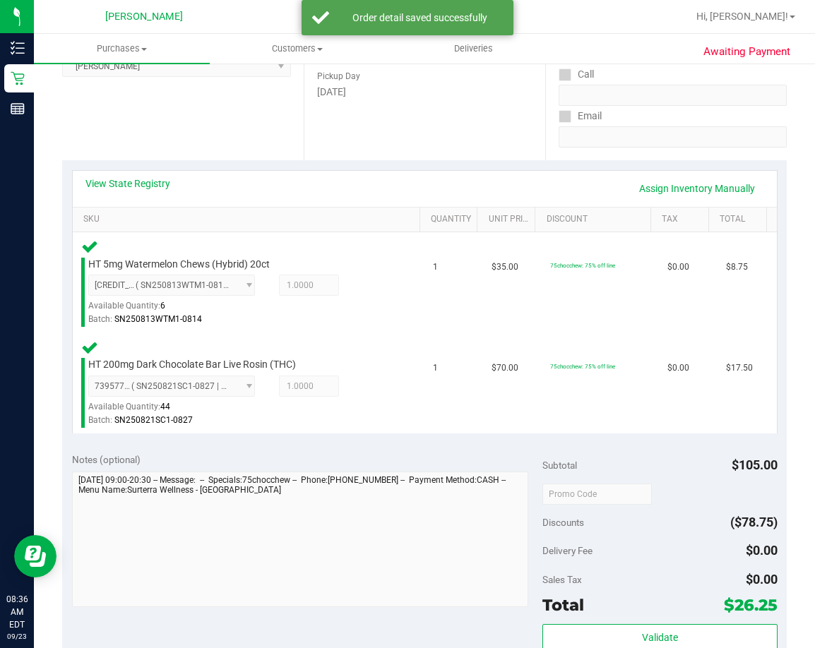
scroll to position [283, 0]
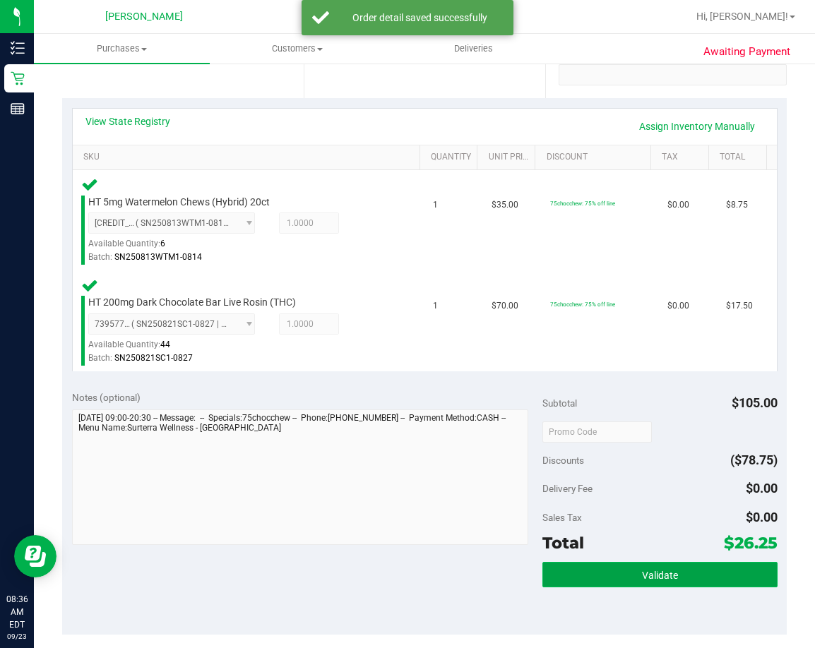
click at [604, 581] on button "Validate" at bounding box center [659, 574] width 235 height 25
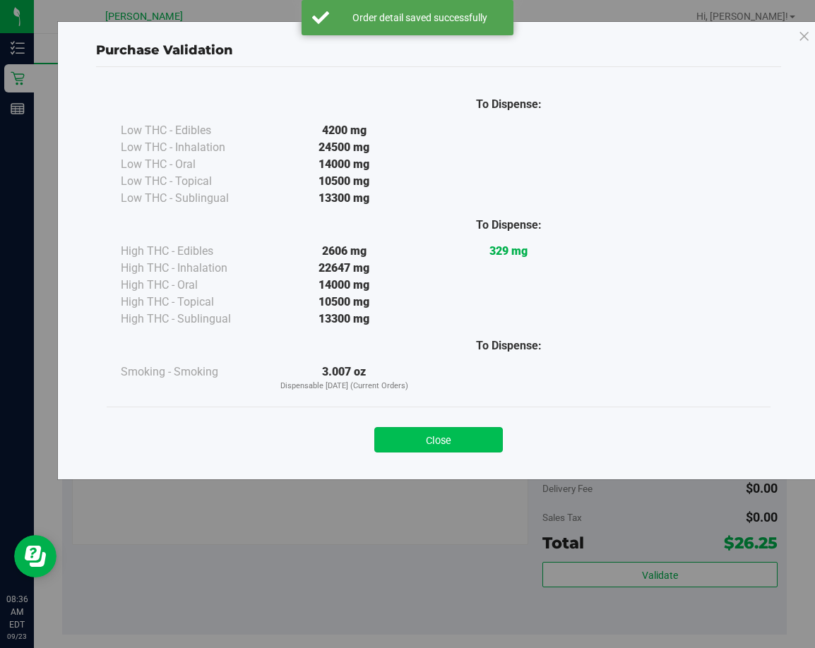
click at [472, 434] on button "Close" at bounding box center [438, 439] width 129 height 25
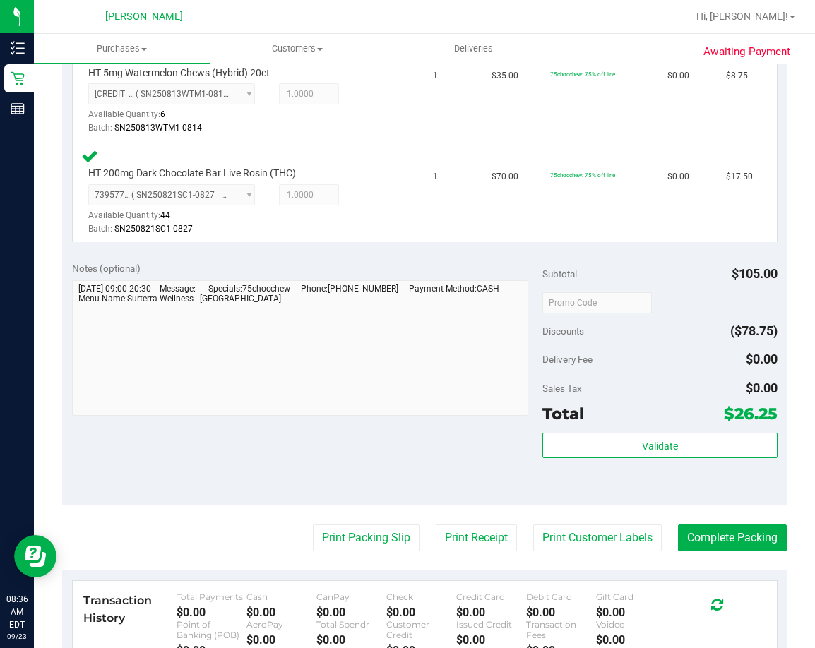
scroll to position [424, 0]
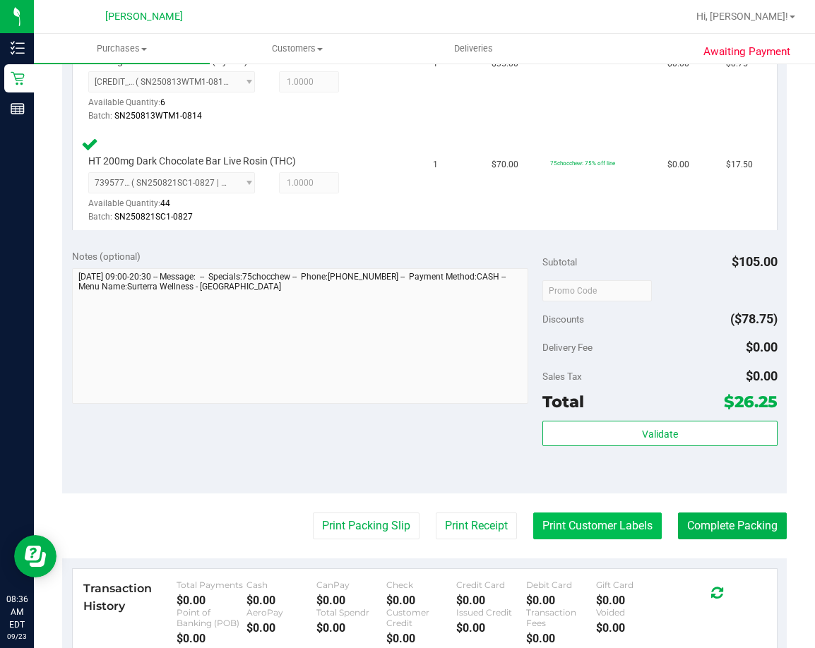
click at [610, 531] on button "Print Customer Labels" at bounding box center [597, 526] width 129 height 27
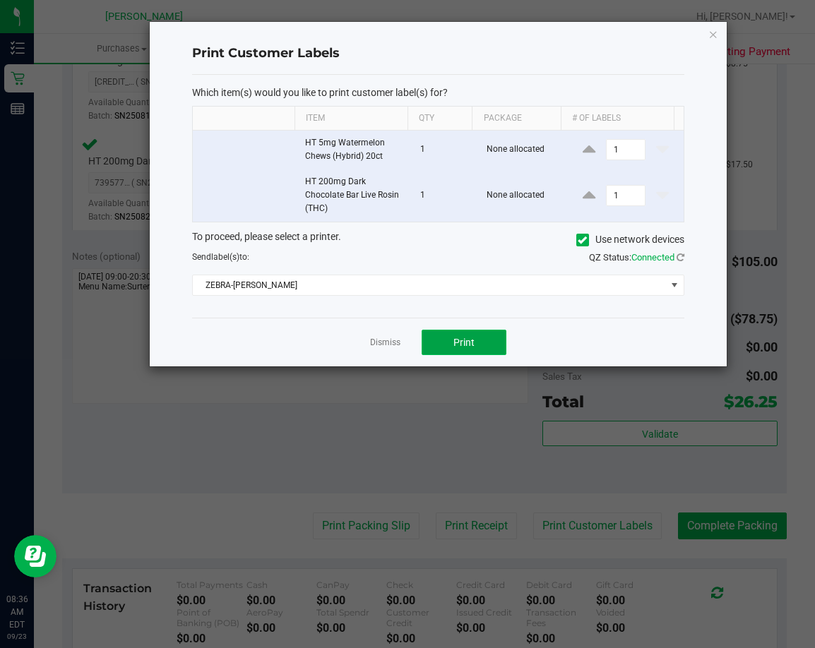
click at [471, 344] on span "Print" at bounding box center [463, 342] width 21 height 11
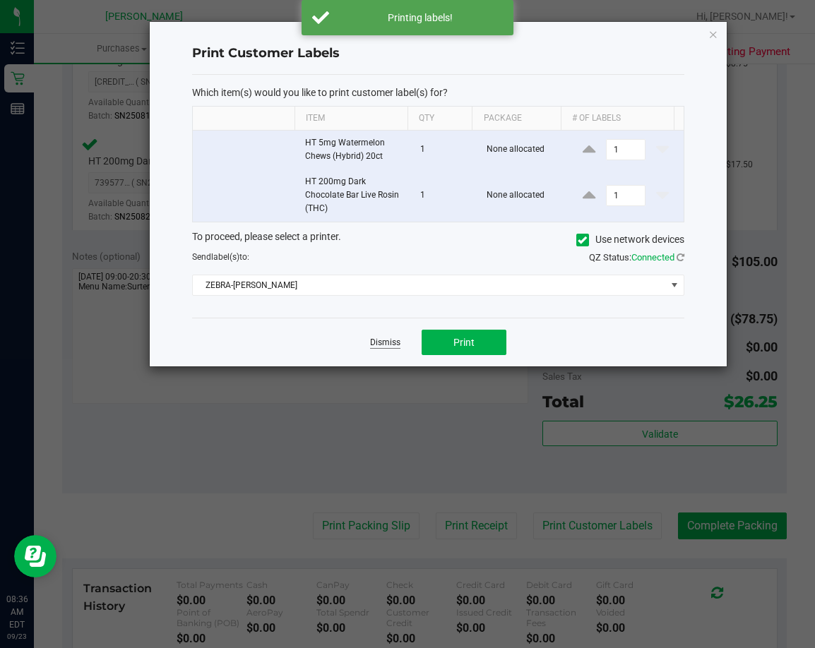
click at [379, 345] on link "Dismiss" at bounding box center [385, 343] width 30 height 12
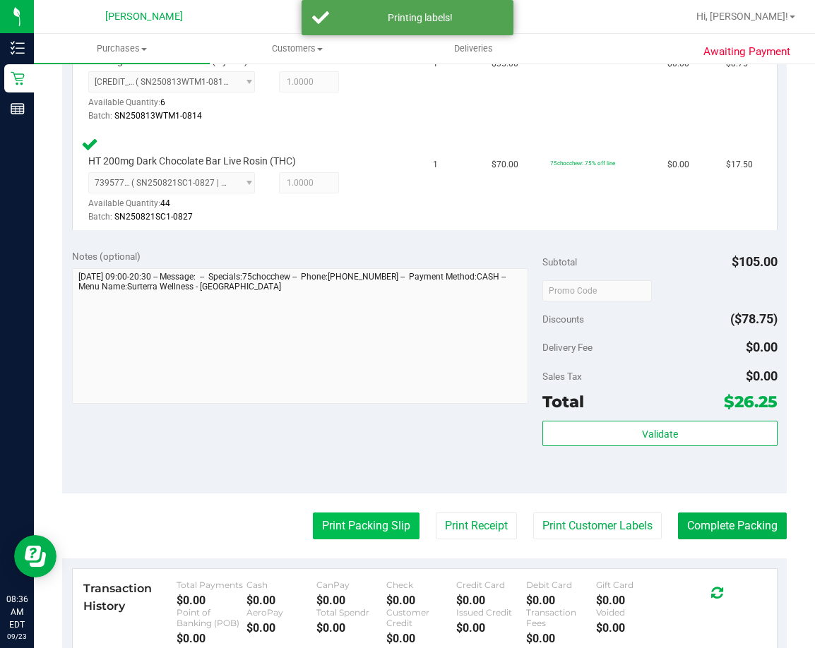
click at [374, 521] on button "Print Packing Slip" at bounding box center [366, 526] width 107 height 27
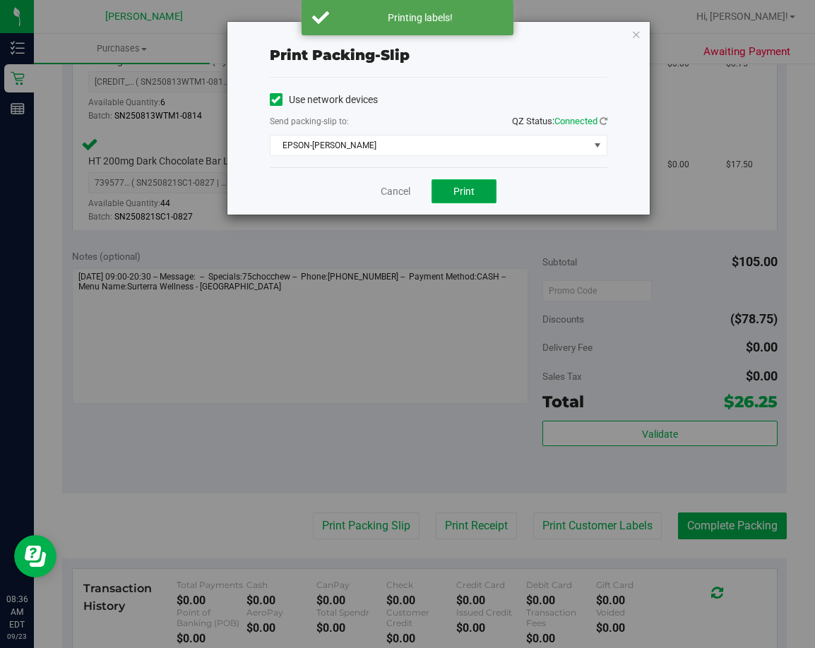
click at [459, 189] on span "Print" at bounding box center [463, 191] width 21 height 11
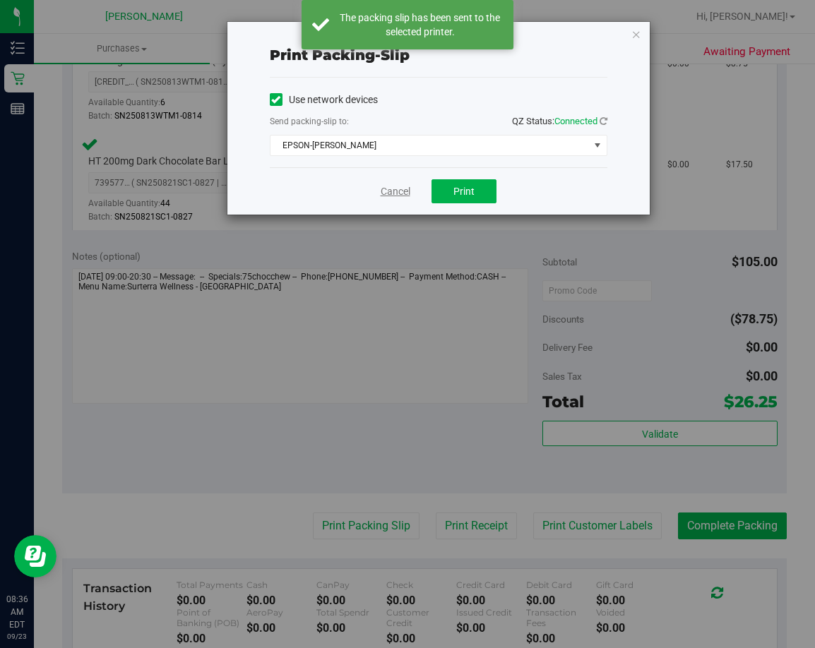
click at [399, 189] on link "Cancel" at bounding box center [396, 191] width 30 height 15
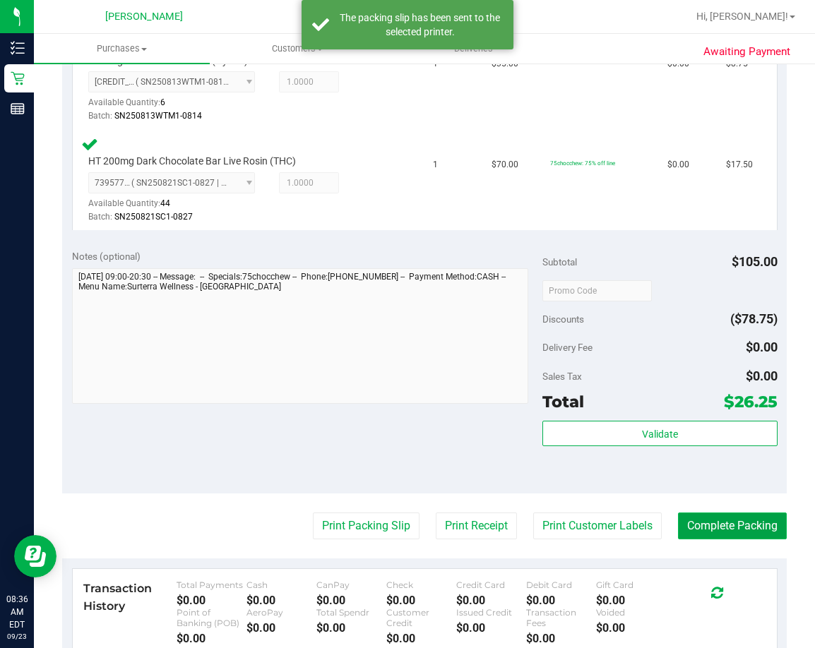
click at [684, 533] on button "Complete Packing" at bounding box center [732, 526] width 109 height 27
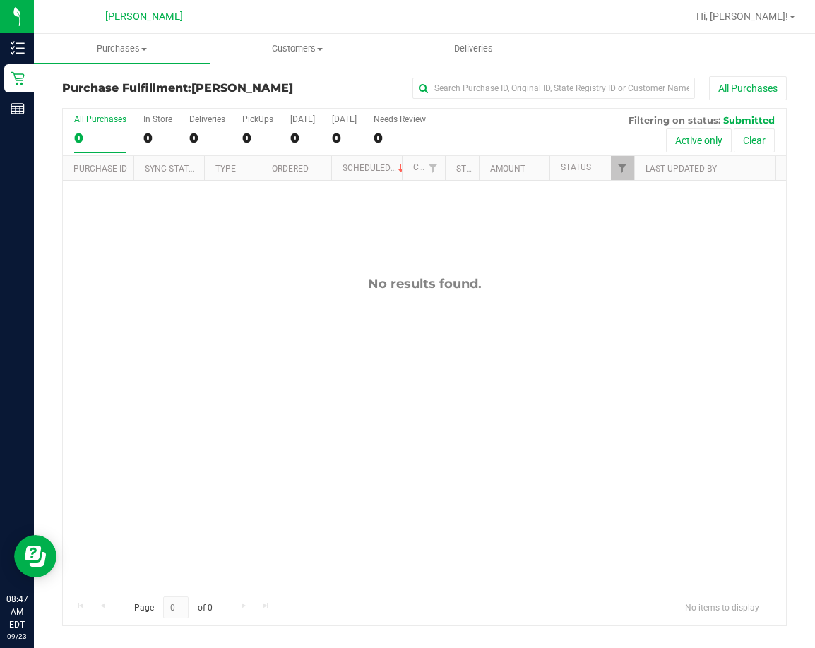
click at [585, 362] on div "No results found." at bounding box center [424, 433] width 723 height 504
click at [334, 389] on div "No results found." at bounding box center [424, 433] width 723 height 504
click at [439, 465] on div "No results found." at bounding box center [424, 433] width 723 height 504
drag, startPoint x: 396, startPoint y: 388, endPoint x: 293, endPoint y: 151, distance: 258.8
click at [396, 387] on div "No results found." at bounding box center [424, 433] width 723 height 504
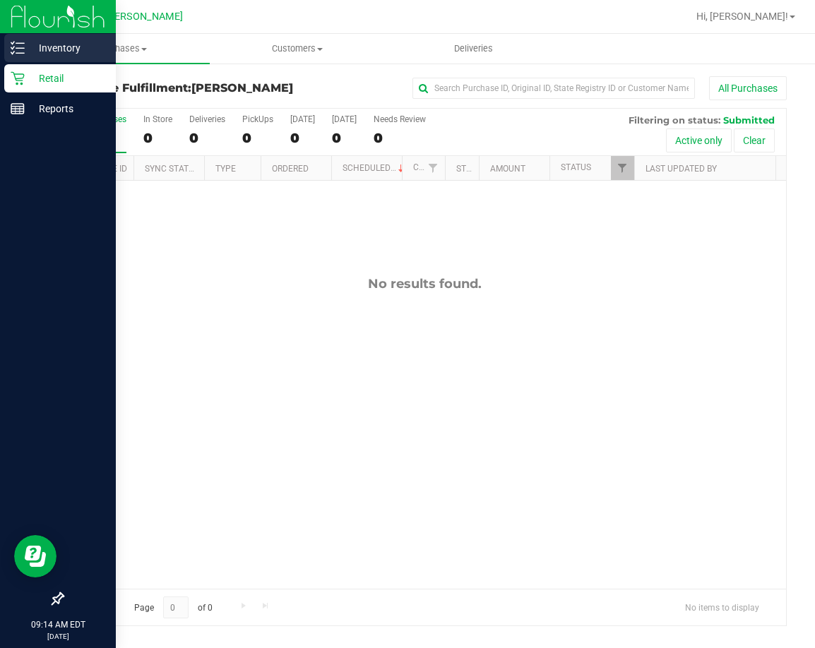
click at [78, 40] on p "Inventory" at bounding box center [67, 48] width 85 height 17
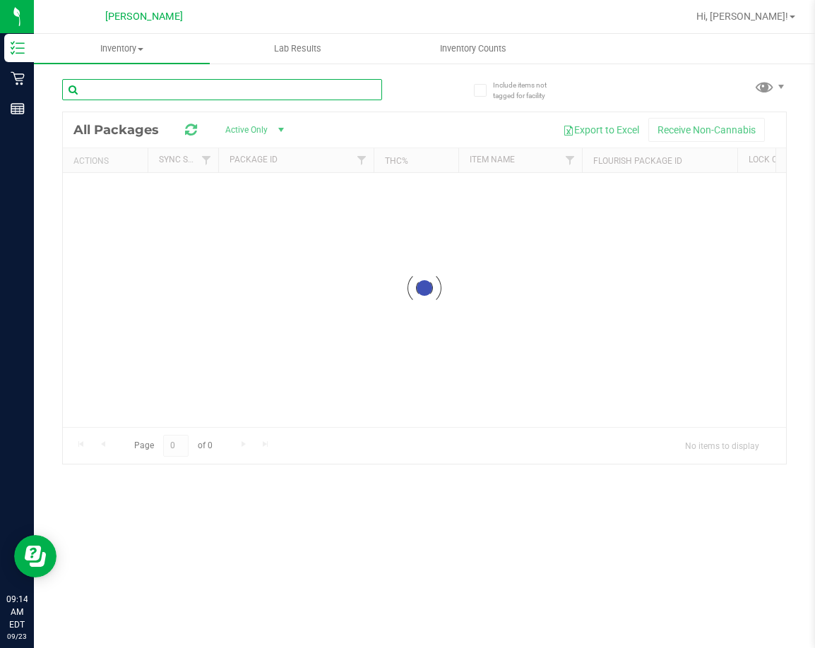
click at [143, 85] on input "text" at bounding box center [222, 89] width 320 height 21
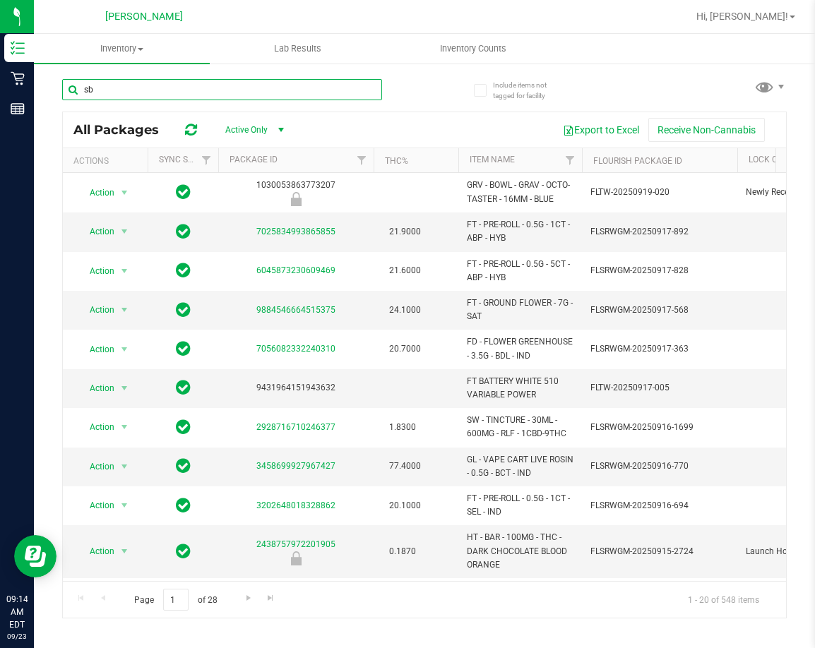
type input "sbc"
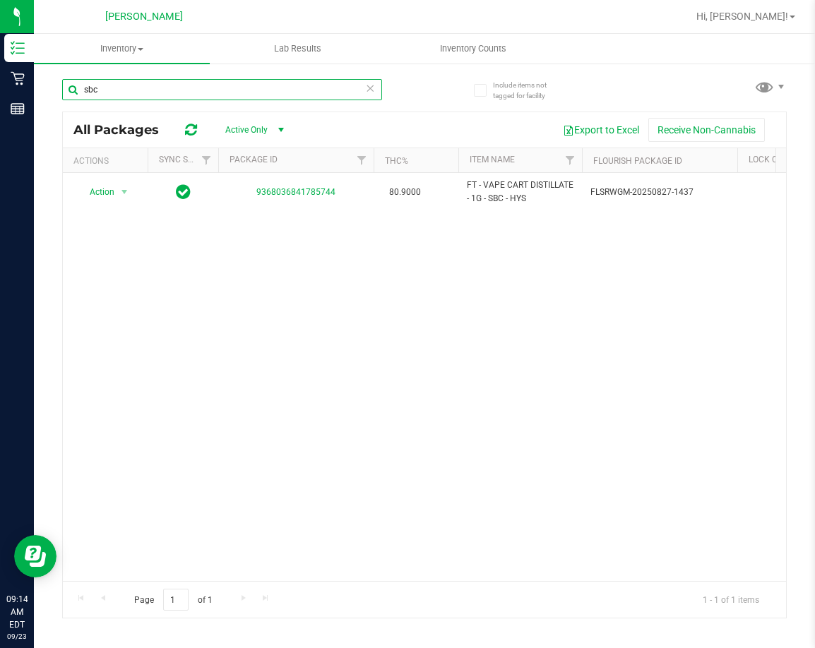
drag, startPoint x: 112, startPoint y: 88, endPoint x: 71, endPoint y: 90, distance: 41.7
click at [71, 90] on input "sbc" at bounding box center [222, 89] width 320 height 21
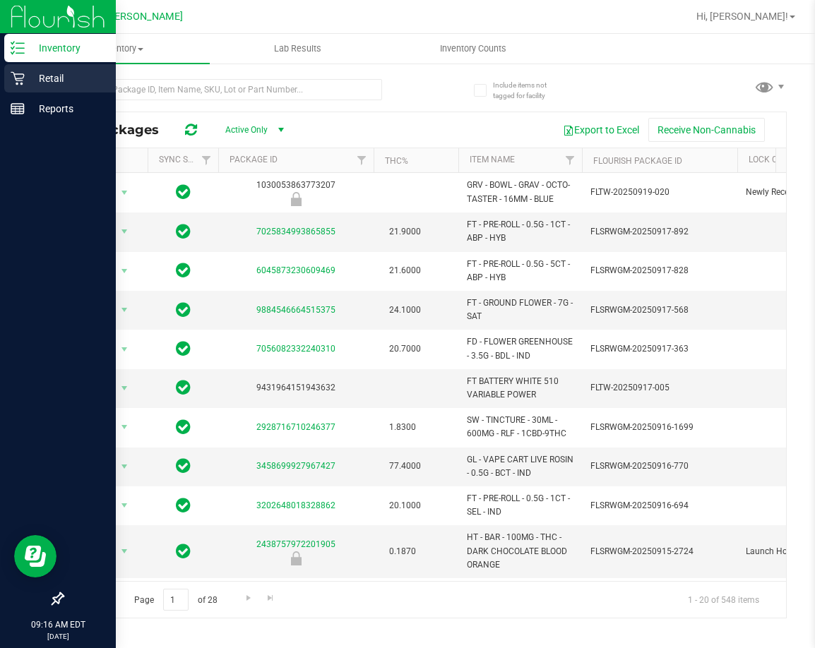
click at [42, 78] on p "Retail" at bounding box center [67, 78] width 85 height 17
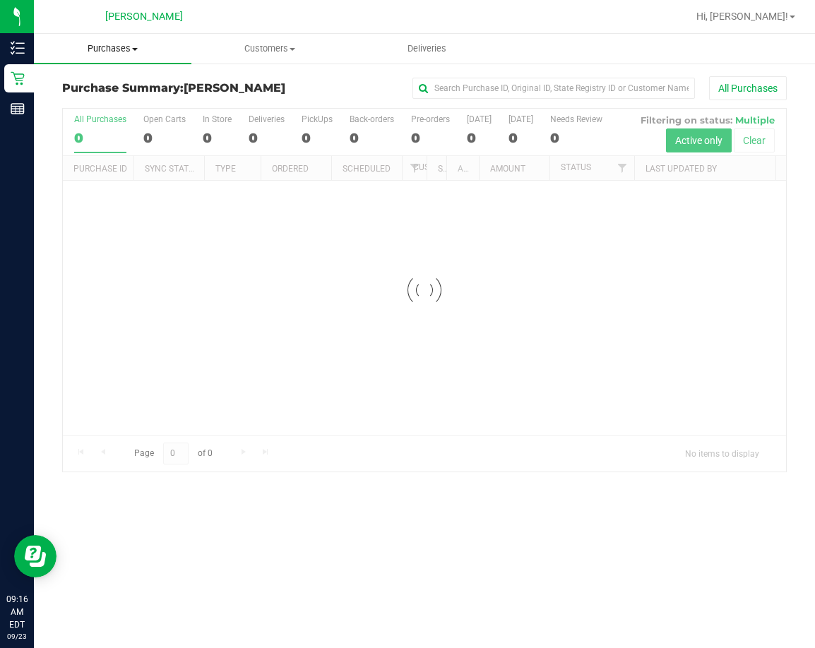
click at [117, 49] on span "Purchases" at bounding box center [113, 48] width 158 height 13
click at [102, 102] on span "Fulfillment" at bounding box center [78, 102] width 88 height 12
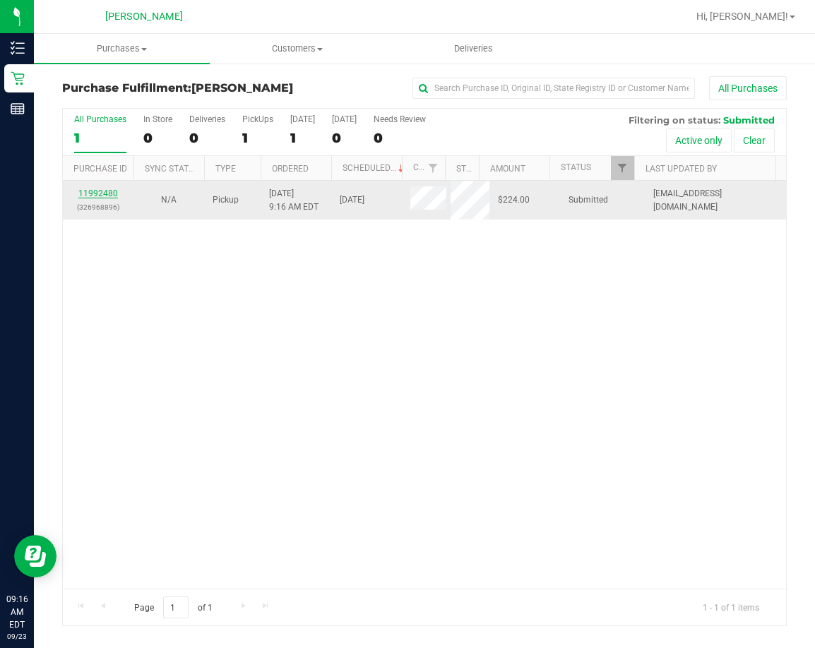
click at [102, 191] on link "11992480" at bounding box center [98, 194] width 40 height 10
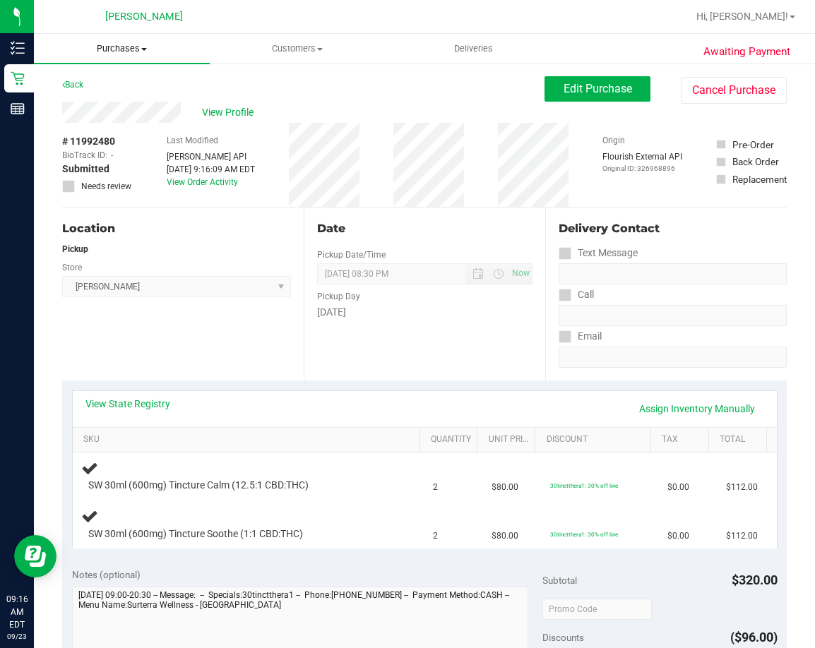
click at [112, 52] on span "Purchases" at bounding box center [122, 48] width 176 height 13
click at [105, 102] on span "Fulfillment" at bounding box center [78, 102] width 88 height 12
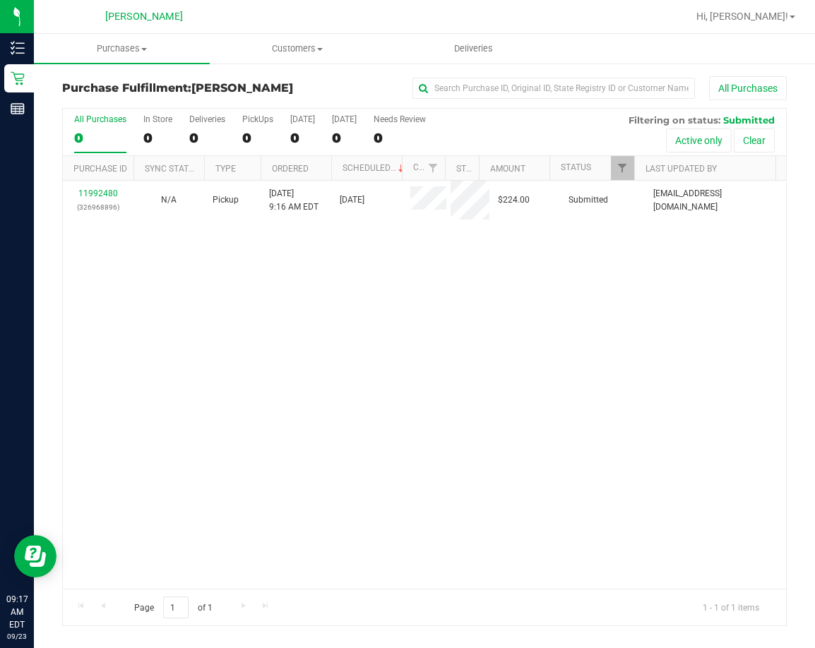
click at [349, 292] on div "11992480 (326968896) N/A Pickup [DATE] 9:16 AM EDT 9/23/2025 $224.00 Submitted …" at bounding box center [424, 385] width 723 height 408
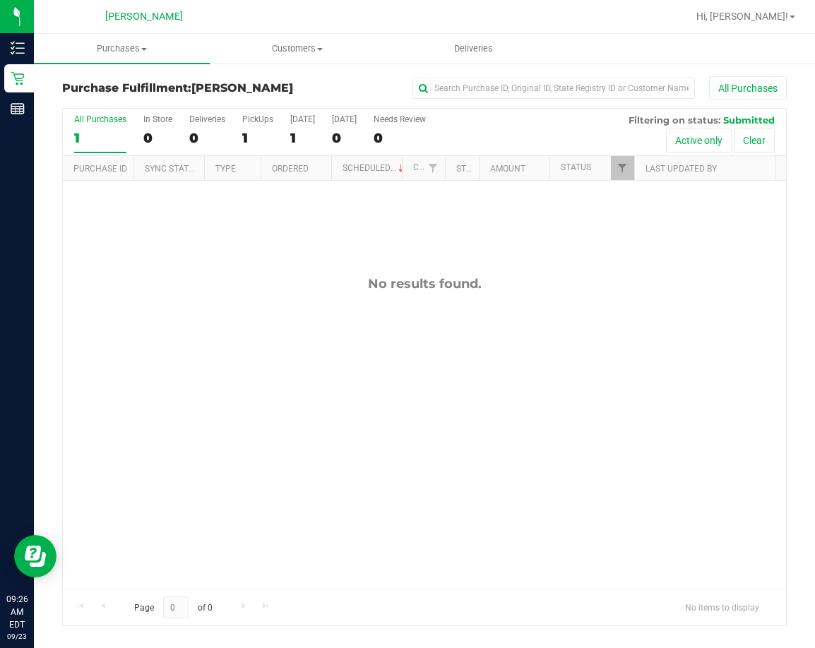
click at [543, 395] on div "No results found." at bounding box center [424, 433] width 723 height 504
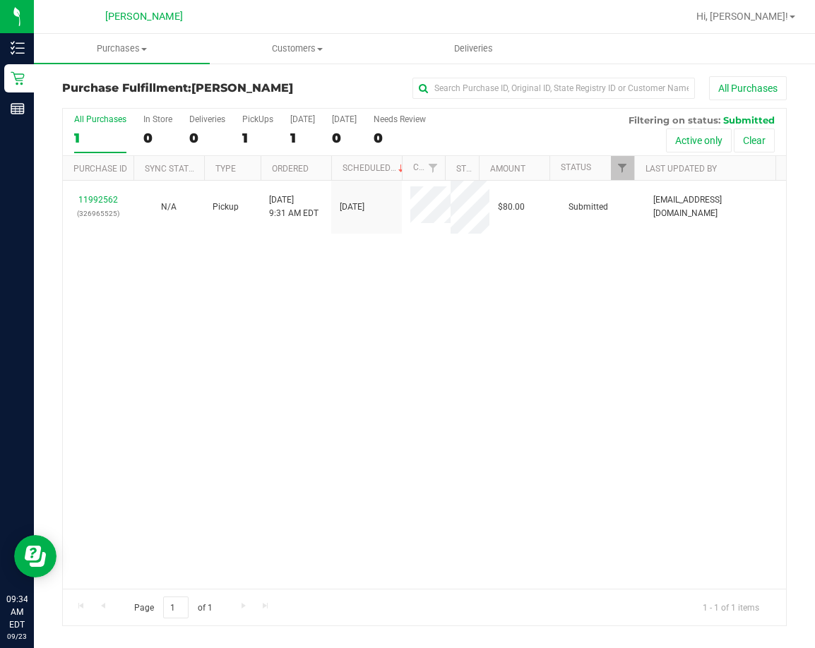
drag, startPoint x: 628, startPoint y: 325, endPoint x: 407, endPoint y: 325, distance: 221.1
click at [627, 325] on div "11992562 (326965525) N/A Pickup [DATE] 9:31 AM EDT 9/23/2025 $80.00 Submitted […" at bounding box center [424, 385] width 723 height 408
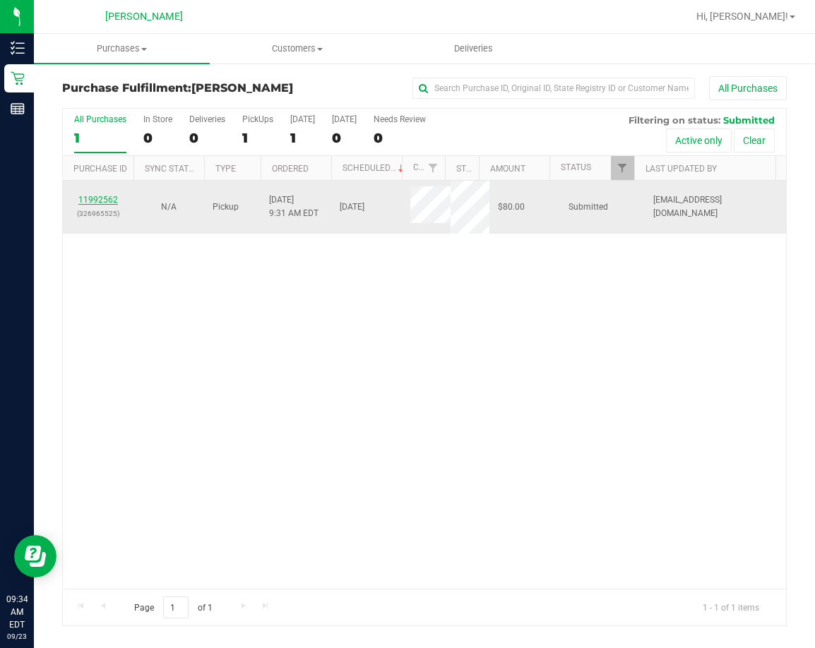
click at [112, 198] on link "11992562" at bounding box center [98, 200] width 40 height 10
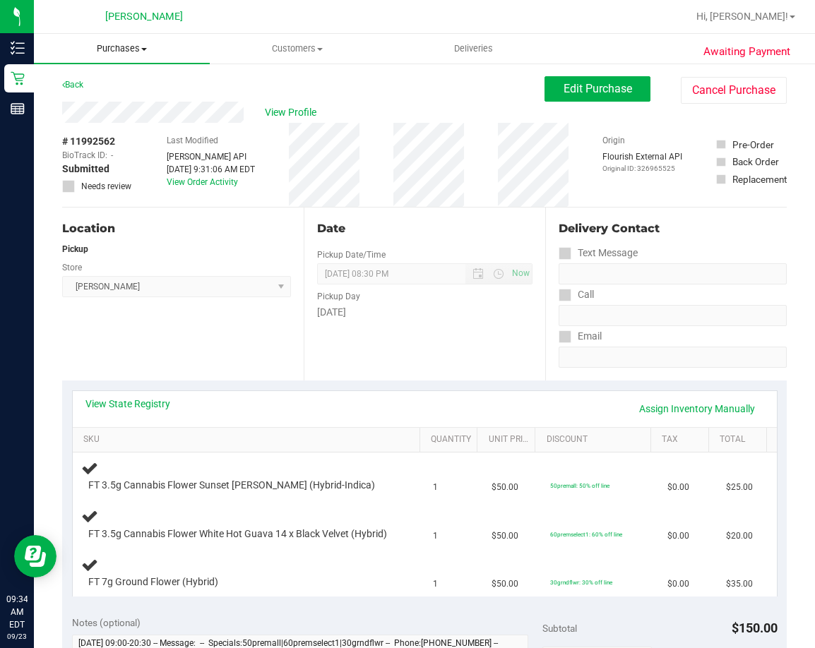
click at [129, 51] on span "Purchases" at bounding box center [122, 48] width 176 height 13
click at [82, 99] on span "Fulfillment" at bounding box center [78, 102] width 88 height 12
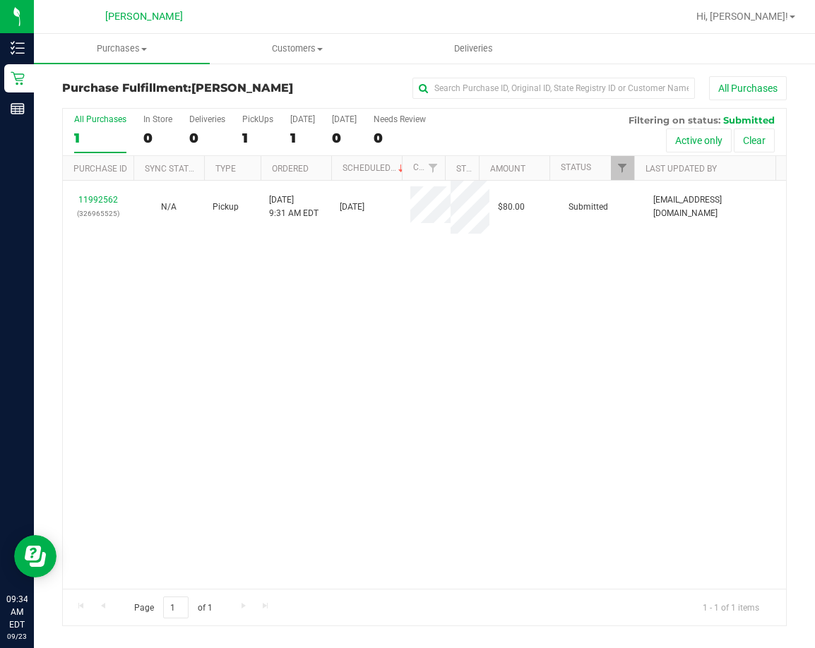
drag, startPoint x: 437, startPoint y: 399, endPoint x: 426, endPoint y: 399, distance: 11.3
click at [437, 399] on div "11992562 (326965525) N/A Pickup [DATE] 9:31 AM EDT 9/23/2025 $80.00 Submitted […" at bounding box center [424, 385] width 723 height 408
click at [131, 50] on span "Purchases" at bounding box center [122, 48] width 176 height 13
click at [93, 105] on span "Fulfillment" at bounding box center [78, 102] width 88 height 12
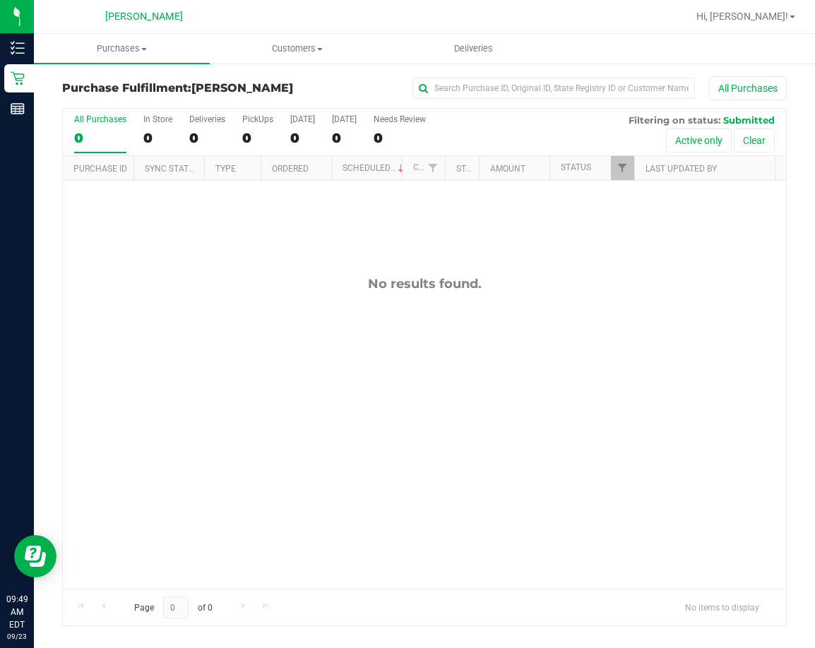
click at [383, 394] on div "No results found." at bounding box center [424, 433] width 723 height 504
click at [305, 445] on div "No results found." at bounding box center [424, 433] width 723 height 504
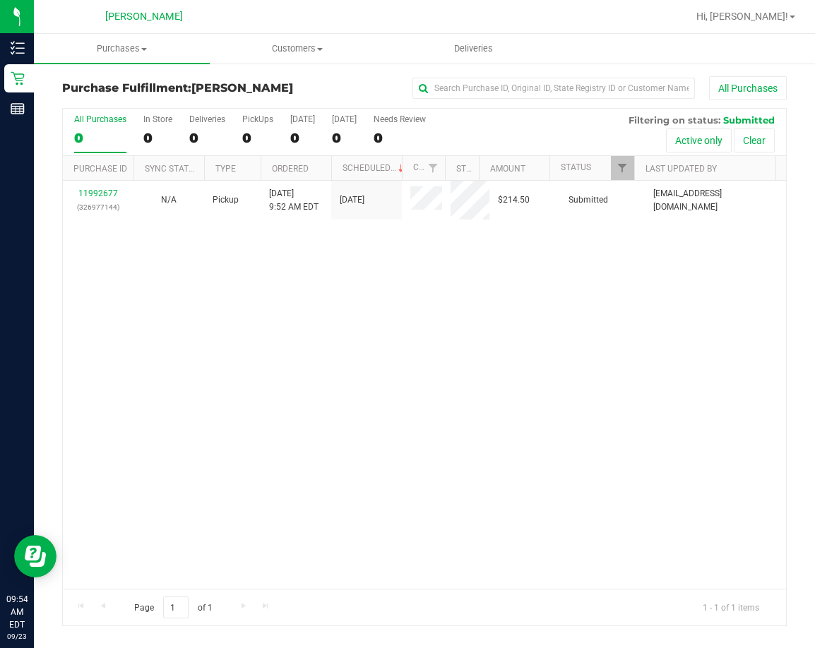
click at [479, 398] on div "11992677 (326977144) N/A Pickup [DATE] 9:52 AM EDT 9/23/2025 $214.50 Submitted …" at bounding box center [424, 385] width 723 height 408
click at [440, 419] on div "11992677 (326977144) N/A Pickup [DATE] 9:52 AM EDT 9/23/2025 $214.50 Submitted …" at bounding box center [424, 385] width 723 height 408
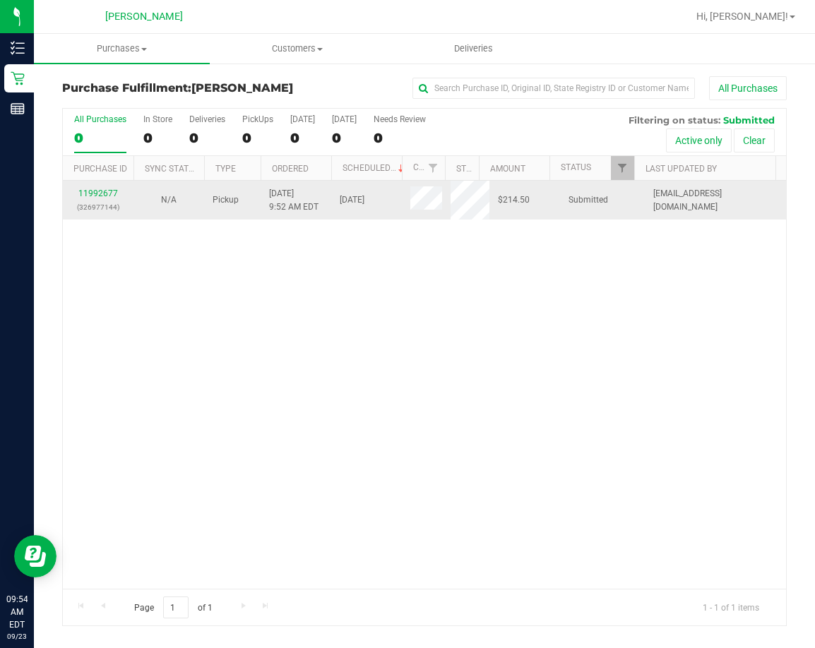
click at [93, 199] on div "11992677 (326977144)" at bounding box center [98, 200] width 54 height 27
click at [93, 198] on div "11992677 (326977144)" at bounding box center [98, 200] width 54 height 27
click at [97, 191] on link "11992677" at bounding box center [98, 194] width 40 height 10
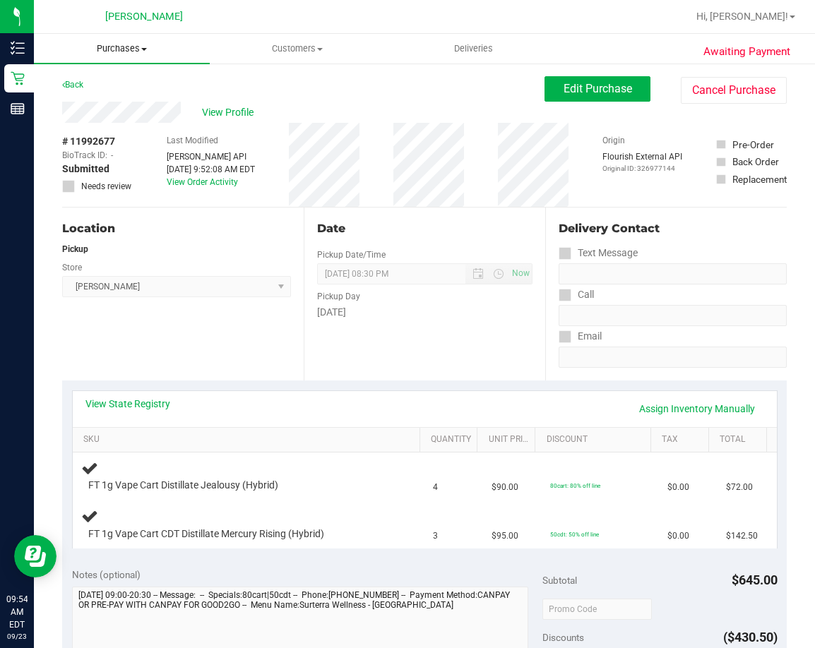
click at [117, 52] on span "Purchases" at bounding box center [122, 48] width 176 height 13
click at [83, 105] on span "Fulfillment" at bounding box center [78, 102] width 88 height 12
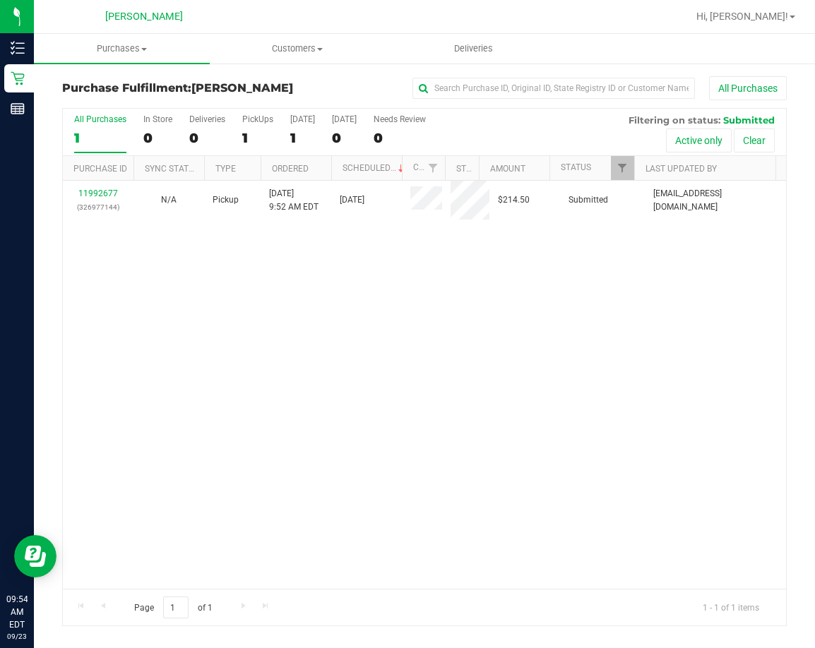
click at [160, 418] on div "11992677 (326977144) N/A Pickup [DATE] 9:52 AM EDT 9/23/2025 $214.50 Submitted …" at bounding box center [424, 385] width 723 height 408
